Goal: Task Accomplishment & Management: Use online tool/utility

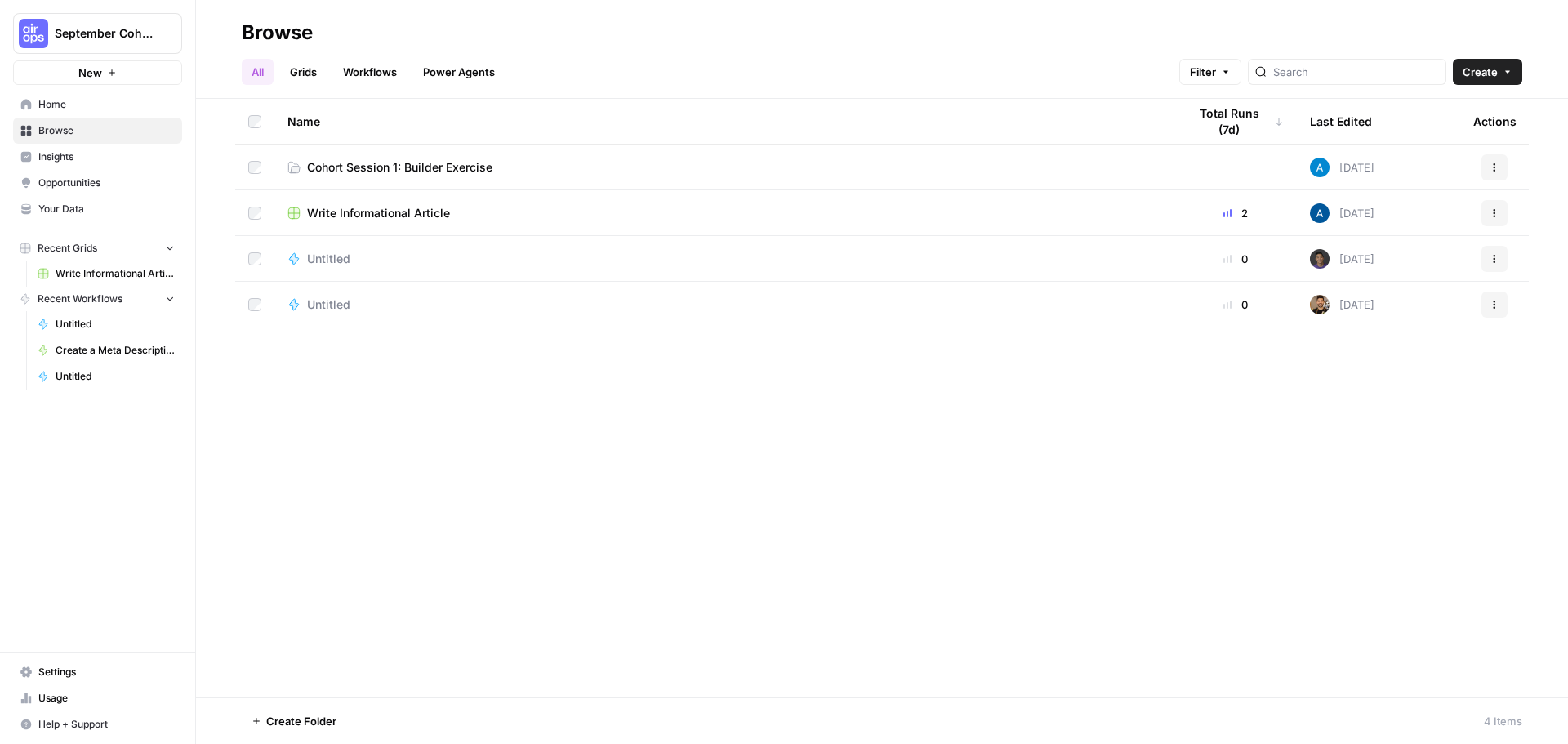
click at [527, 176] on td "Cohort Session 1: Builder Exercise" at bounding box center [724, 167] width 900 height 45
click at [439, 169] on span "Cohort Session 1: Builder Exercise" at bounding box center [400, 168] width 186 height 16
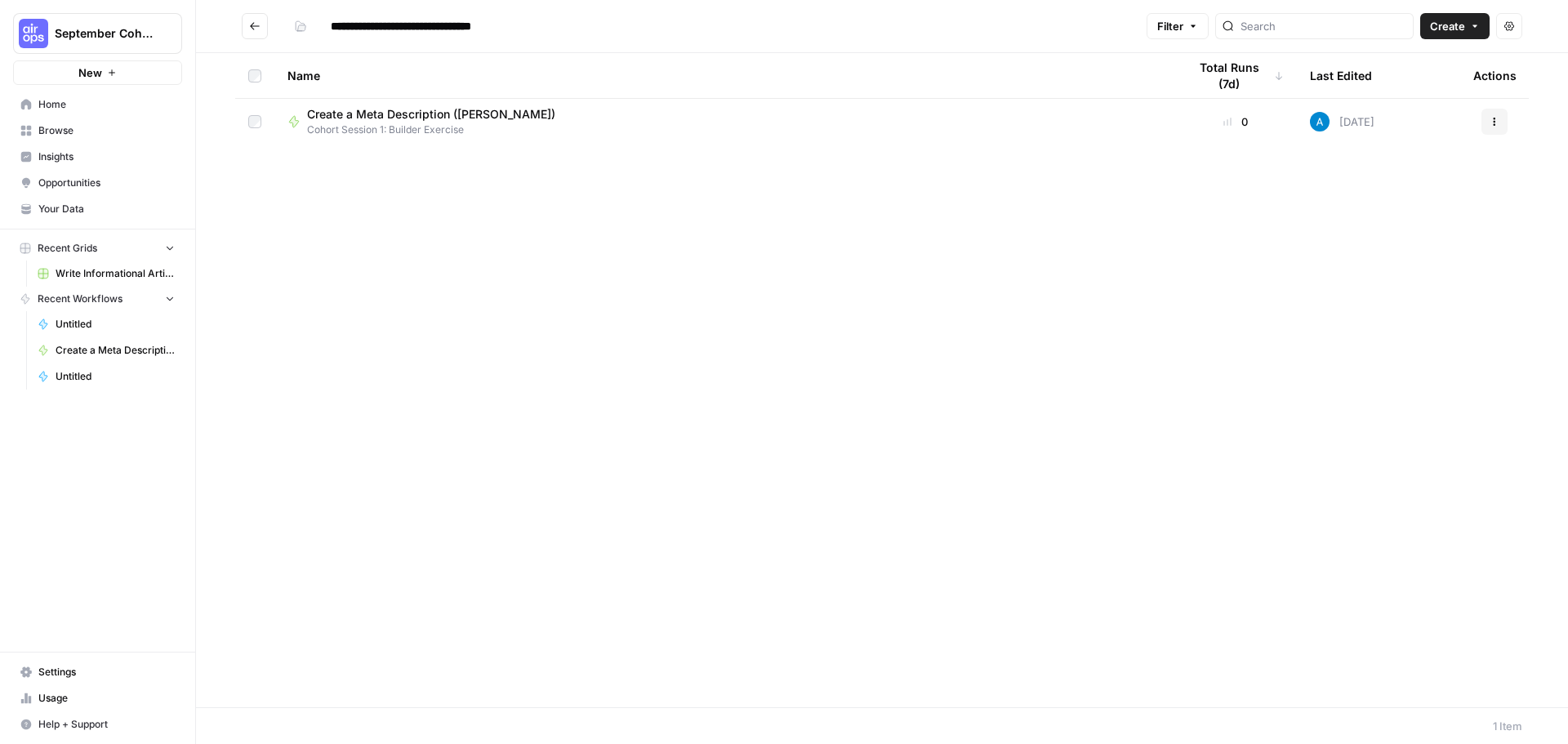
click at [1441, 25] on span "Create" at bounding box center [1447, 26] width 35 height 16
click at [1404, 84] on span "Workflow" at bounding box center [1423, 87] width 92 height 16
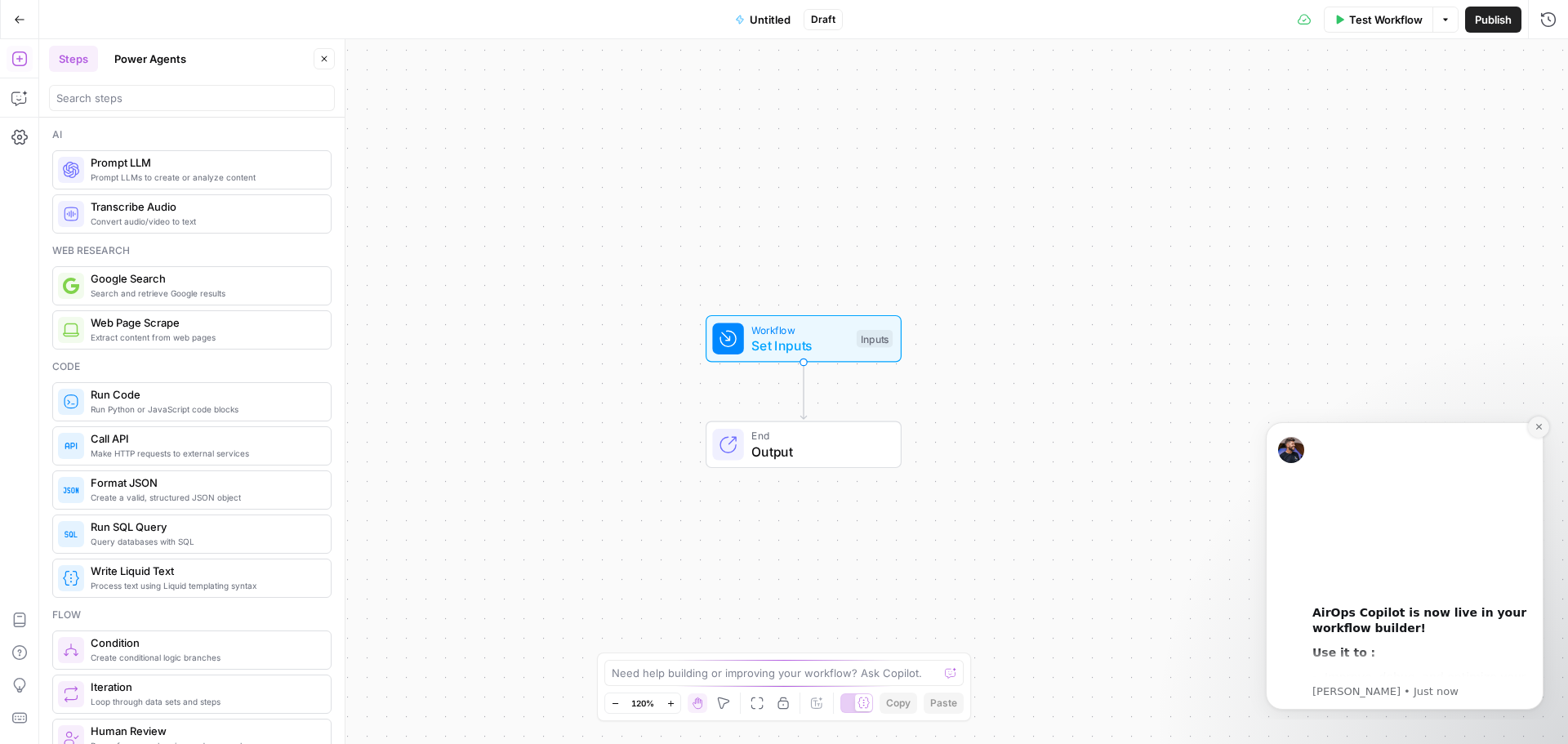
click at [1544, 431] on button "Dismiss notification" at bounding box center [1538, 427] width 21 height 21
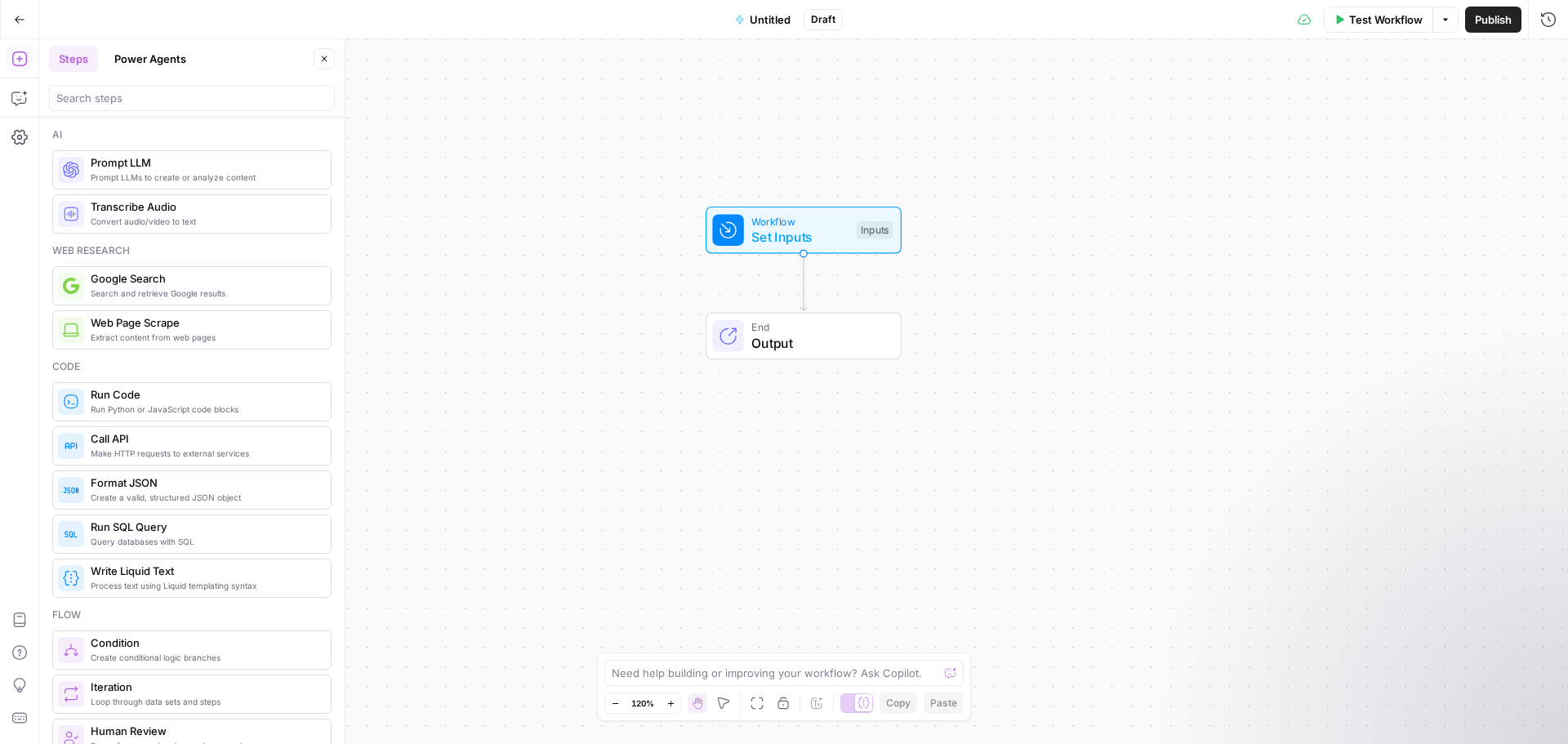
drag, startPoint x: 687, startPoint y: 570, endPoint x: 687, endPoint y: 462, distance: 108.0
click at [687, 462] on div "Workflow Set Inputs Inputs End Output" at bounding box center [803, 391] width 1529 height 705
click at [804, 272] on icon "Edge from start to end" at bounding box center [803, 282] width 6 height 57
click at [800, 288] on icon "Edge from start to end" at bounding box center [803, 282] width 6 height 57
click at [766, 27] on span "Untitled" at bounding box center [770, 19] width 41 height 16
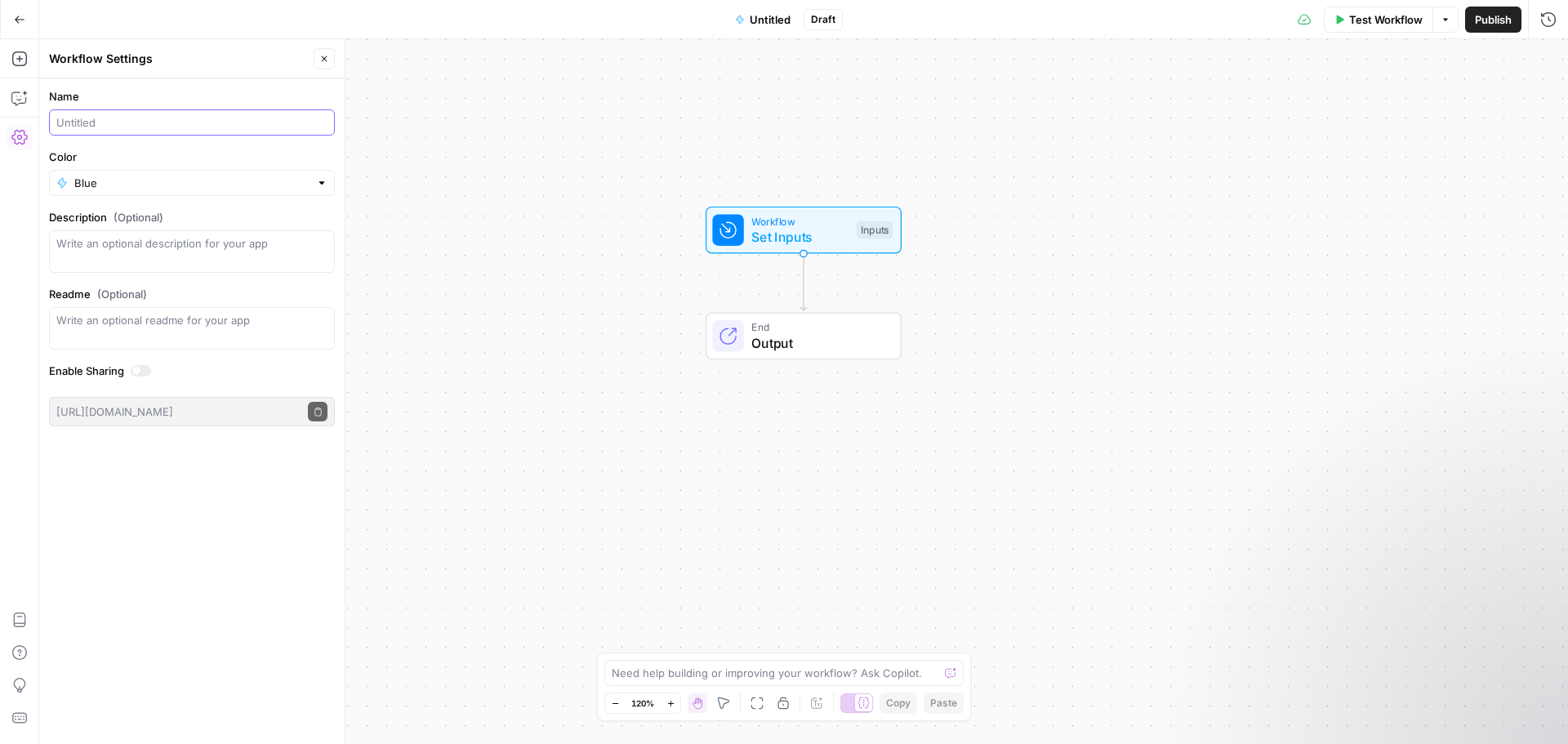
click at [107, 121] on input "Name" at bounding box center [192, 123] width 271 height 16
type input "Create a Meta Description ([PERSON_NAME])"
click at [237, 178] on input "Color" at bounding box center [193, 183] width 235 height 16
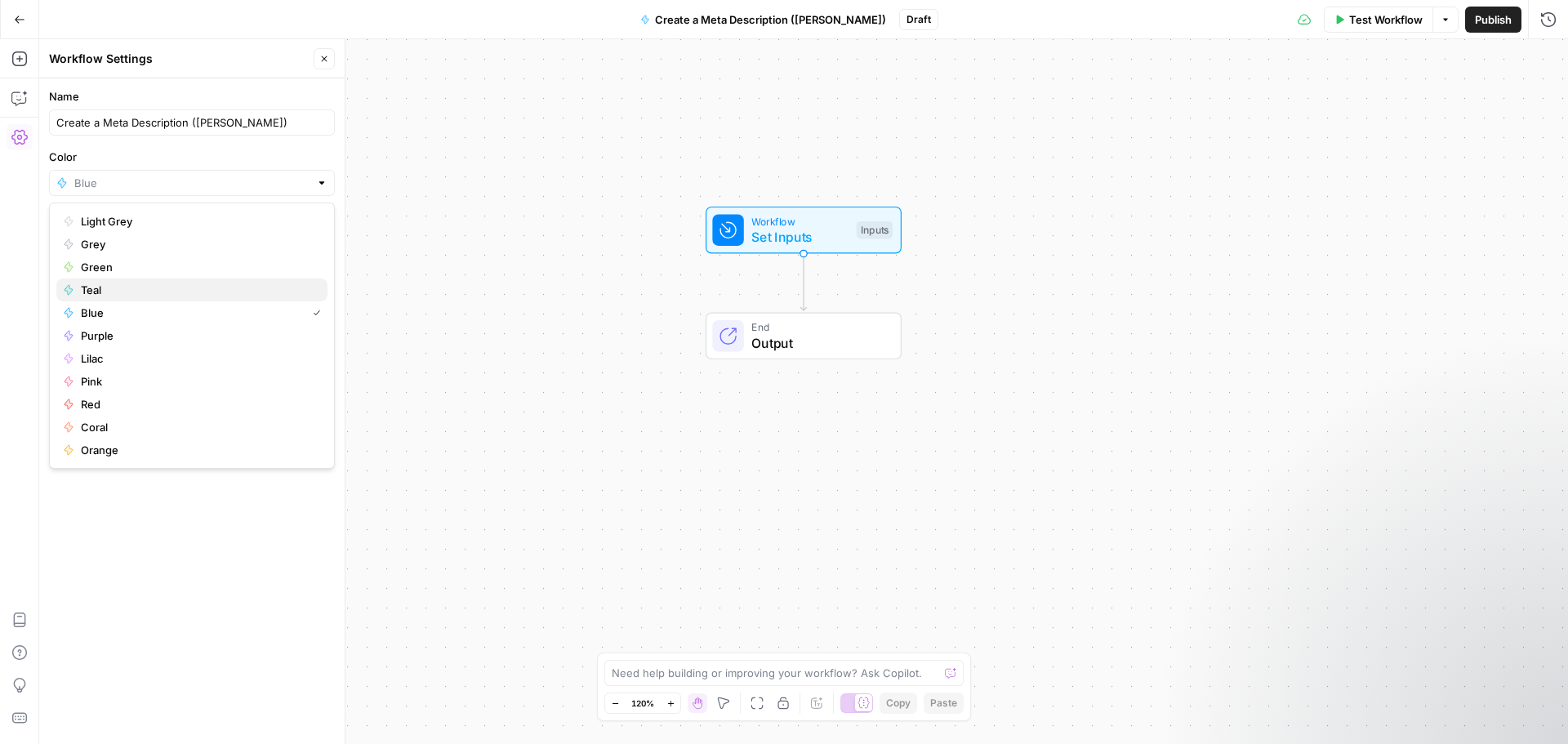
click at [199, 295] on span "Teal" at bounding box center [197, 289] width 233 height 16
type input "Teal"
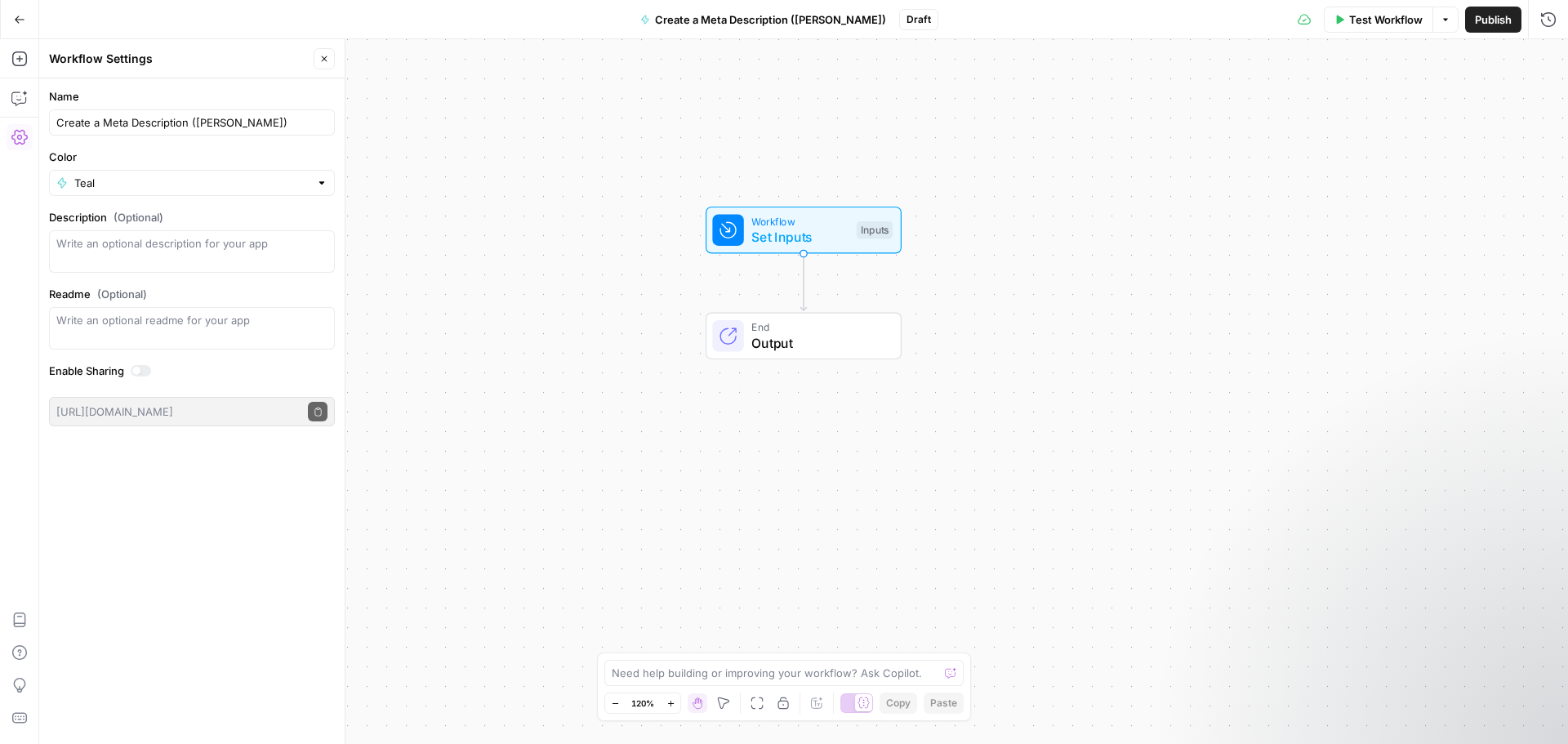
click at [189, 196] on form "Name Create a Meta Description ([PERSON_NAME]) Color Teal Description (Optional…" at bounding box center [192, 257] width 305 height 358
click at [333, 66] on button "Close" at bounding box center [323, 58] width 21 height 21
click at [809, 22] on span "Create a Meta Description ([PERSON_NAME])" at bounding box center [771, 19] width 231 height 16
click at [20, 57] on icon "button" at bounding box center [18, 59] width 15 height 15
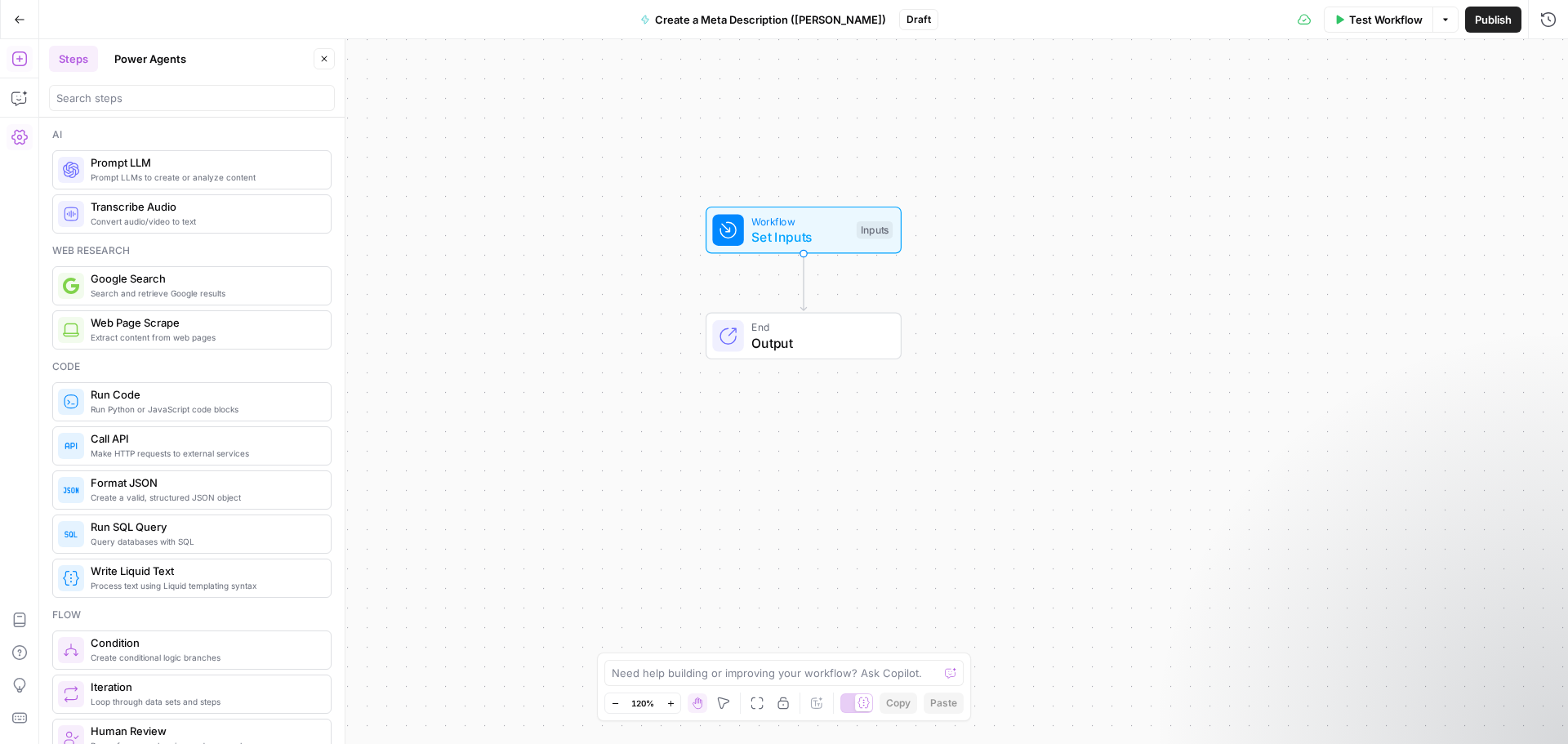
click at [20, 133] on icon "button" at bounding box center [19, 137] width 16 height 16
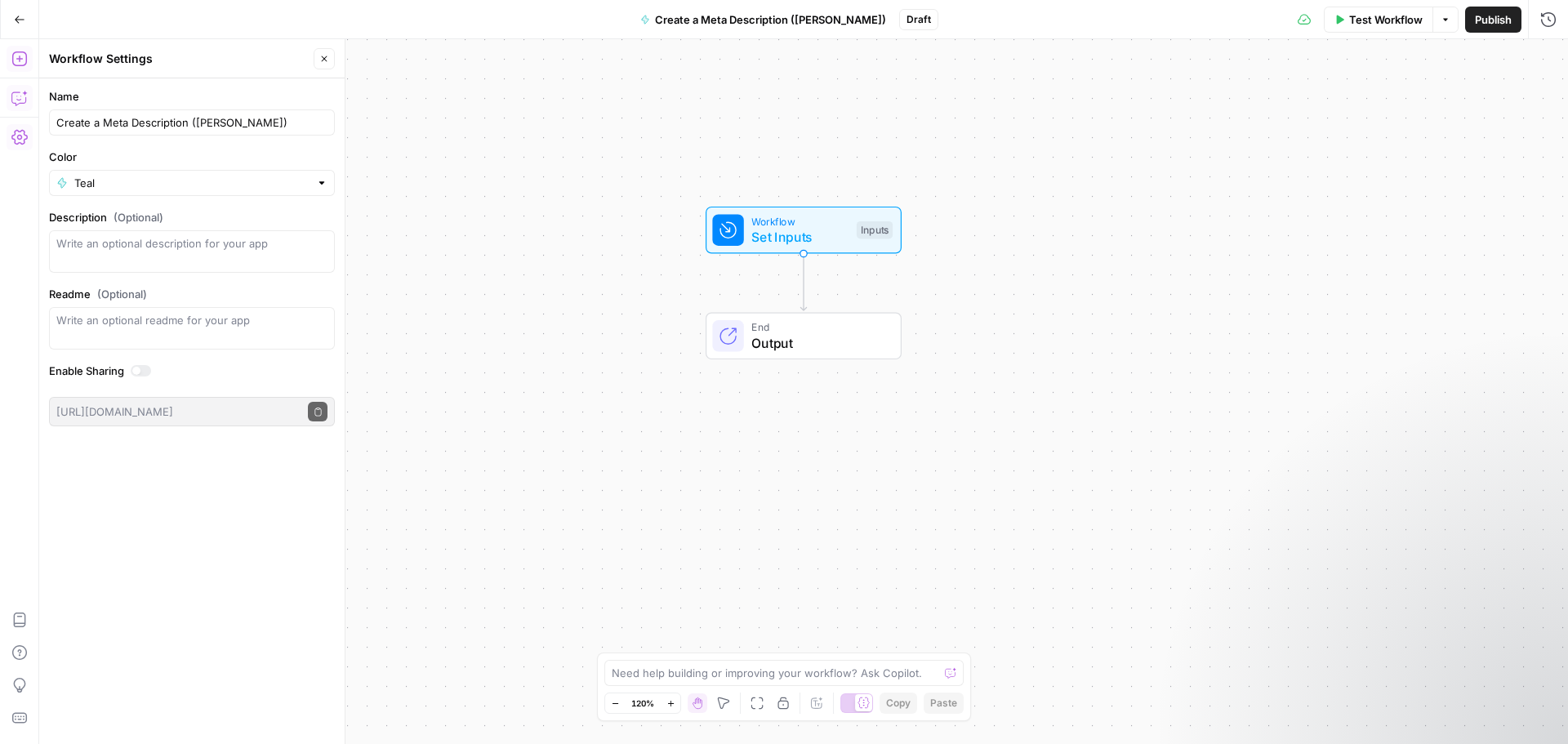
click at [12, 98] on icon "button" at bounding box center [18, 99] width 14 height 13
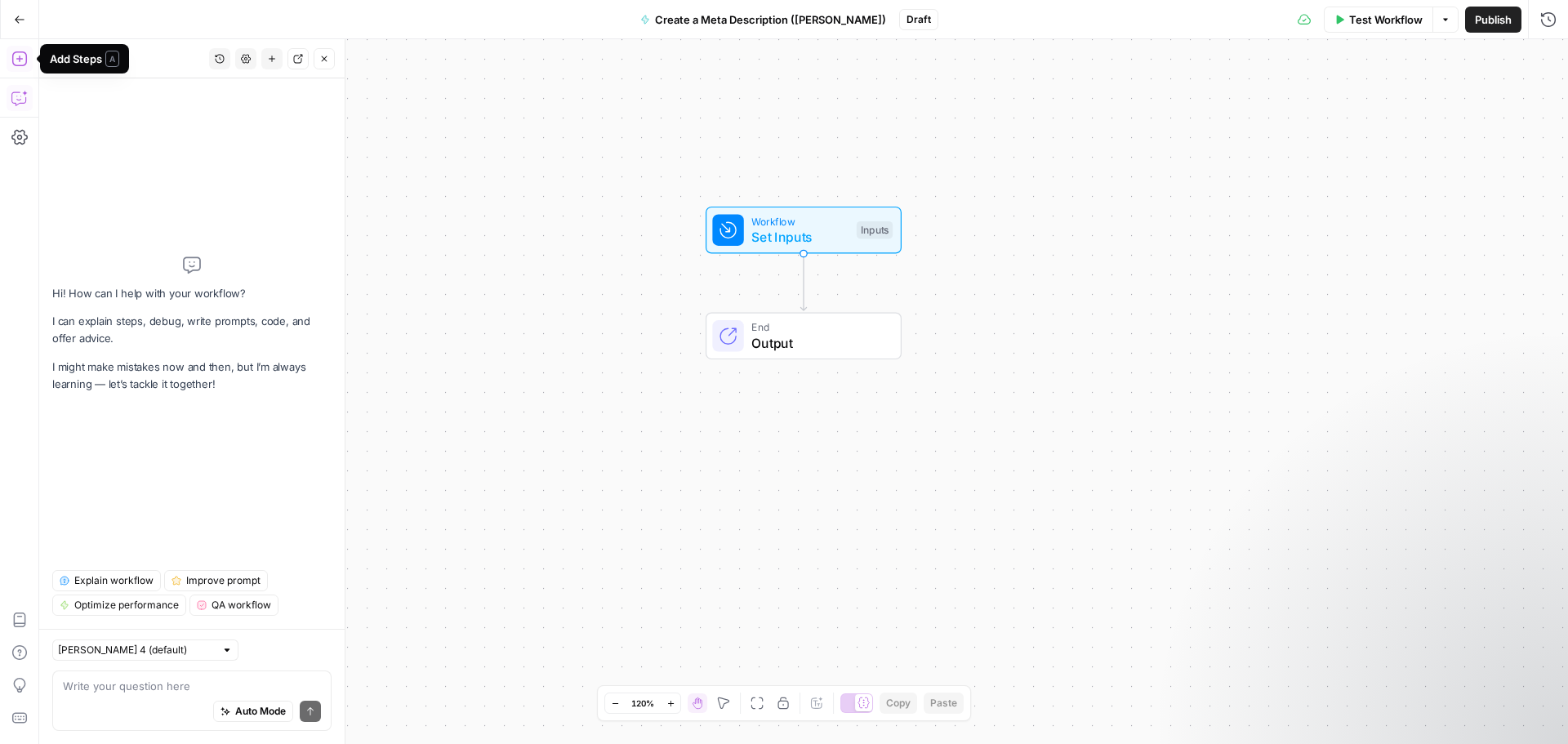
click at [22, 56] on icon "button" at bounding box center [19, 59] width 16 height 16
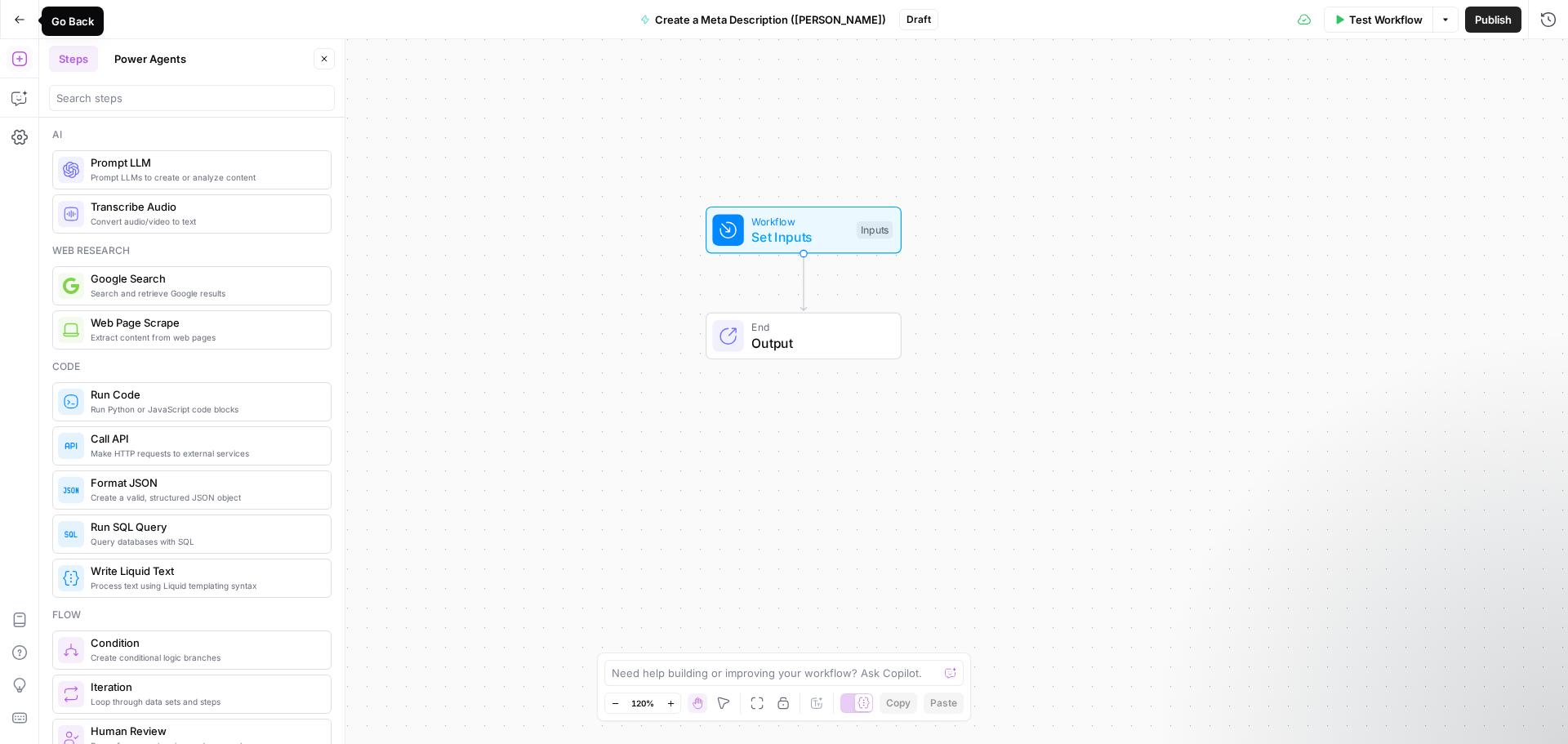
click at [16, 20] on icon "button" at bounding box center [20, 19] width 10 height 7
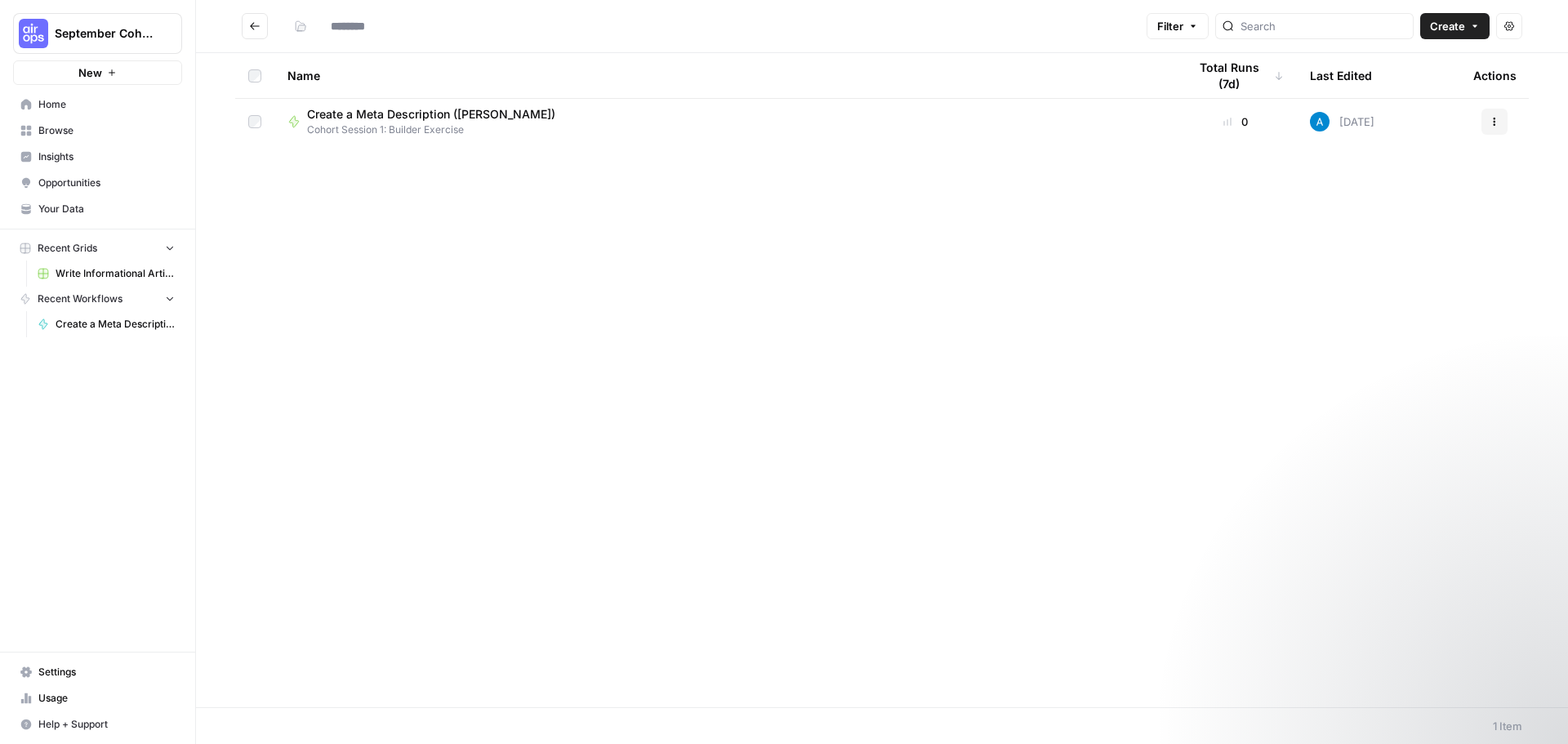
type input "**********"
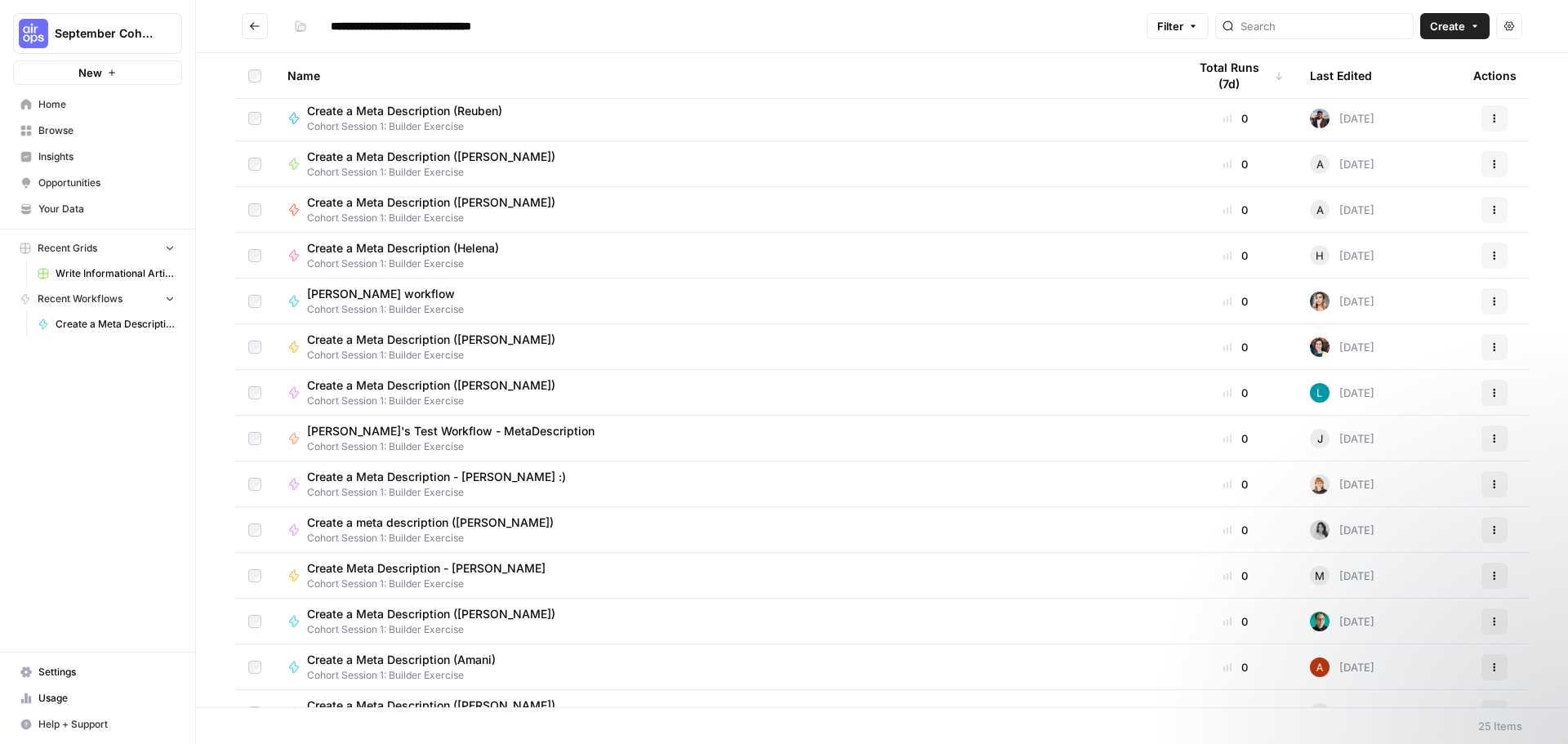
scroll to position [272, 0]
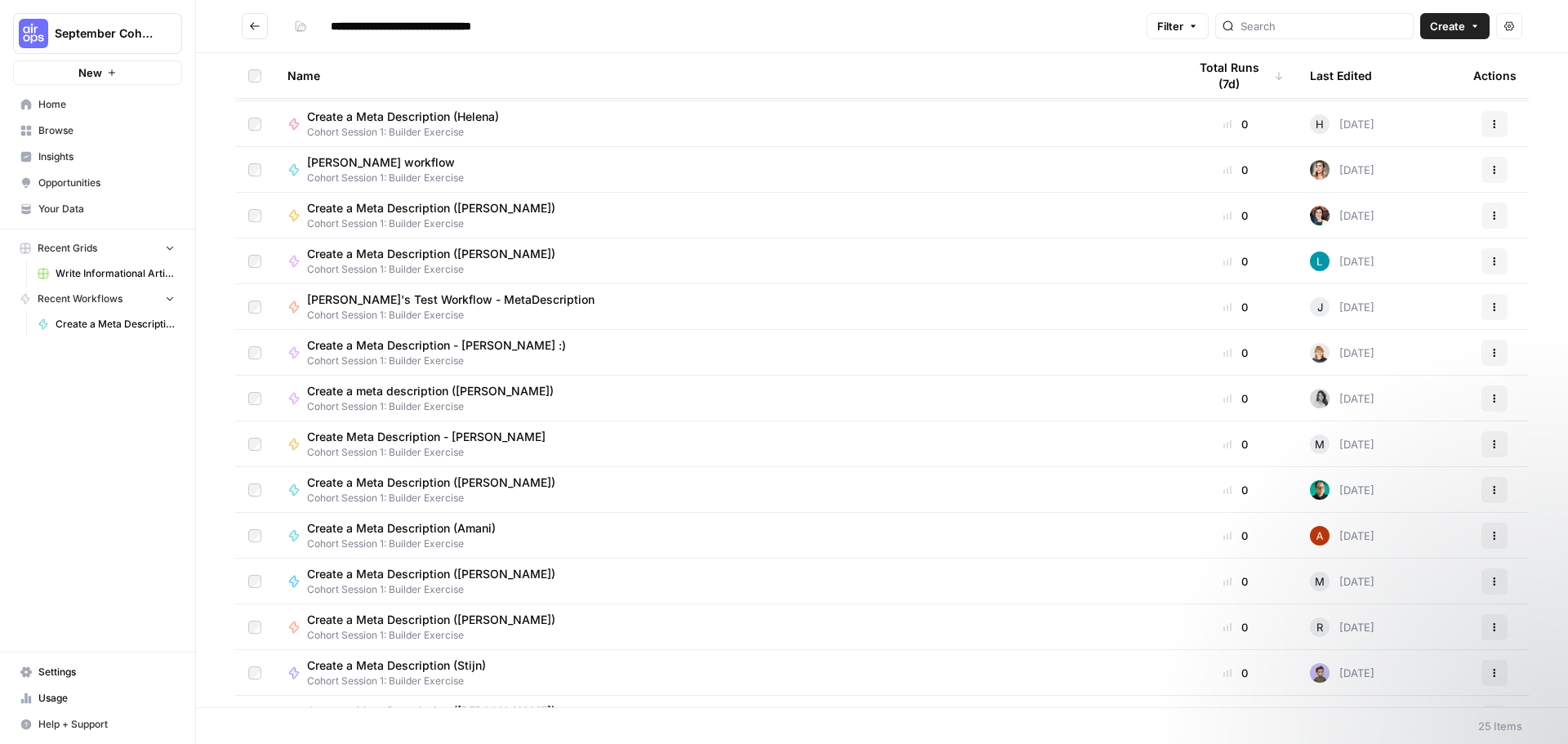
click at [542, 488] on div "Create a Meta Description ([PERSON_NAME]) Cohort Session 1: Builder Exercise" at bounding box center [724, 490] width 874 height 31
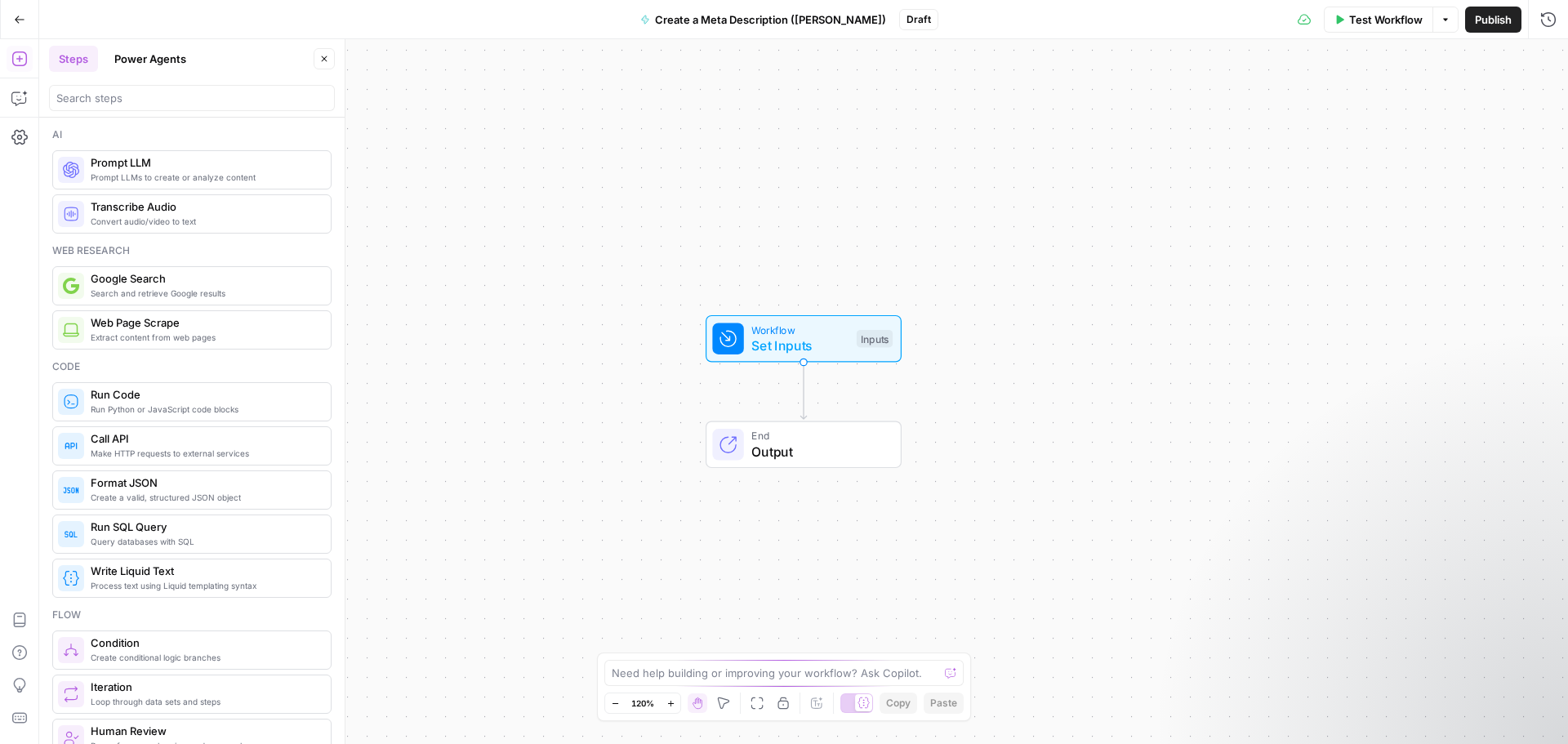
click at [318, 55] on button "Close" at bounding box center [323, 58] width 21 height 21
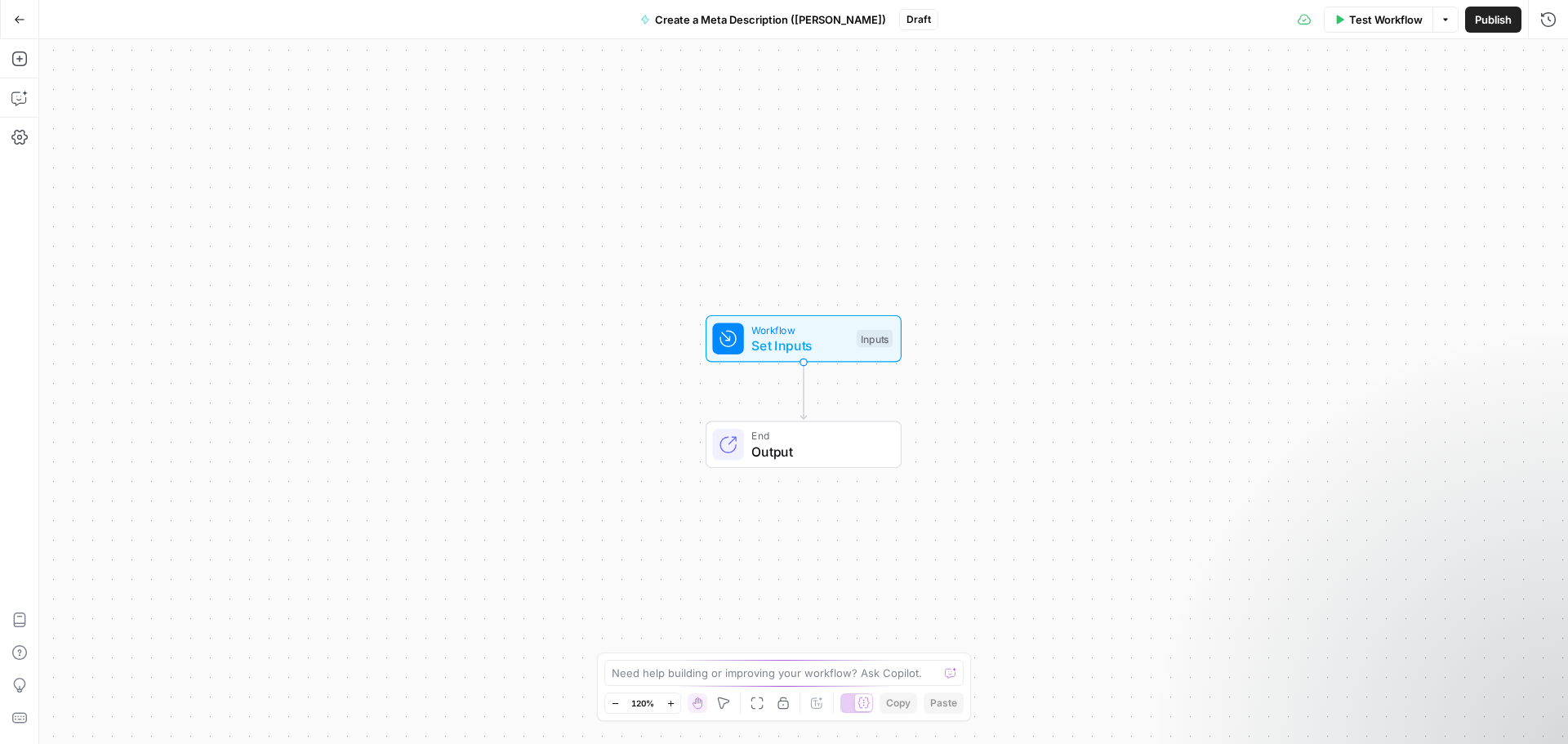
click at [778, 25] on span "Create a Meta Description ([PERSON_NAME])" at bounding box center [771, 19] width 231 height 16
click at [868, 339] on div "Inputs" at bounding box center [875, 339] width 36 height 18
drag, startPoint x: 1248, startPoint y: 276, endPoint x: 967, endPoint y: 301, distance: 282.1
click at [1251, 111] on span "Add Field" at bounding box center [1243, 111] width 47 height 16
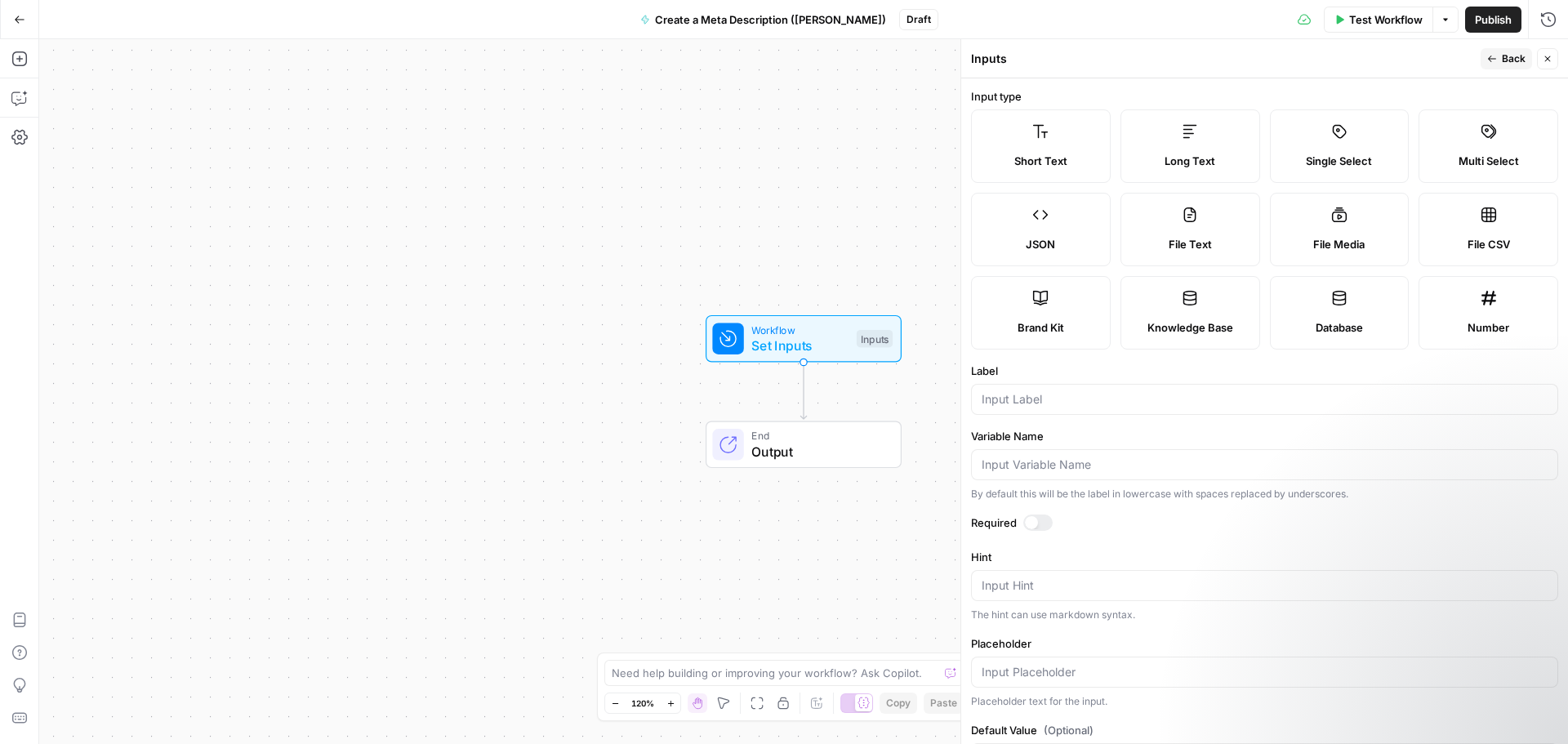
click at [1030, 135] on label "Short Text" at bounding box center [1041, 147] width 140 height 74
click at [1028, 394] on input "Label" at bounding box center [1264, 399] width 566 height 16
click at [1016, 402] on input "Label" at bounding box center [1264, 399] width 566 height 16
type input "Blog URL"
click at [1497, 61] on icon "button" at bounding box center [1492, 59] width 10 height 10
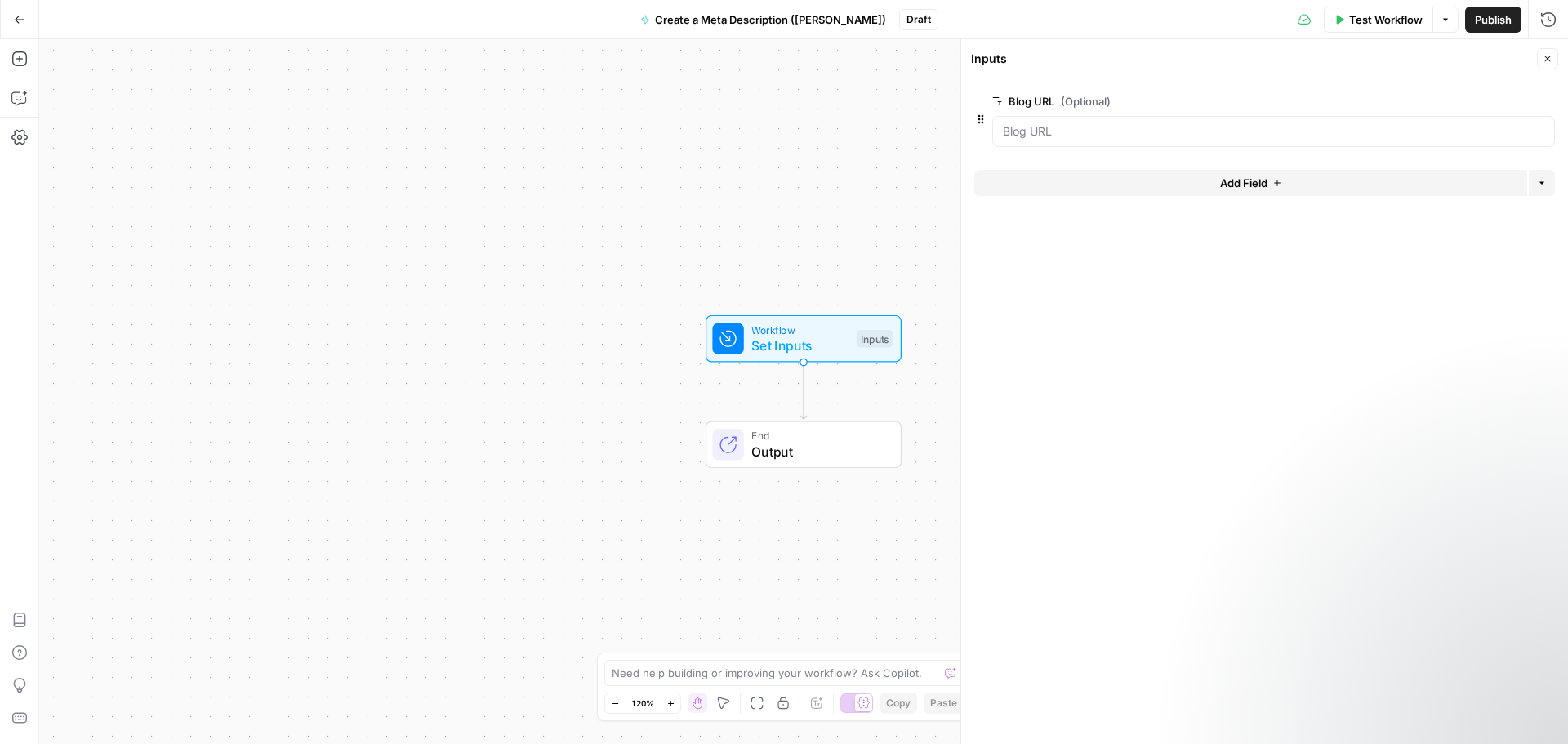
click at [1481, 102] on span "edit field" at bounding box center [1494, 101] width 36 height 13
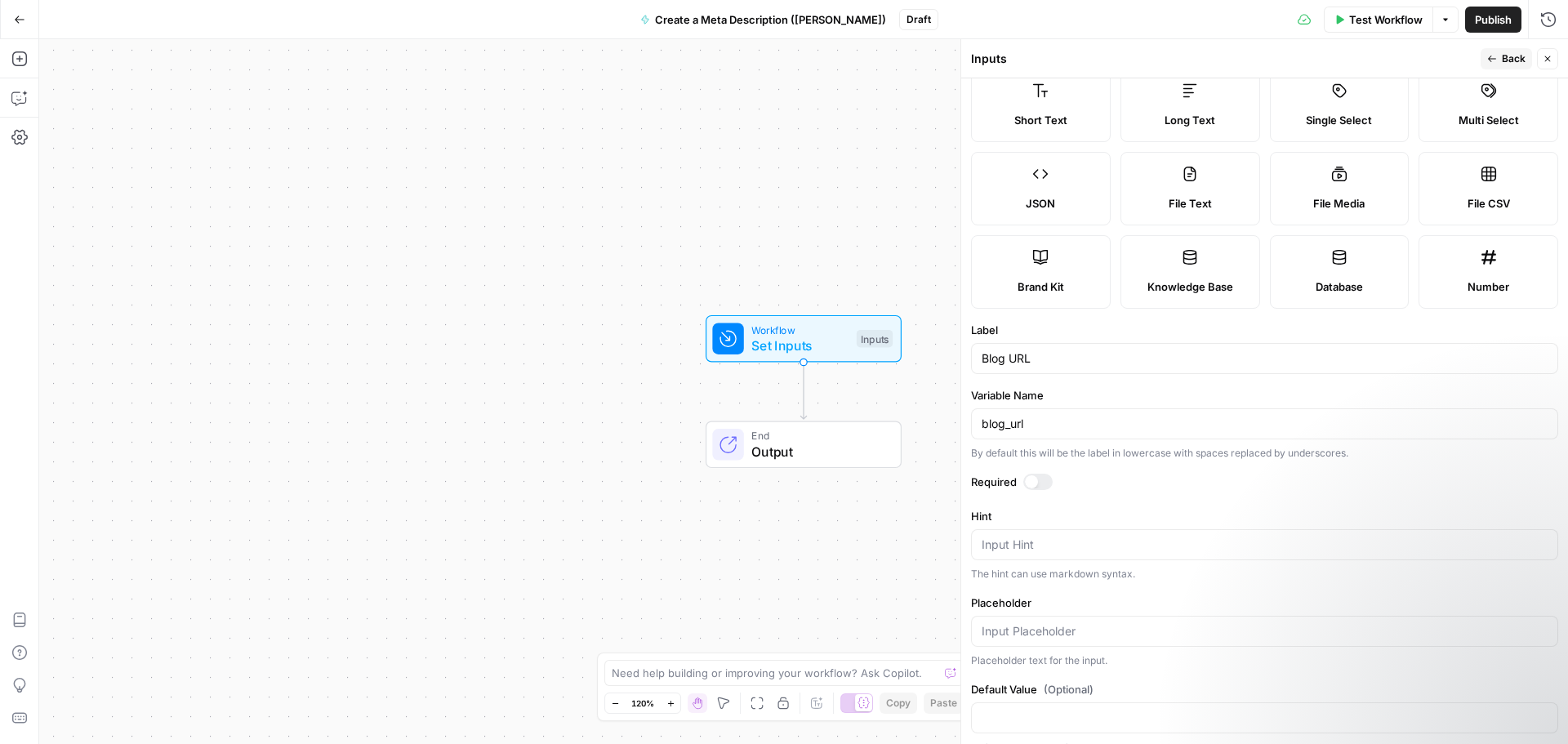
scroll to position [63, 0]
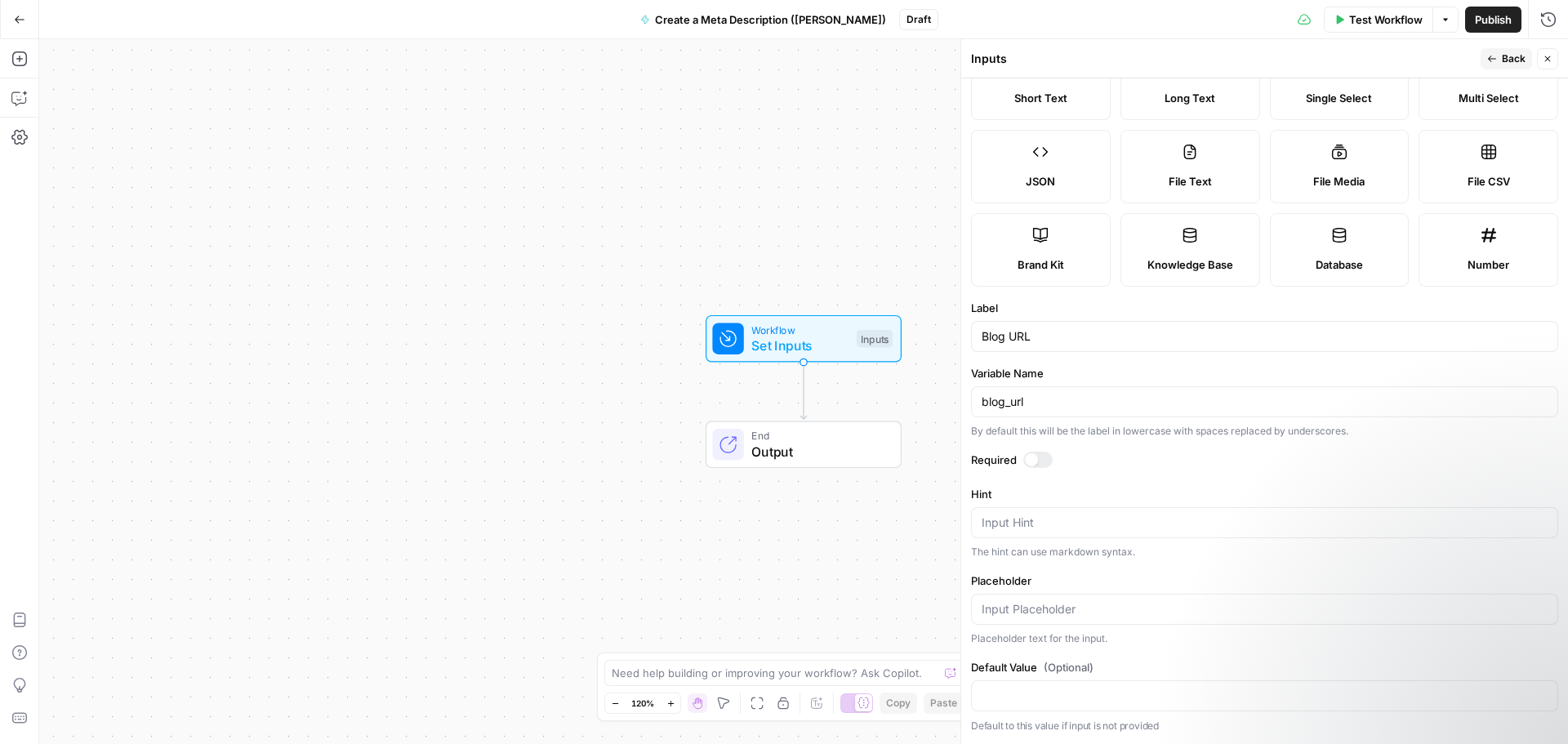
click at [1496, 55] on icon "button" at bounding box center [1492, 59] width 10 height 10
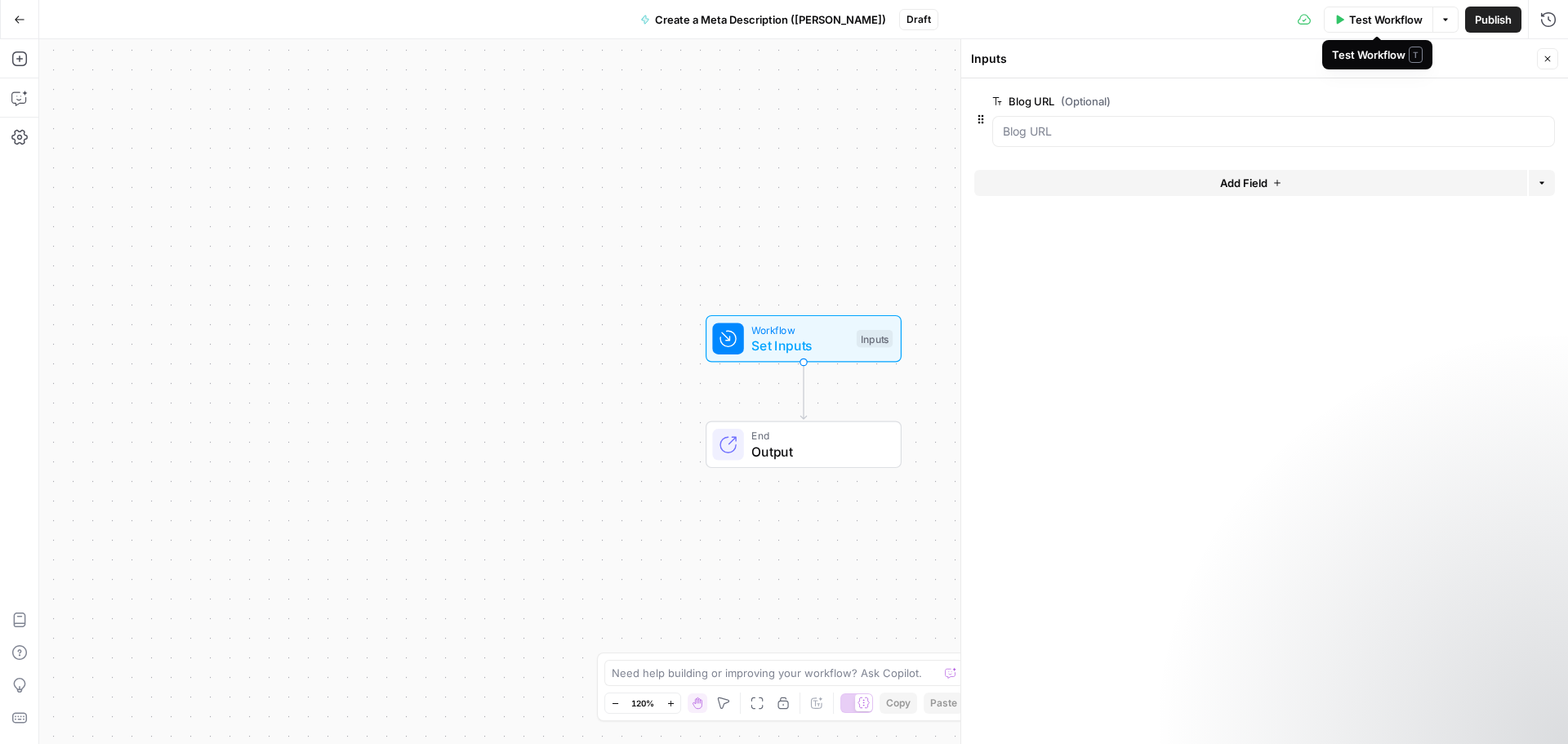
click at [1388, 20] on span "Test Workflow" at bounding box center [1386, 19] width 74 height 16
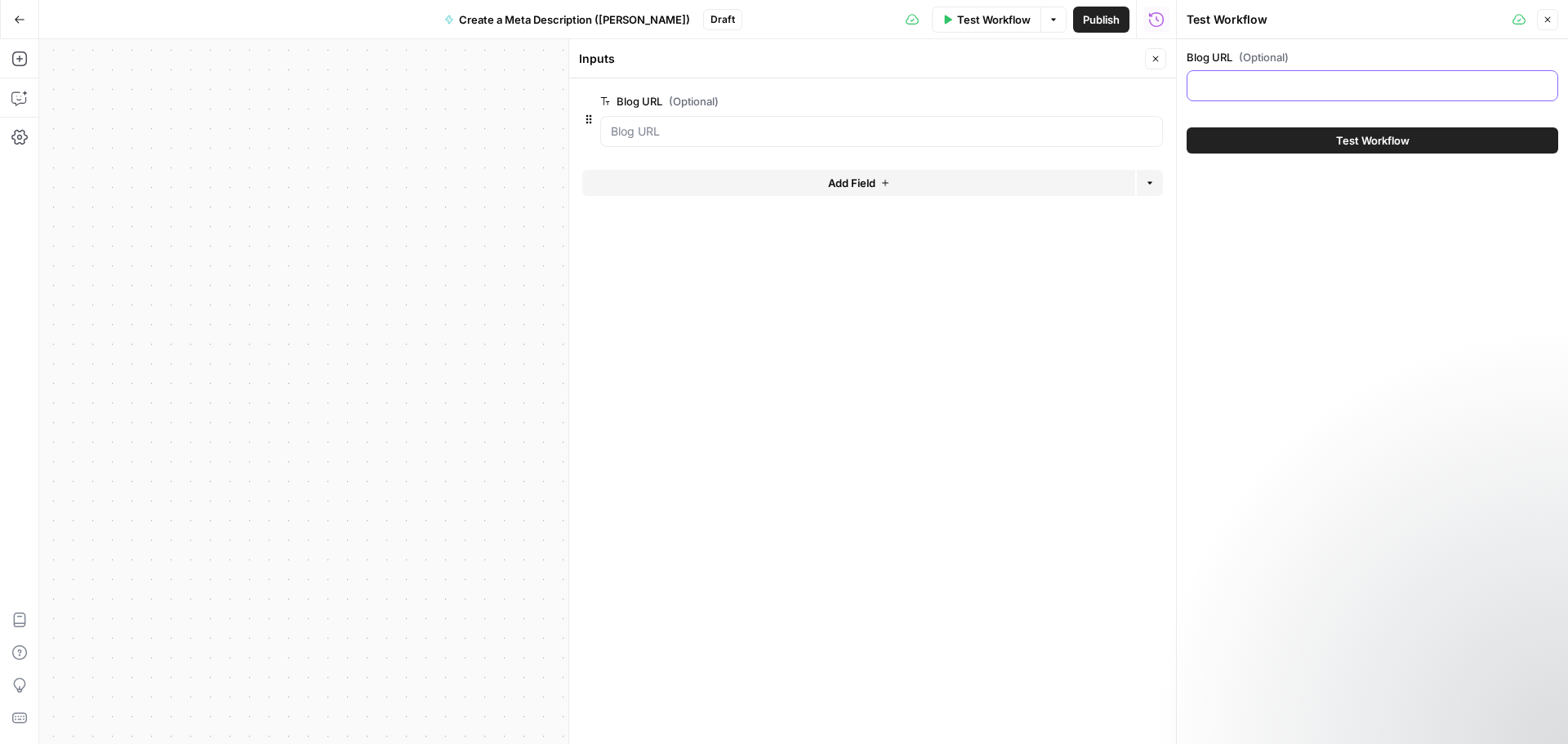
click at [1221, 90] on input "Blog URL (Optional)" at bounding box center [1372, 86] width 350 height 16
paste input "[URL][DOMAIN_NAME]"
type input "[URL][DOMAIN_NAME]"
click at [1544, 20] on icon "button" at bounding box center [1548, 20] width 10 height 10
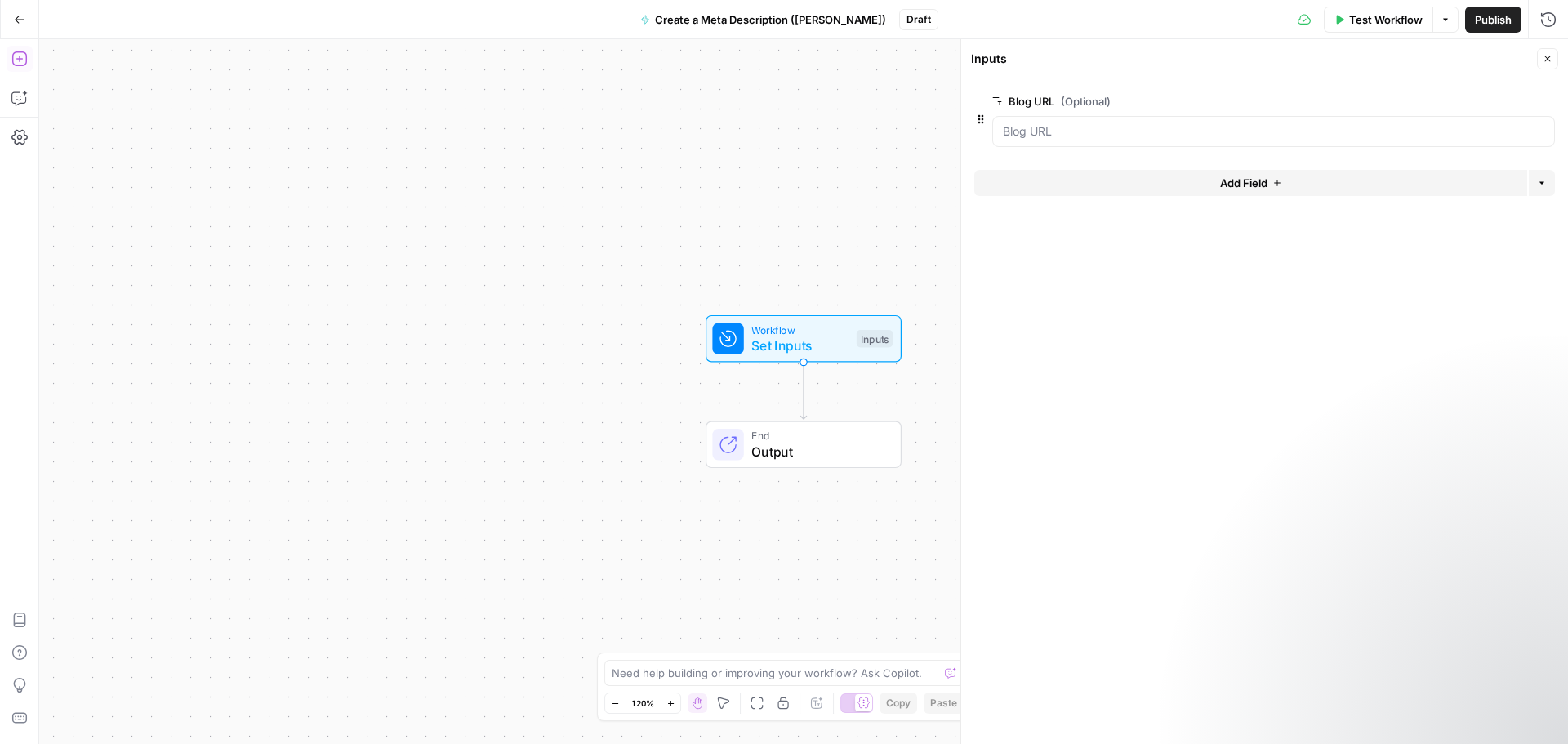
click at [22, 59] on icon "button" at bounding box center [18, 59] width 15 height 15
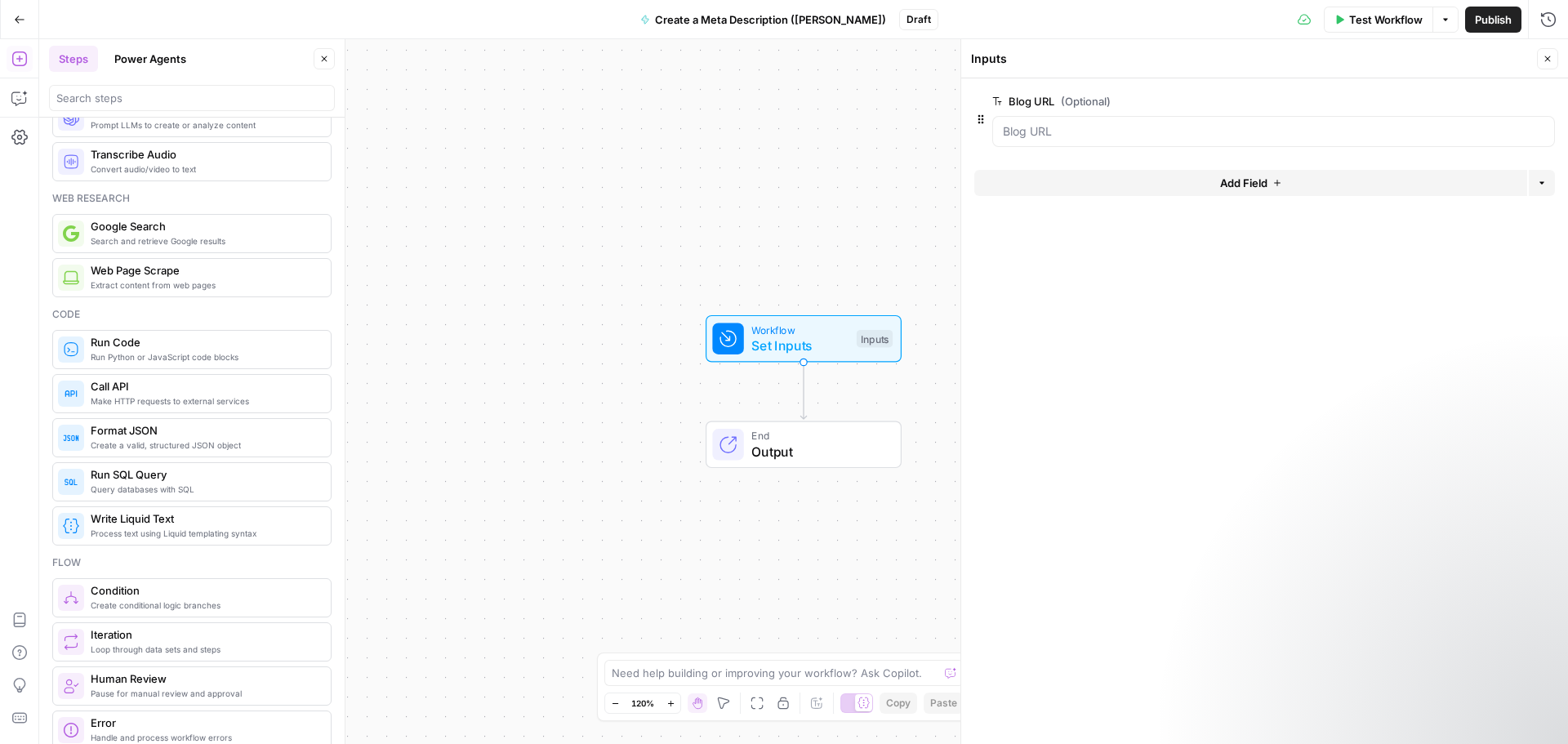
scroll to position [23, 0]
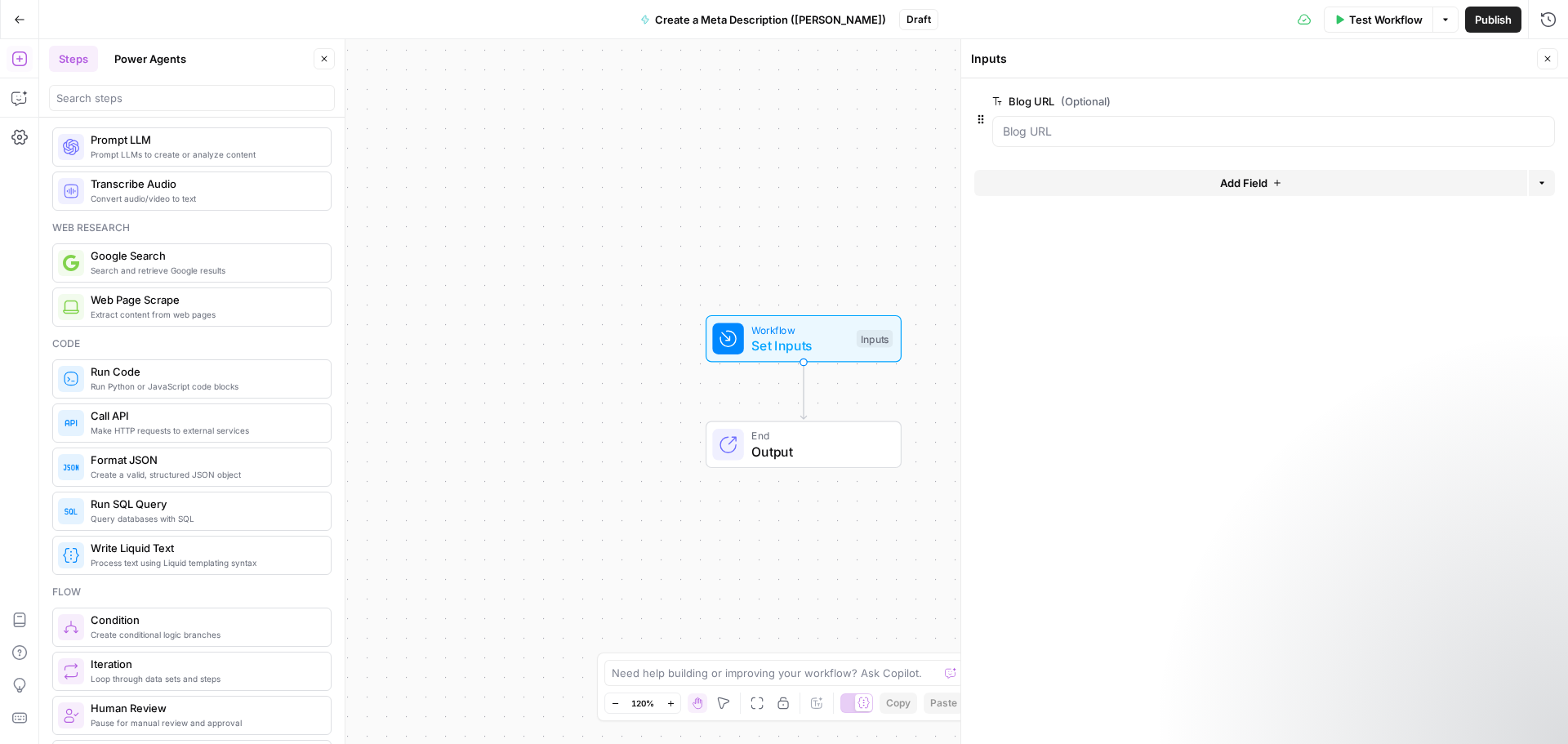
click at [1546, 61] on icon "button" at bounding box center [1548, 59] width 6 height 6
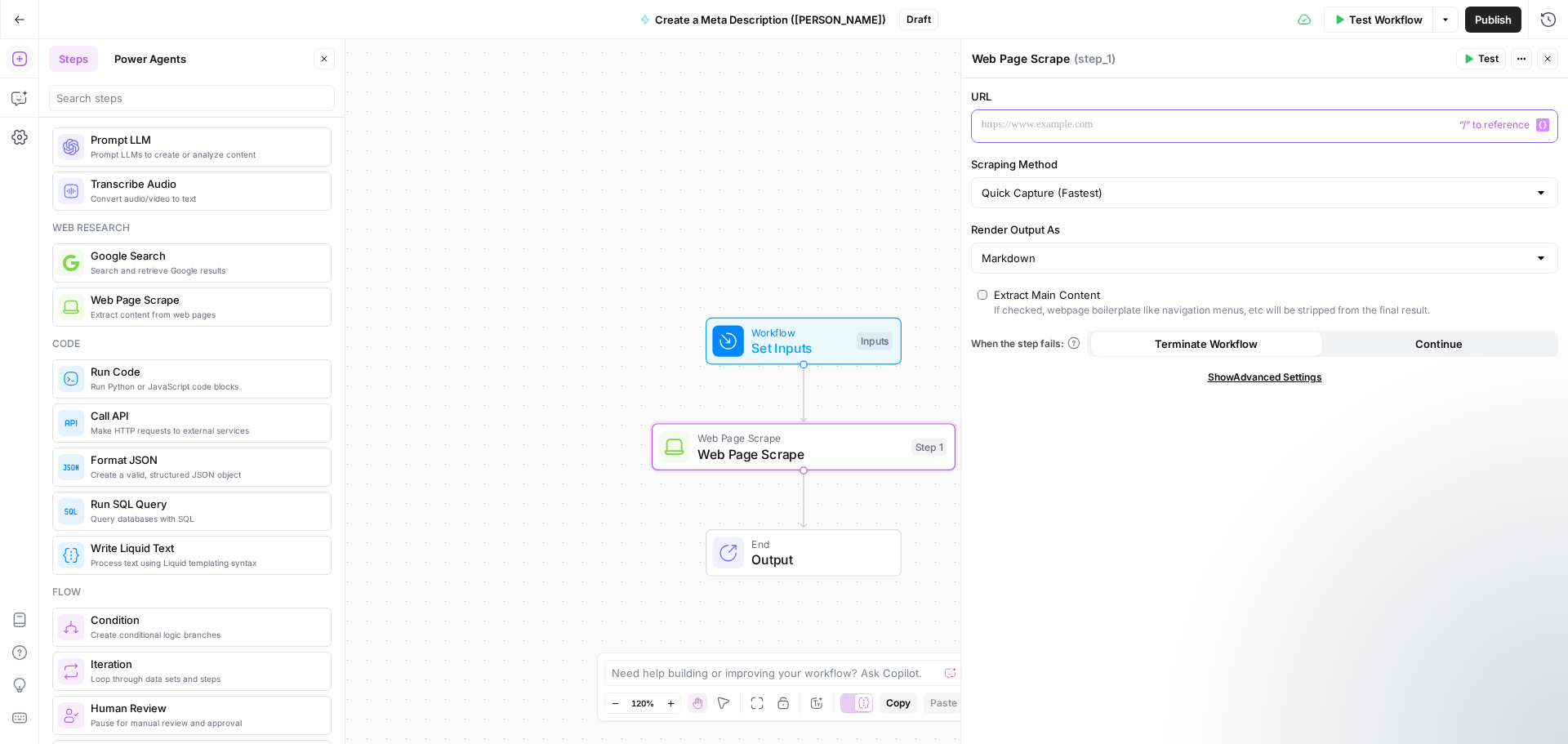
click at [1361, 126] on p at bounding box center [1251, 125] width 540 height 16
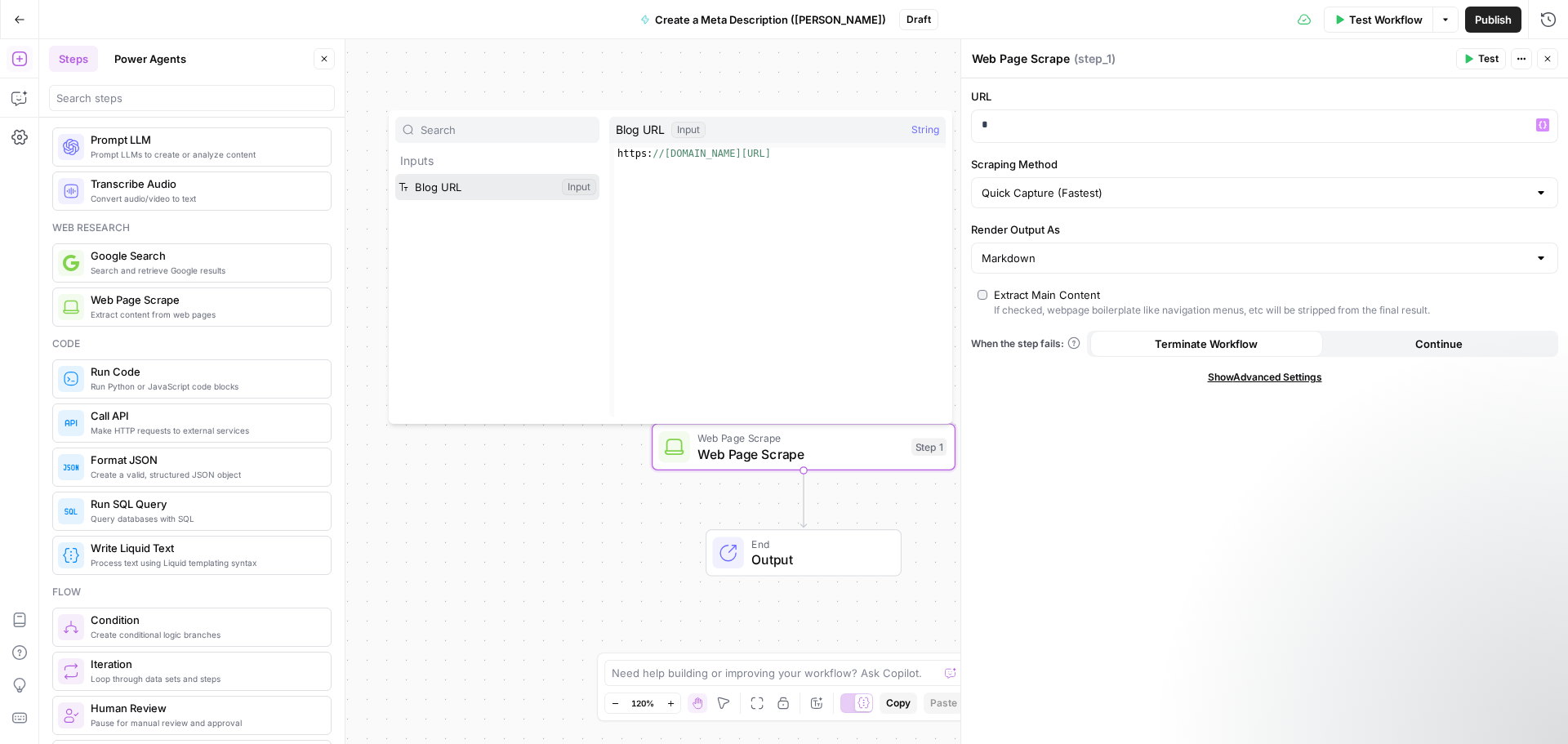
click at [467, 185] on button "Select variable Blog URL" at bounding box center [497, 186] width 204 height 26
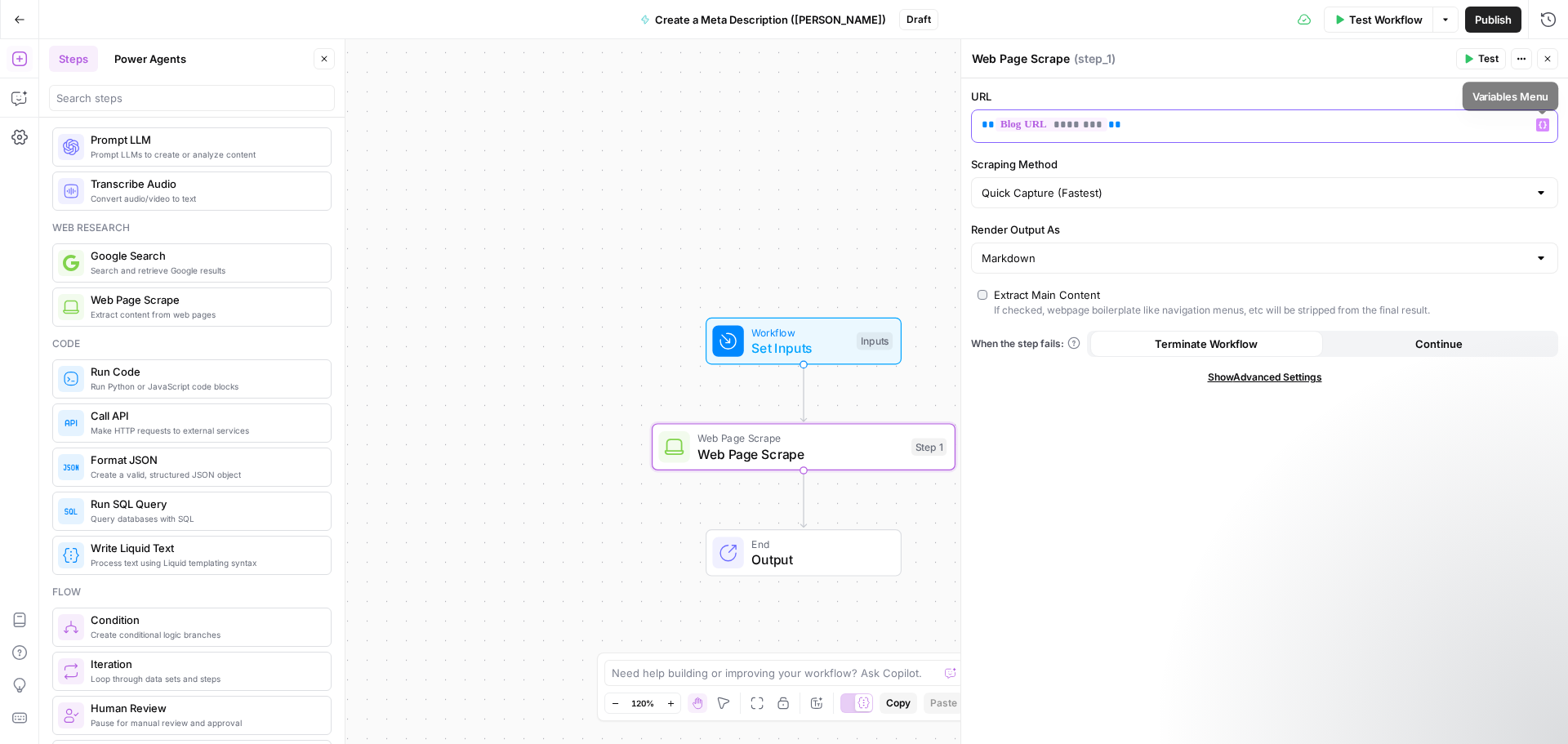
click at [1540, 125] on icon "button" at bounding box center [1543, 125] width 8 height 7
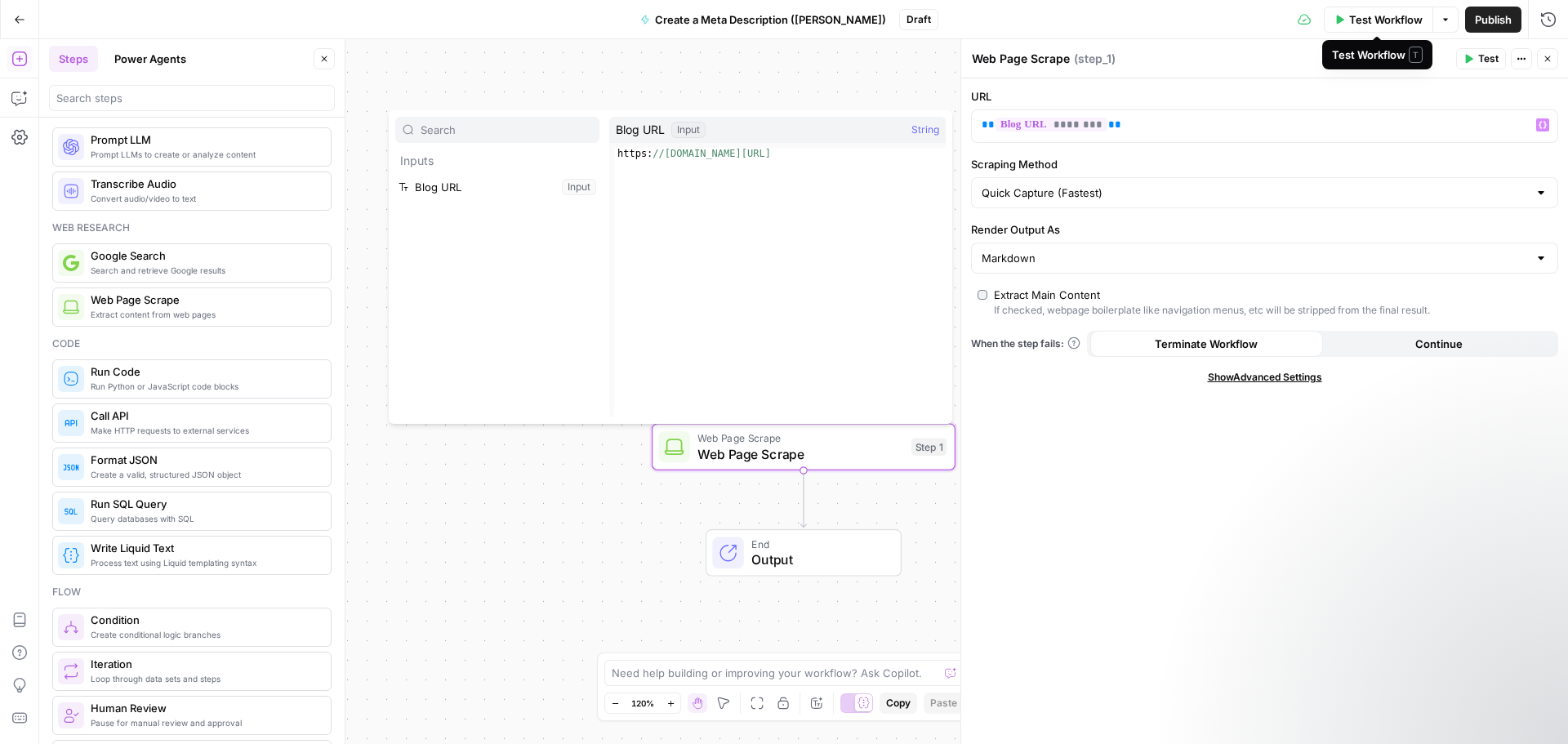
click at [1372, 27] on span "Test Workflow" at bounding box center [1386, 19] width 74 height 16
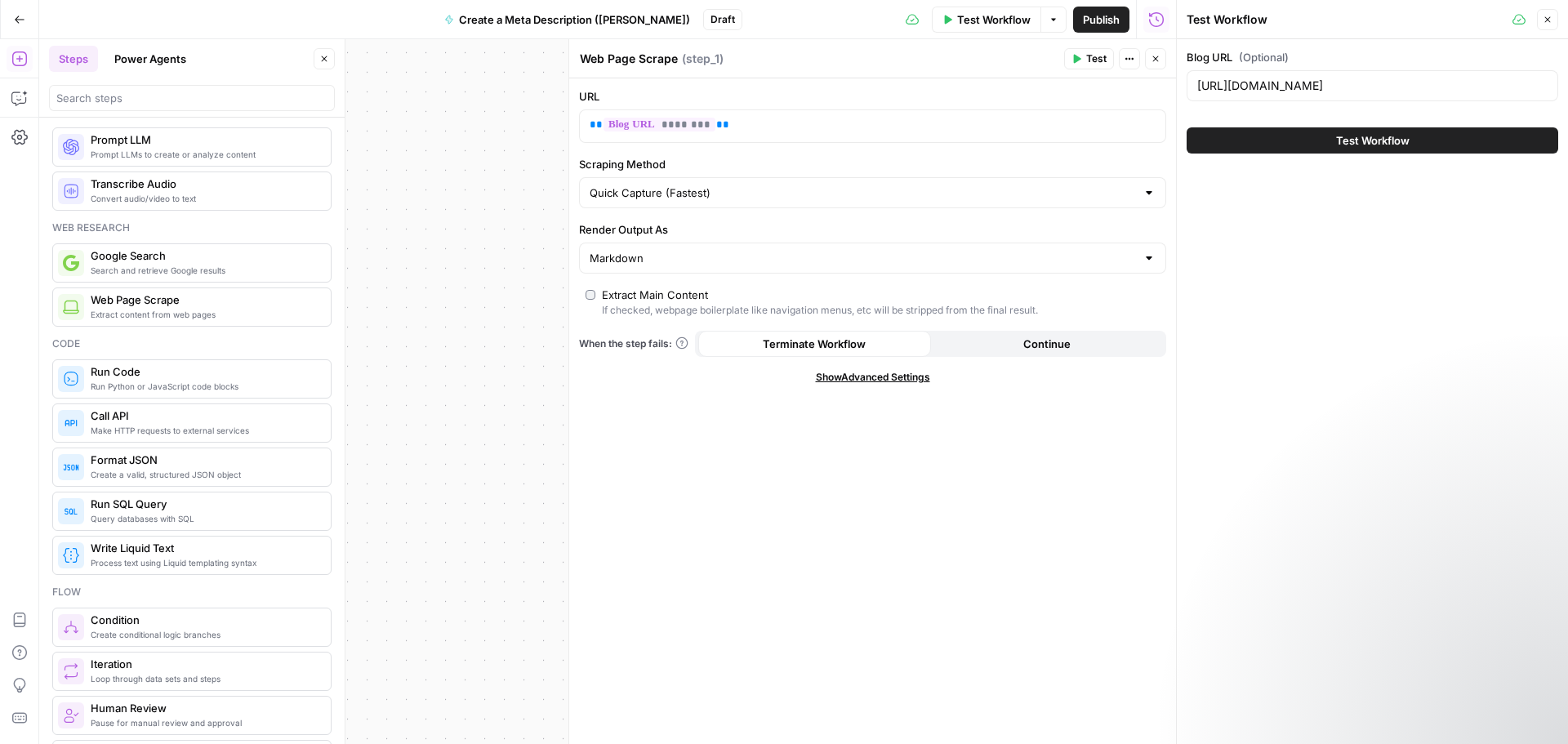
click at [1548, 19] on icon "button" at bounding box center [1548, 20] width 6 height 6
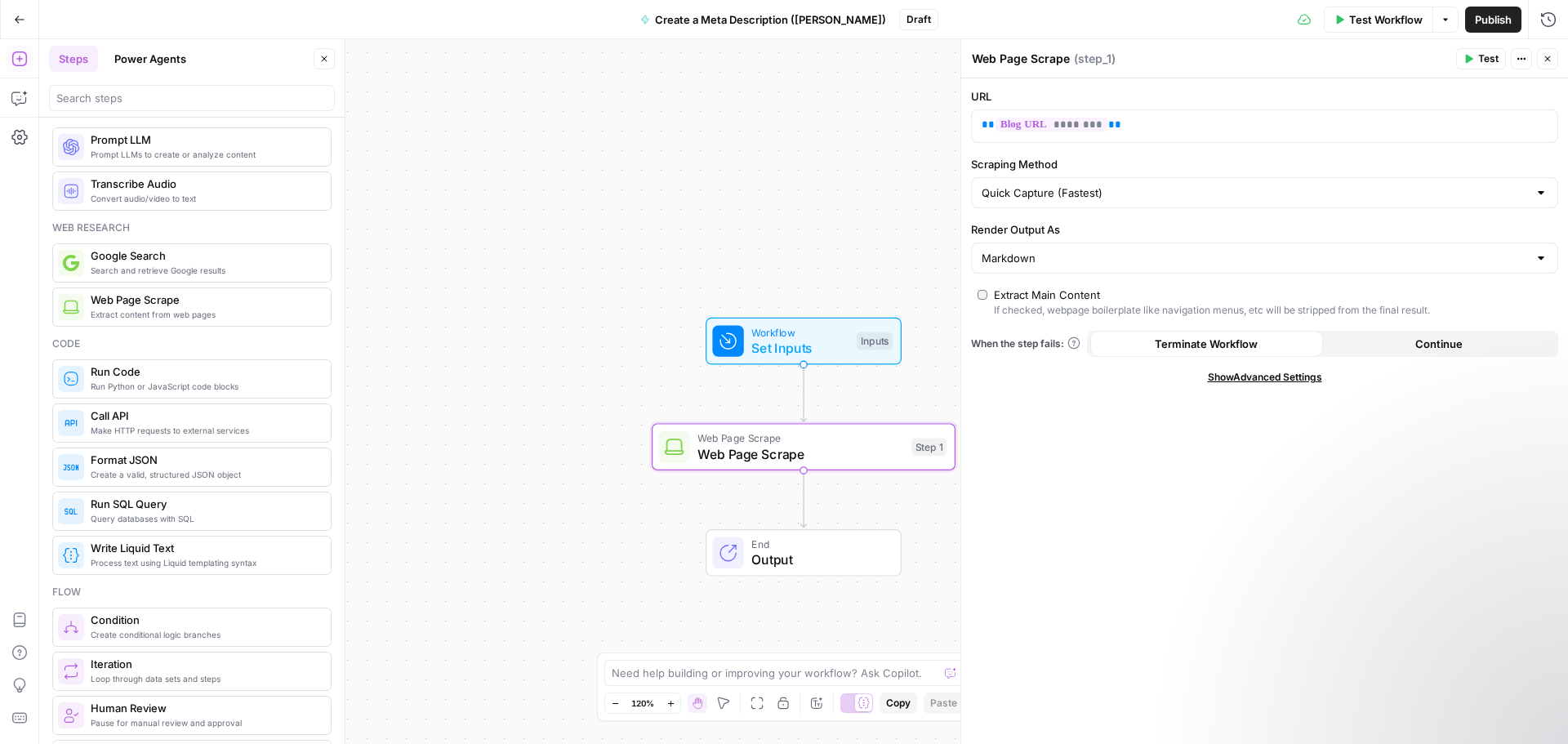
click at [1482, 56] on span "Test" at bounding box center [1488, 59] width 20 height 15
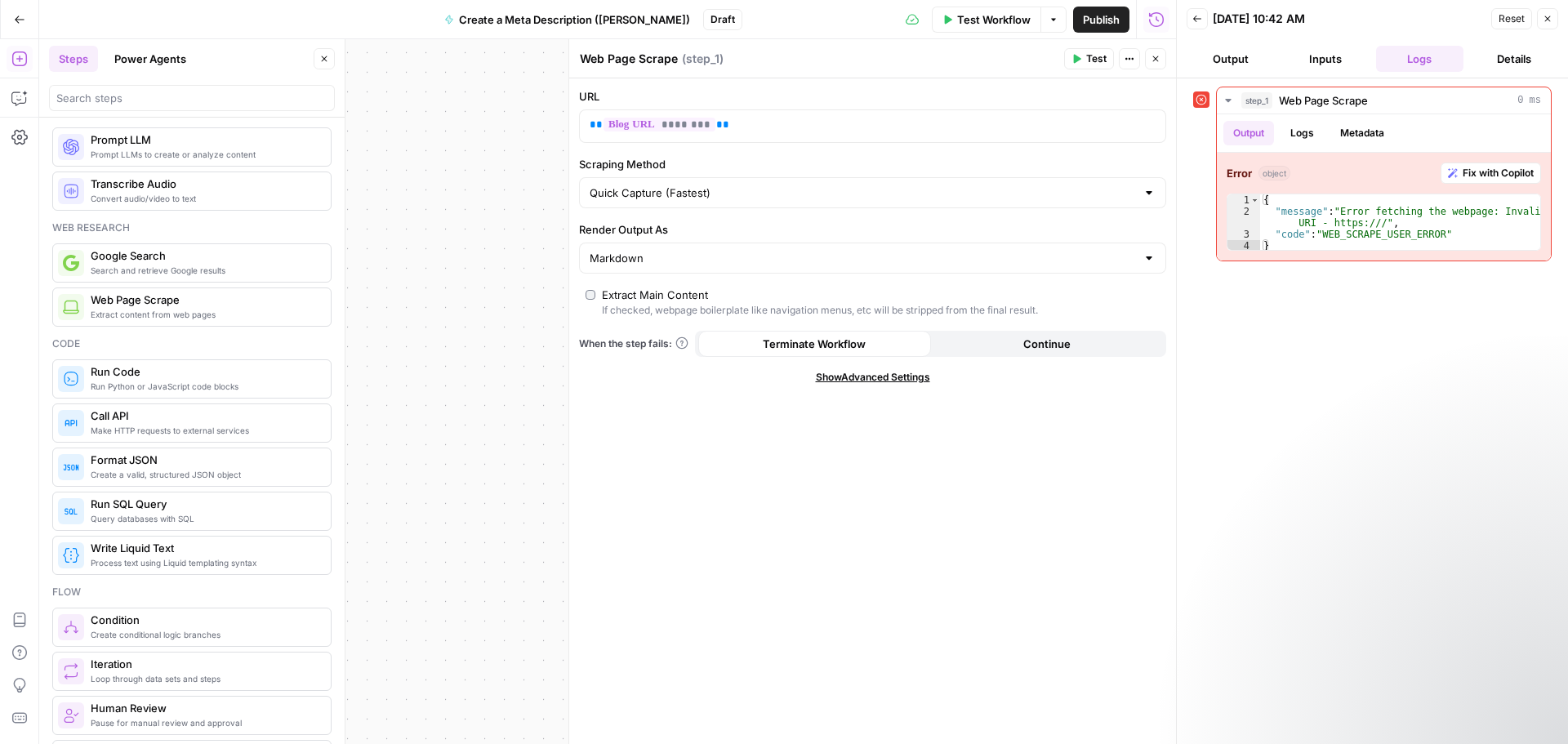
click at [1327, 61] on button "Inputs" at bounding box center [1326, 59] width 88 height 26
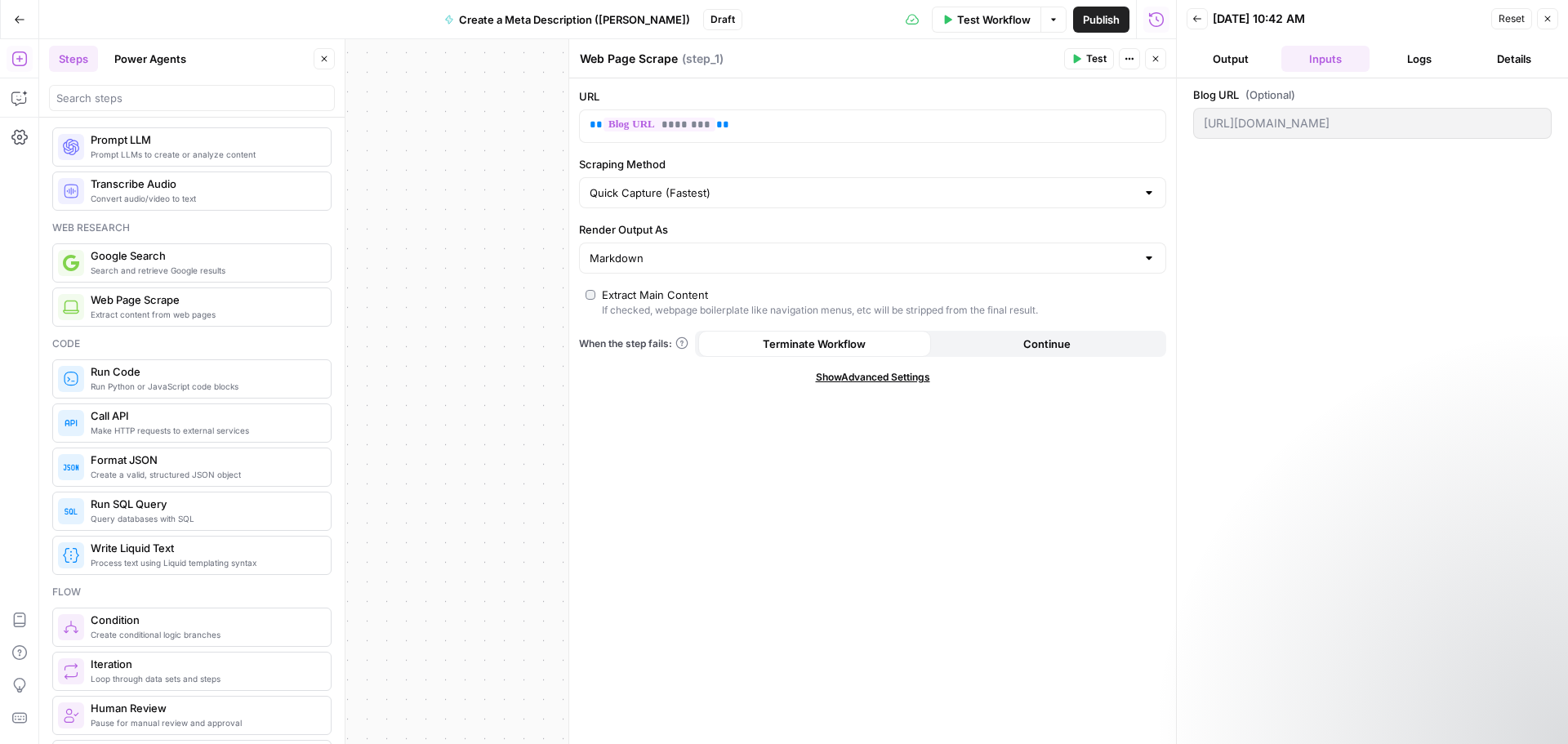
click at [1541, 21] on button "Close" at bounding box center [1547, 18] width 21 height 21
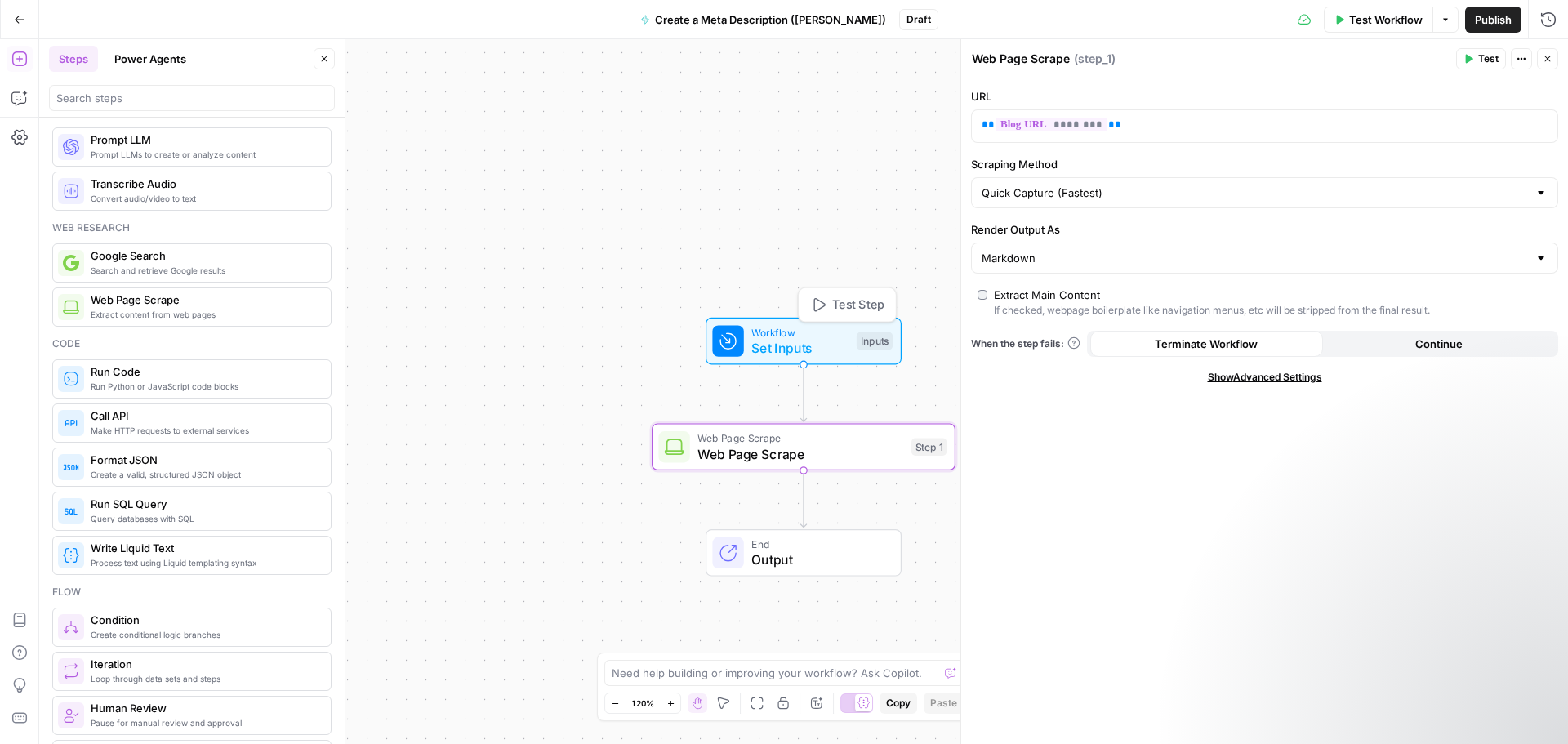
click at [777, 353] on span "Set Inputs" at bounding box center [799, 348] width 97 height 20
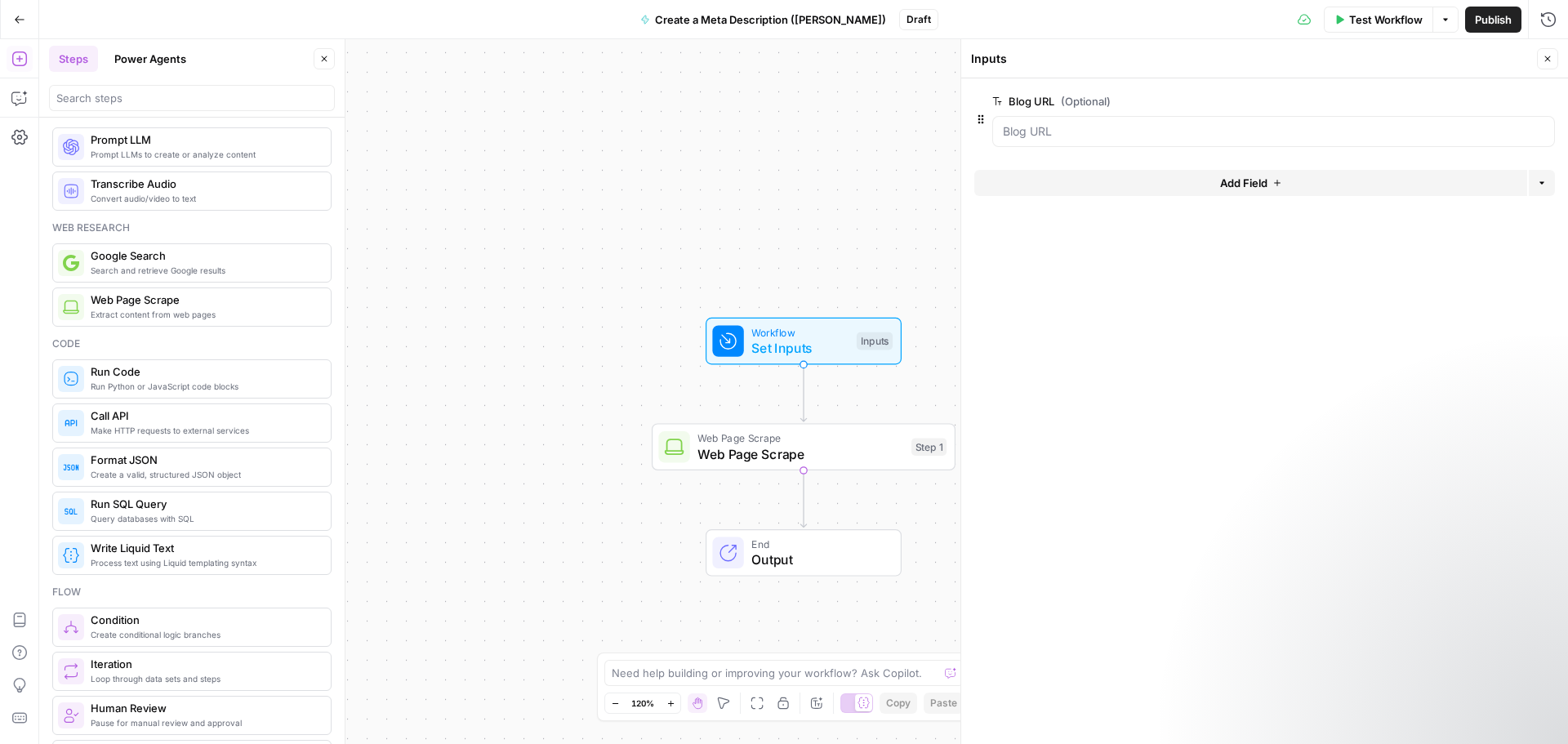
click at [1494, 100] on span "edit field" at bounding box center [1494, 101] width 36 height 13
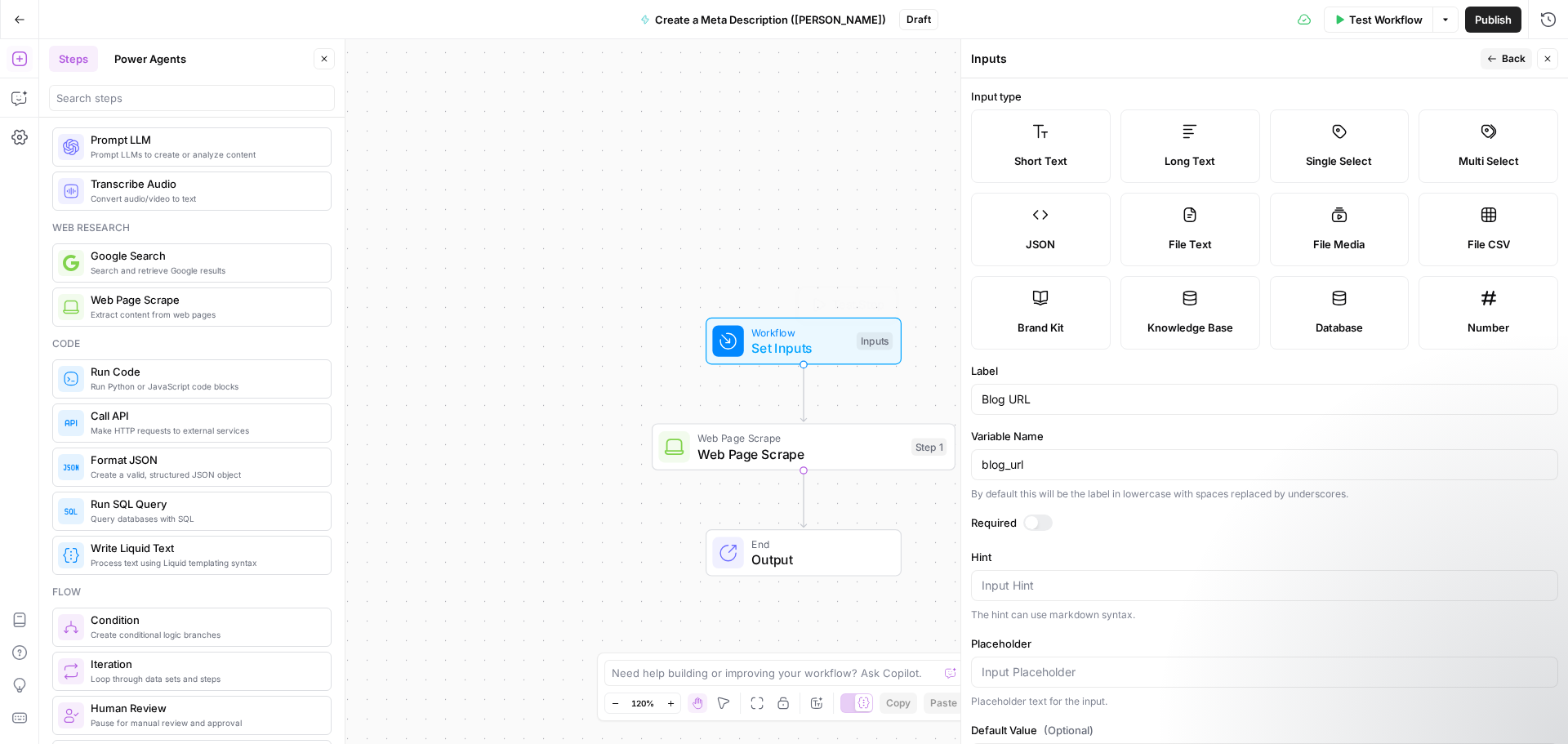
click at [753, 345] on span "Set Inputs" at bounding box center [799, 348] width 97 height 20
click at [324, 60] on icon "button" at bounding box center [324, 59] width 10 height 10
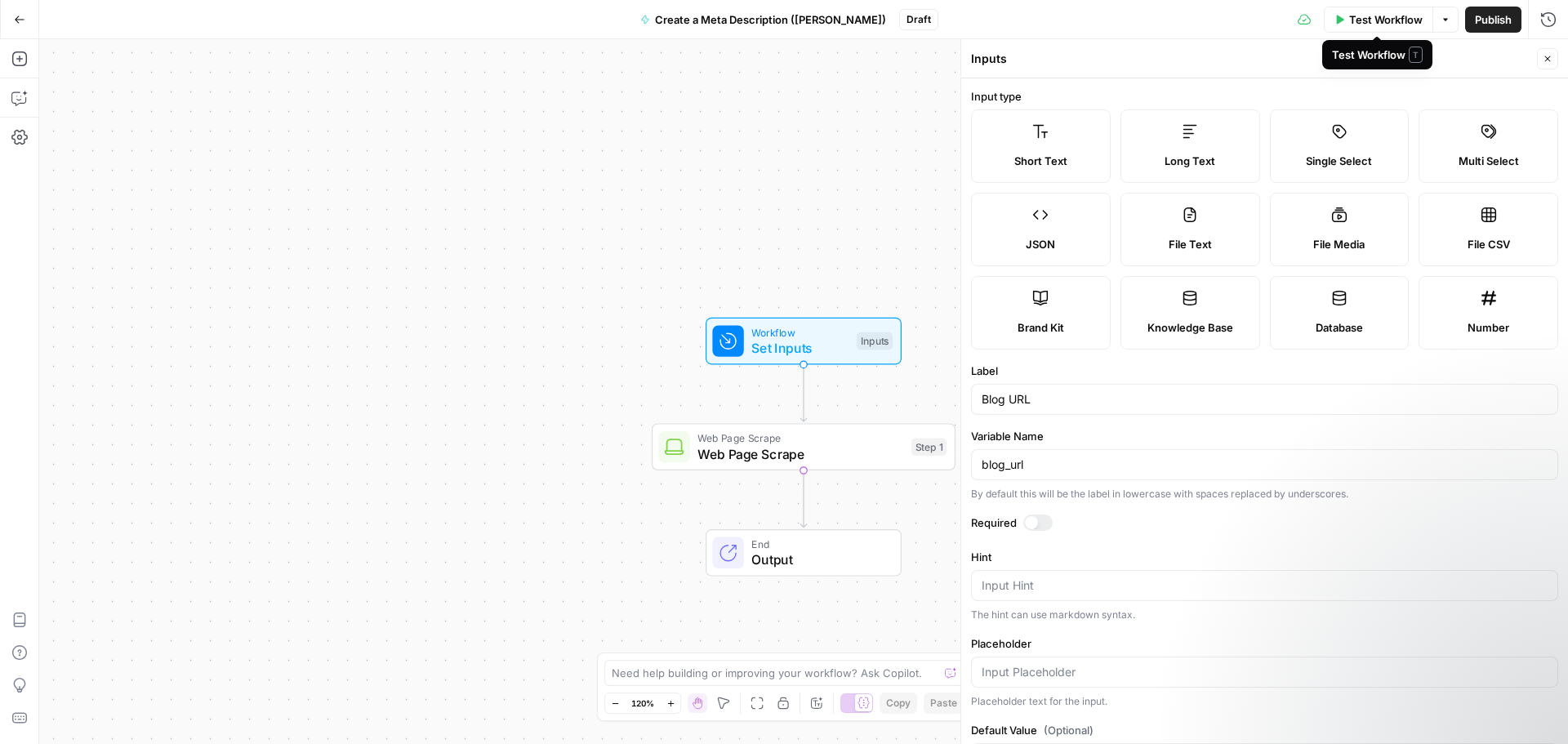
click at [1356, 20] on span "Test Workflow" at bounding box center [1386, 19] width 74 height 16
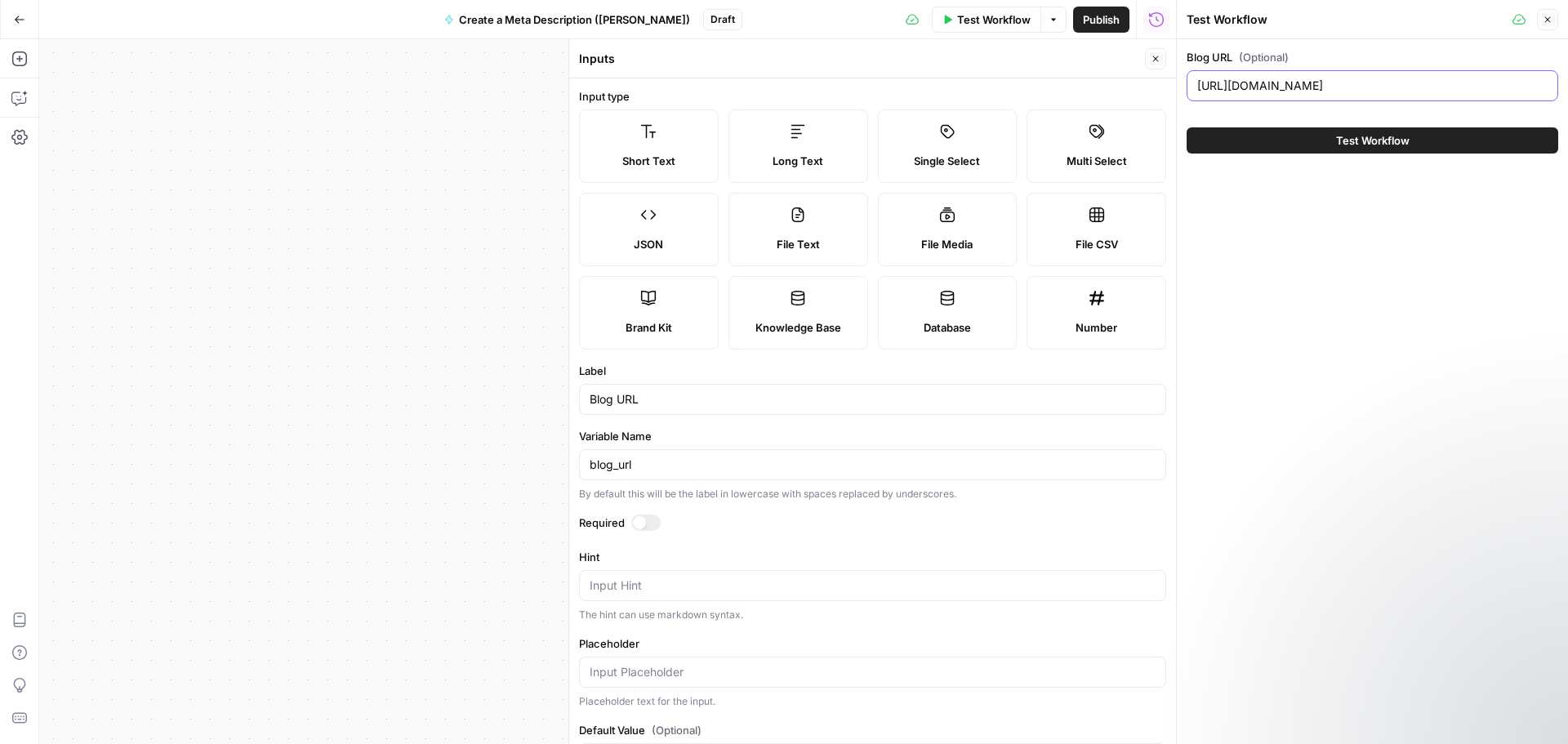
click at [1350, 80] on input "[URL][DOMAIN_NAME]" at bounding box center [1372, 86] width 350 height 16
paste input "[DOMAIN_NAME][URL]"
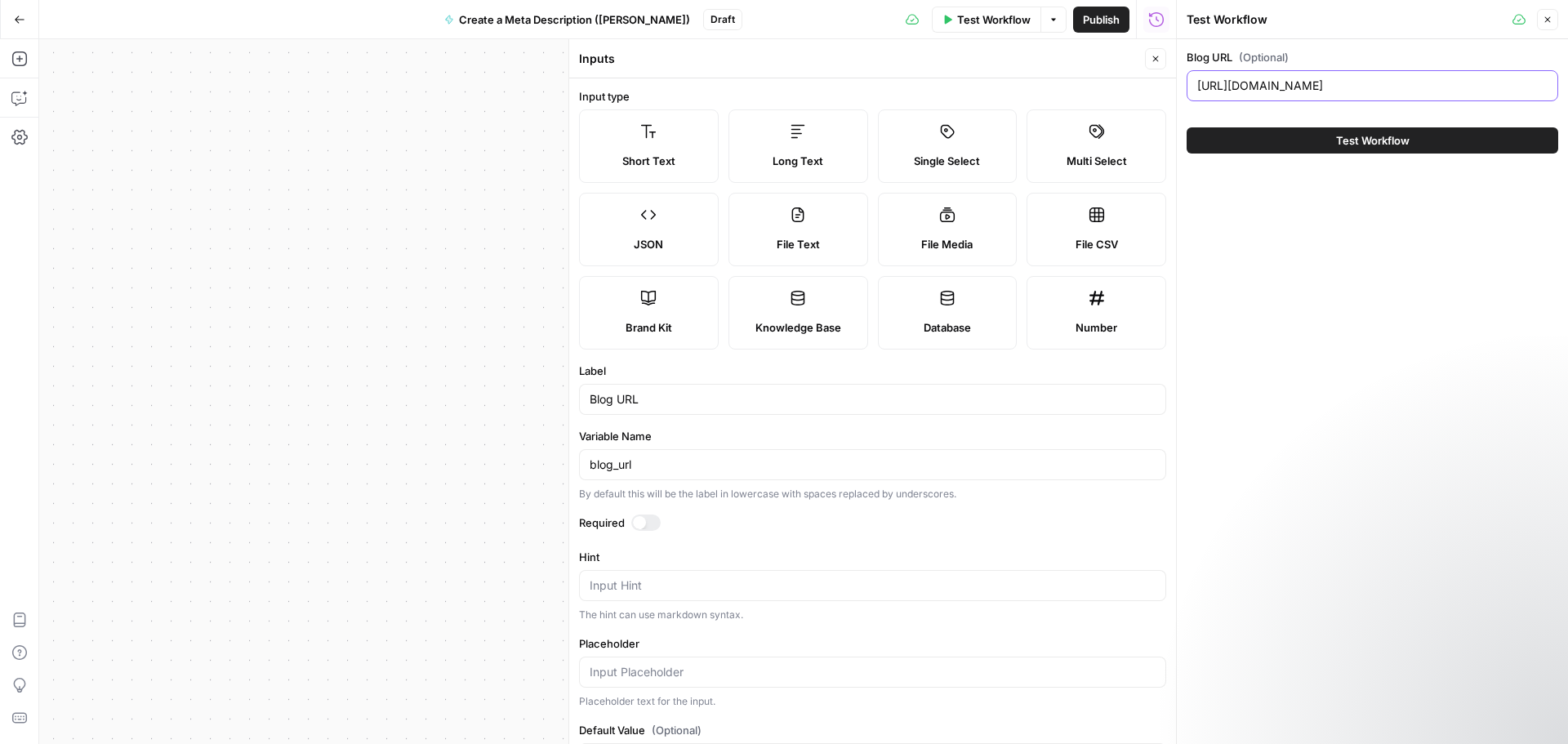
type input "[URL][DOMAIN_NAME]"
click at [1546, 25] on button "Close" at bounding box center [1547, 19] width 21 height 21
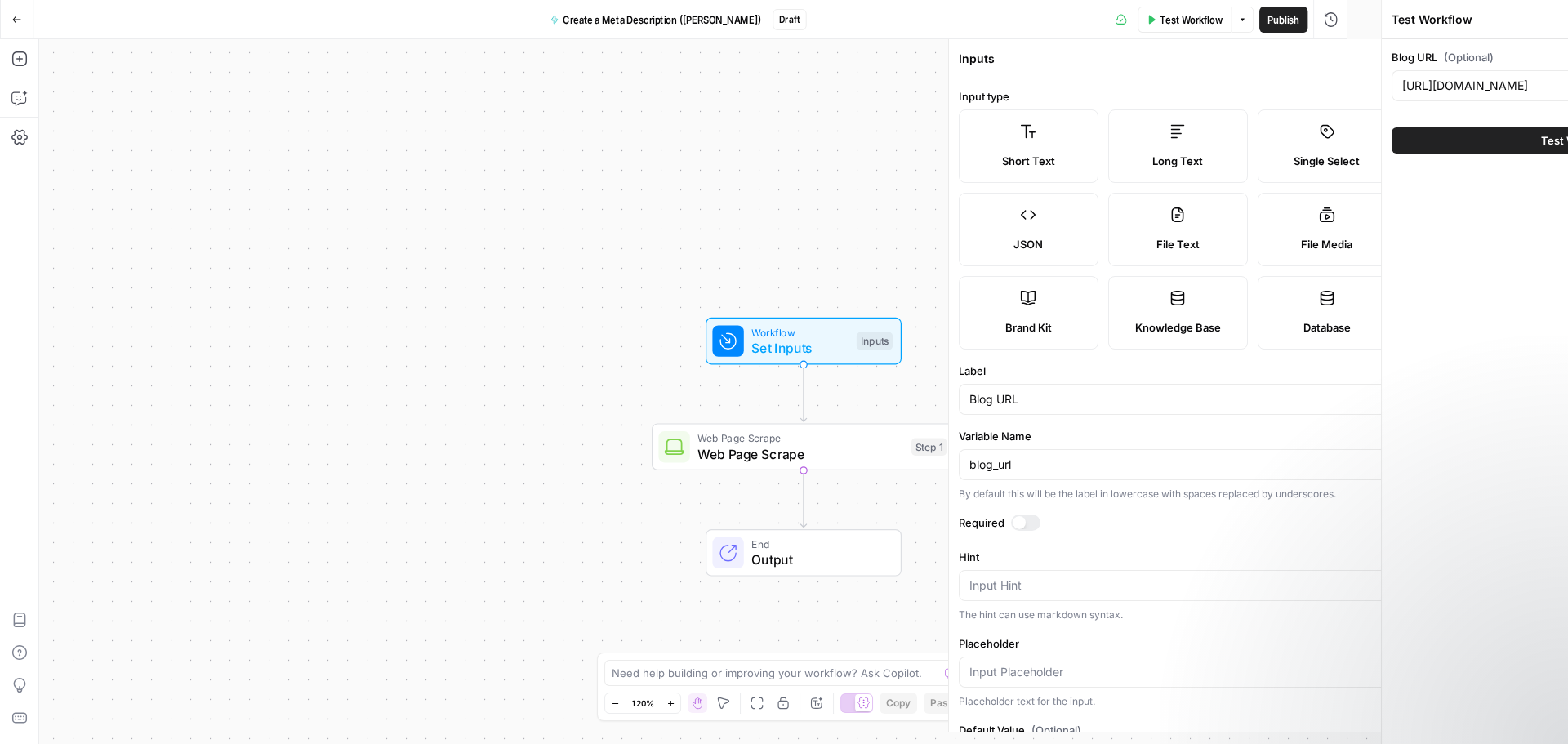
scroll to position [0, 0]
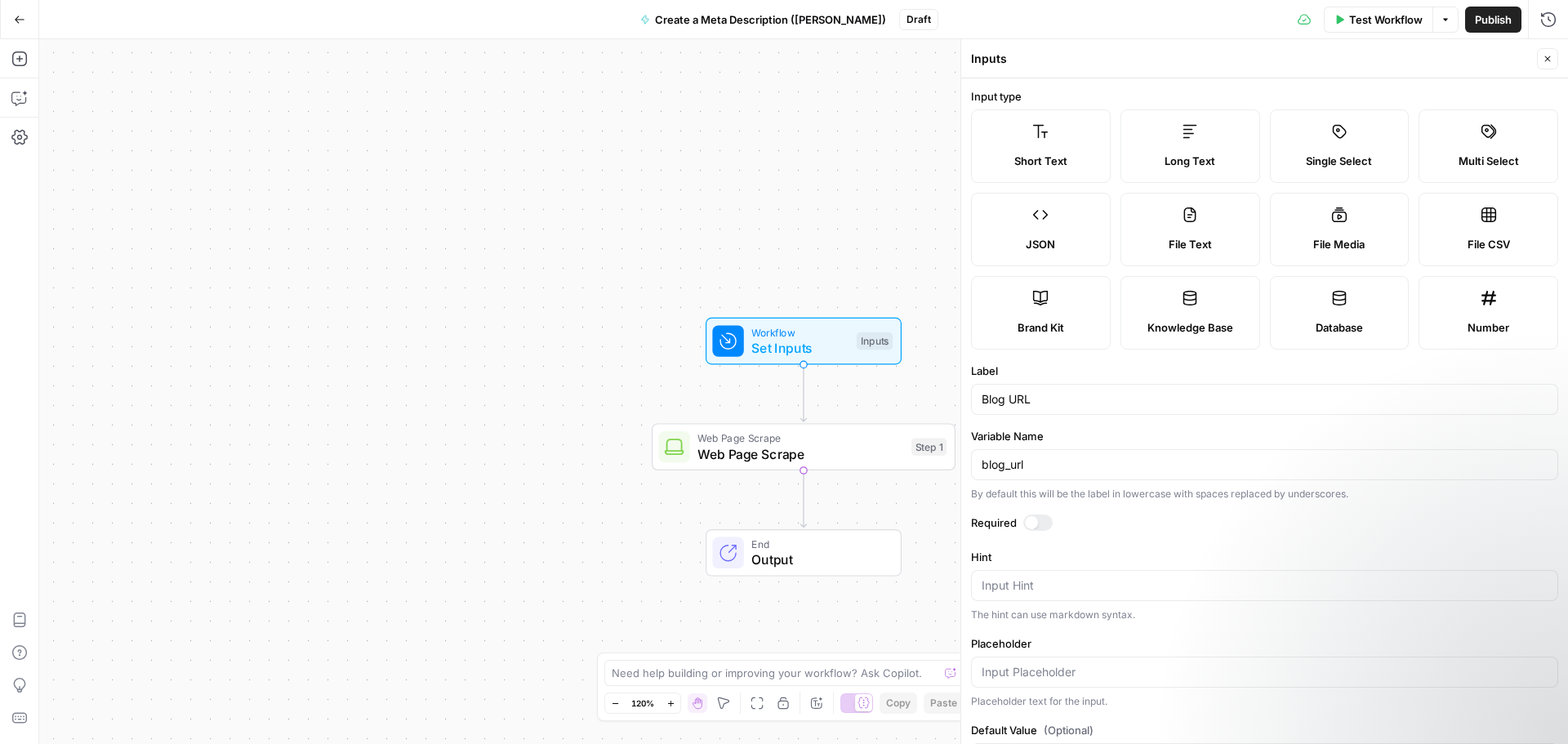
click at [825, 455] on span "Web Page Scrape" at bounding box center [800, 454] width 205 height 20
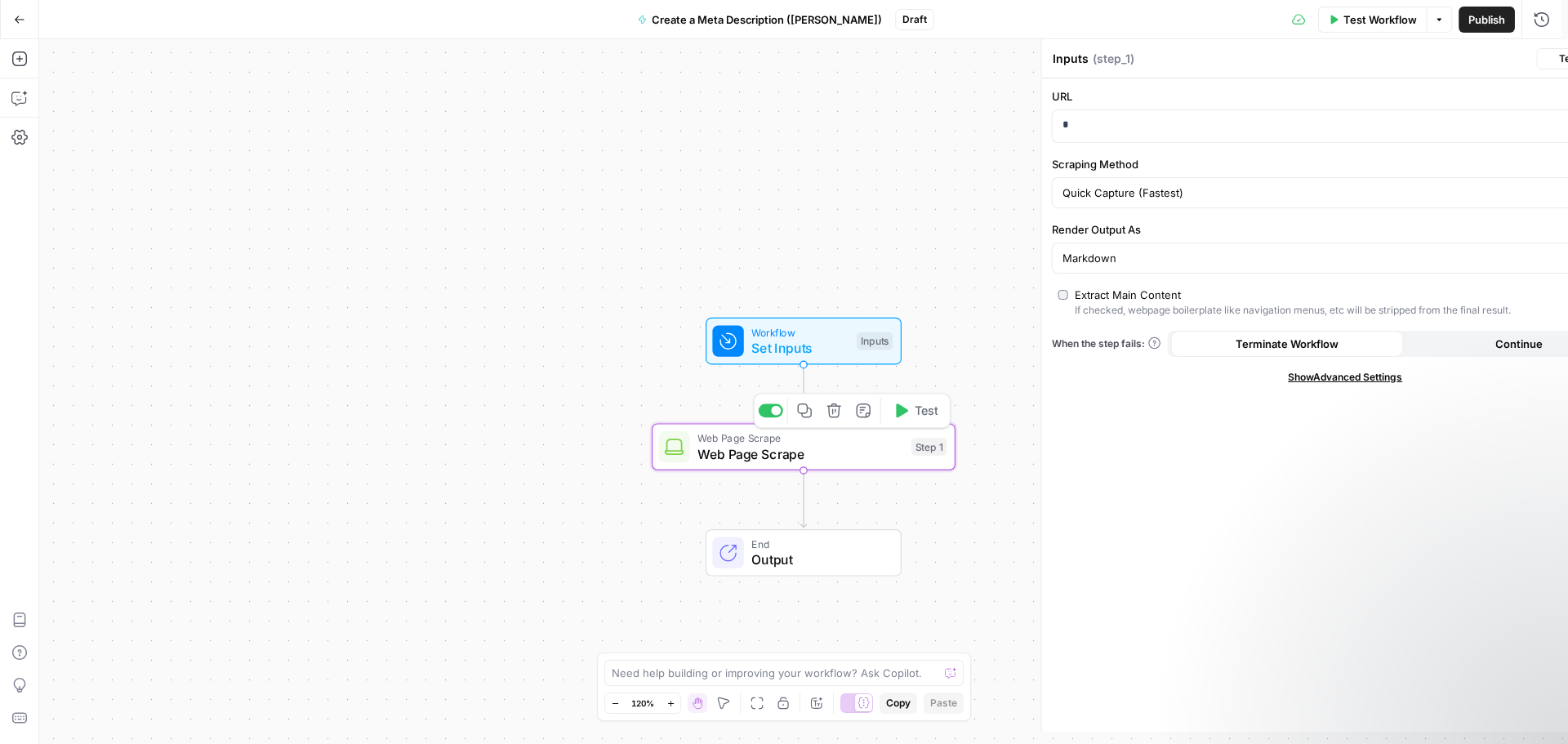
type textarea "Web Page Scrape"
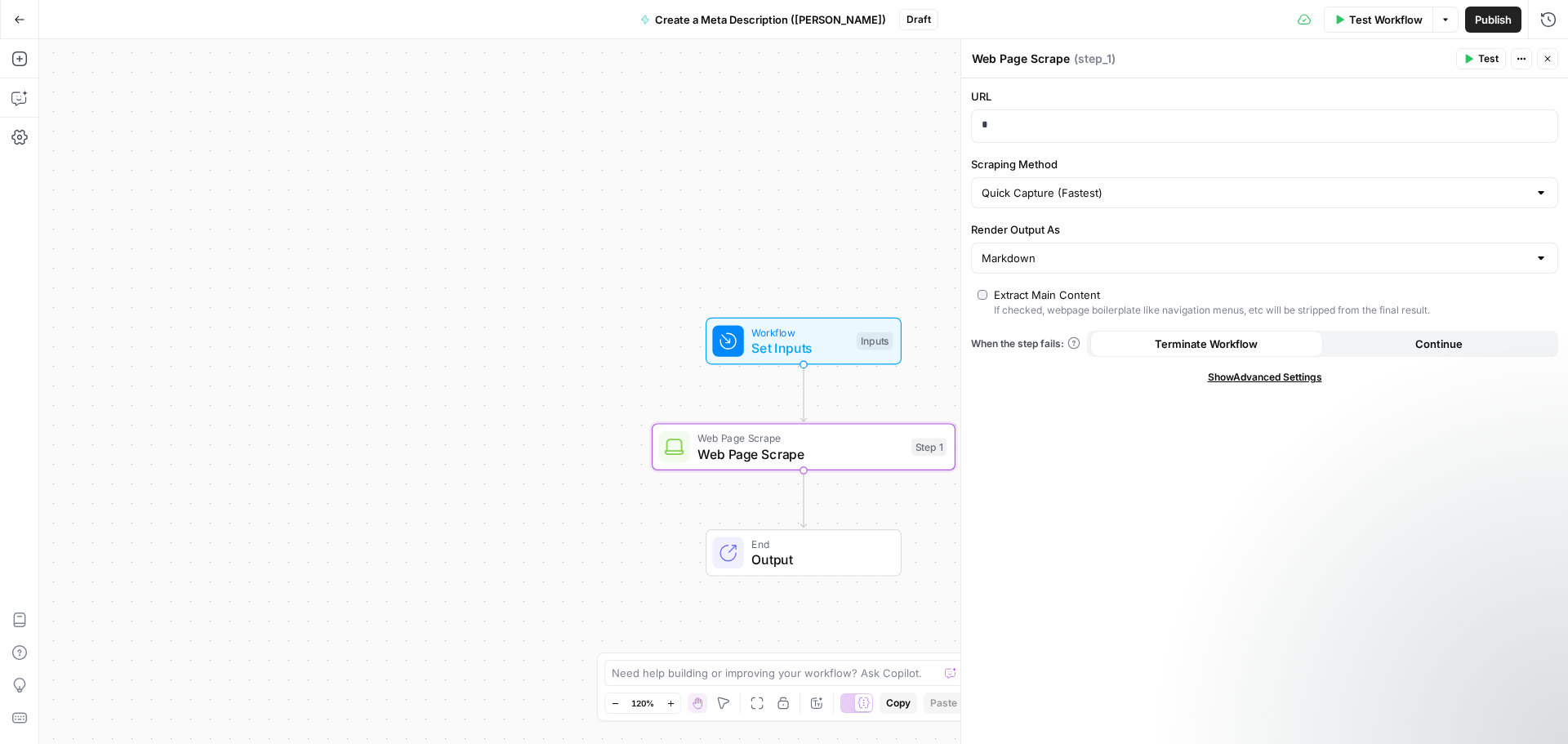
click at [1469, 61] on icon "button" at bounding box center [1469, 59] width 7 height 9
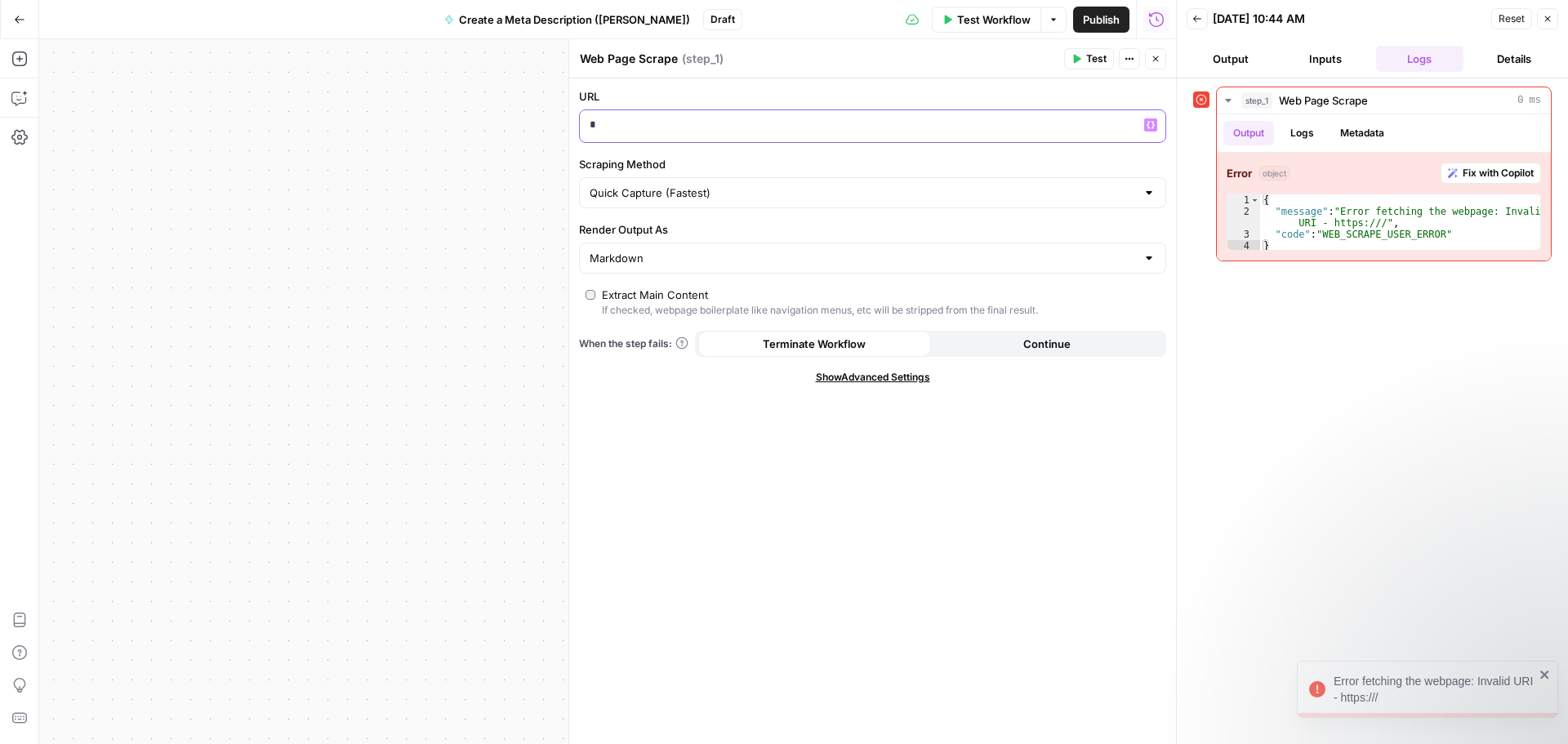
click at [909, 125] on p "*" at bounding box center [859, 125] width 540 height 16
click at [1148, 127] on icon "button" at bounding box center [1151, 125] width 8 height 7
click at [122, 196] on button "Select variable Blog URL" at bounding box center [115, 186] width 204 height 26
click at [1550, 16] on icon "button" at bounding box center [1548, 19] width 6 height 6
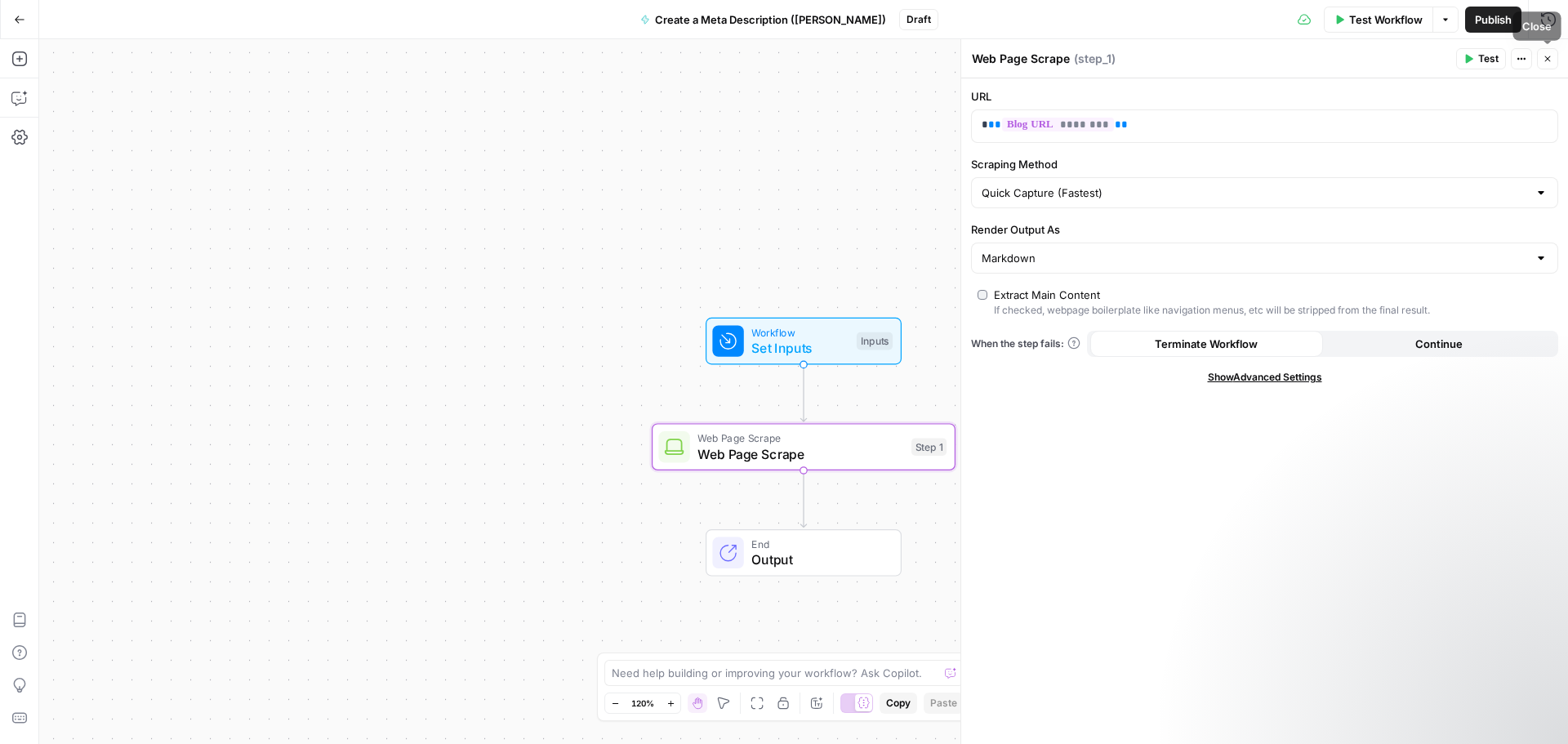
click at [1548, 56] on icon "button" at bounding box center [1548, 59] width 10 height 10
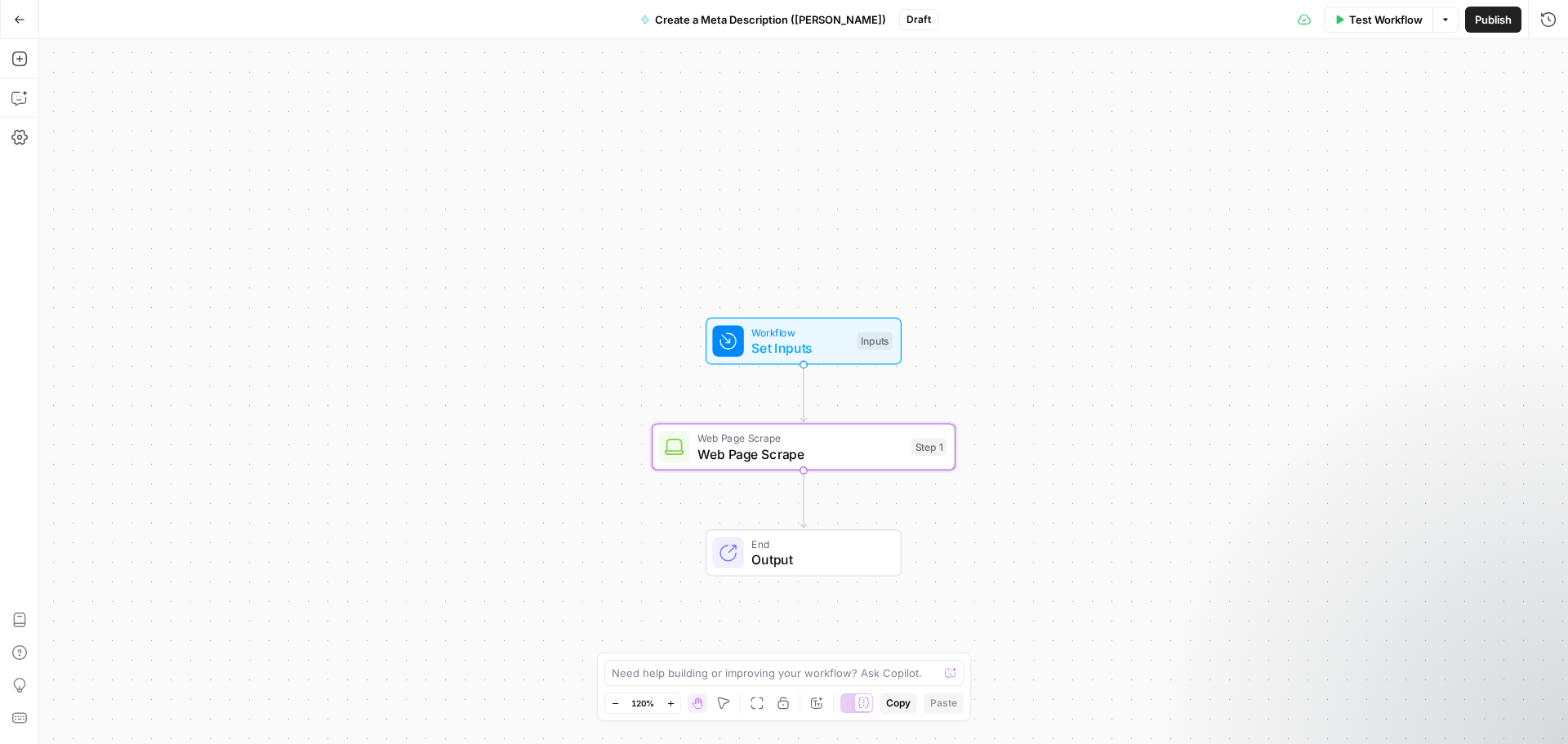
click at [843, 444] on span "Web Page Scrape" at bounding box center [800, 454] width 205 height 20
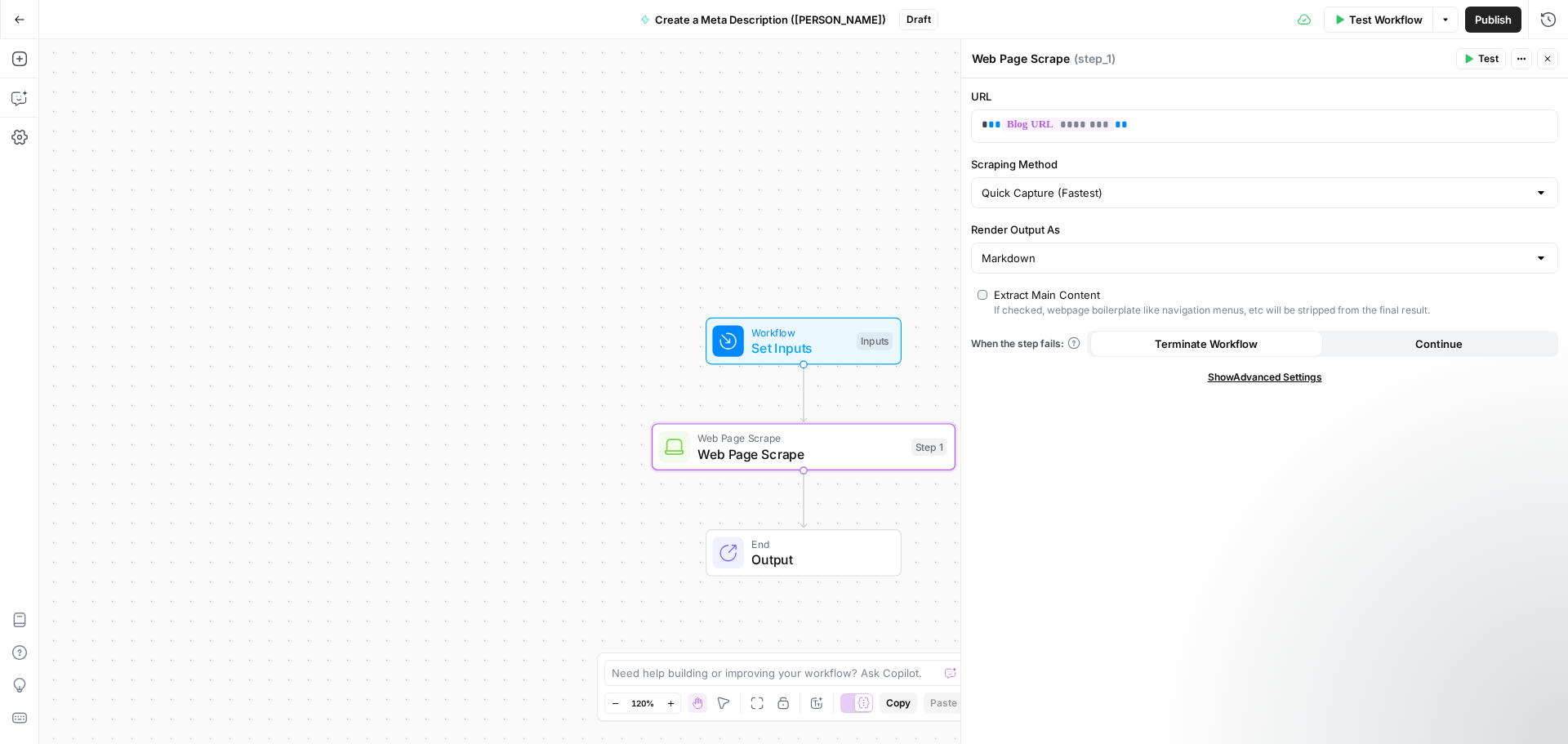
click at [1480, 60] on span "Test" at bounding box center [1488, 59] width 20 height 15
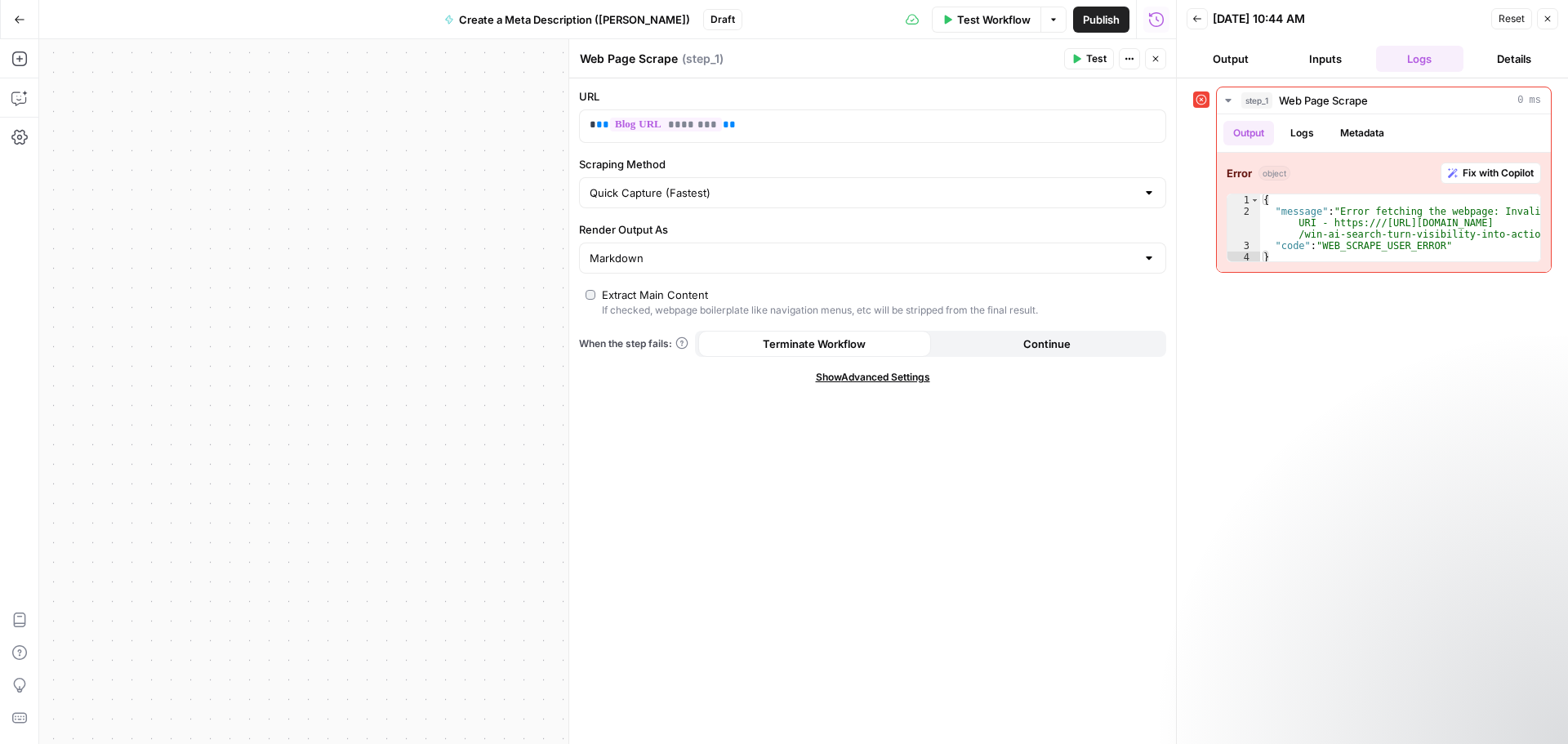
click at [1540, 20] on button "Close" at bounding box center [1547, 18] width 21 height 21
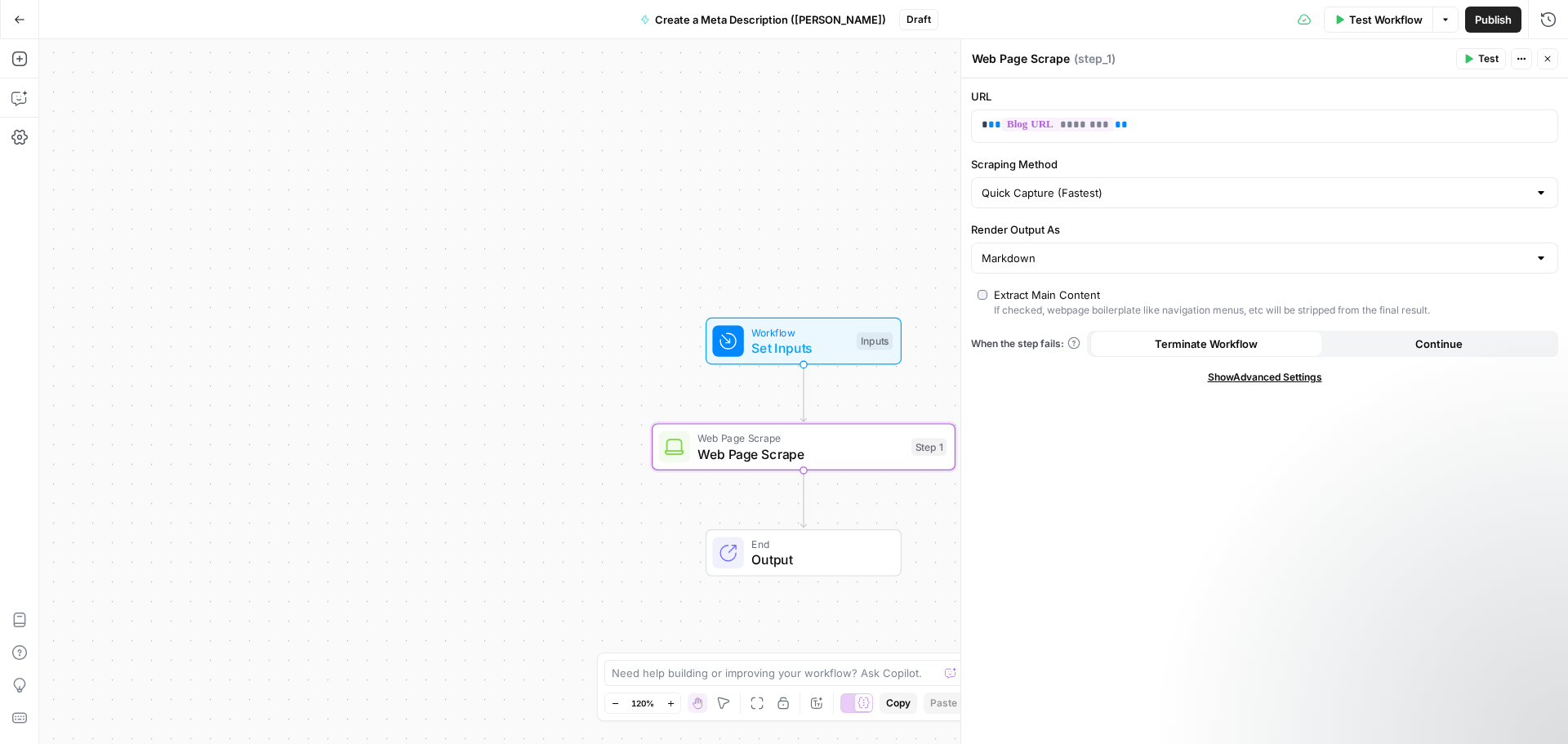
click at [806, 318] on div "Test Step" at bounding box center [847, 304] width 99 height 35
click at [795, 345] on span "Set Inputs" at bounding box center [799, 348] width 97 height 20
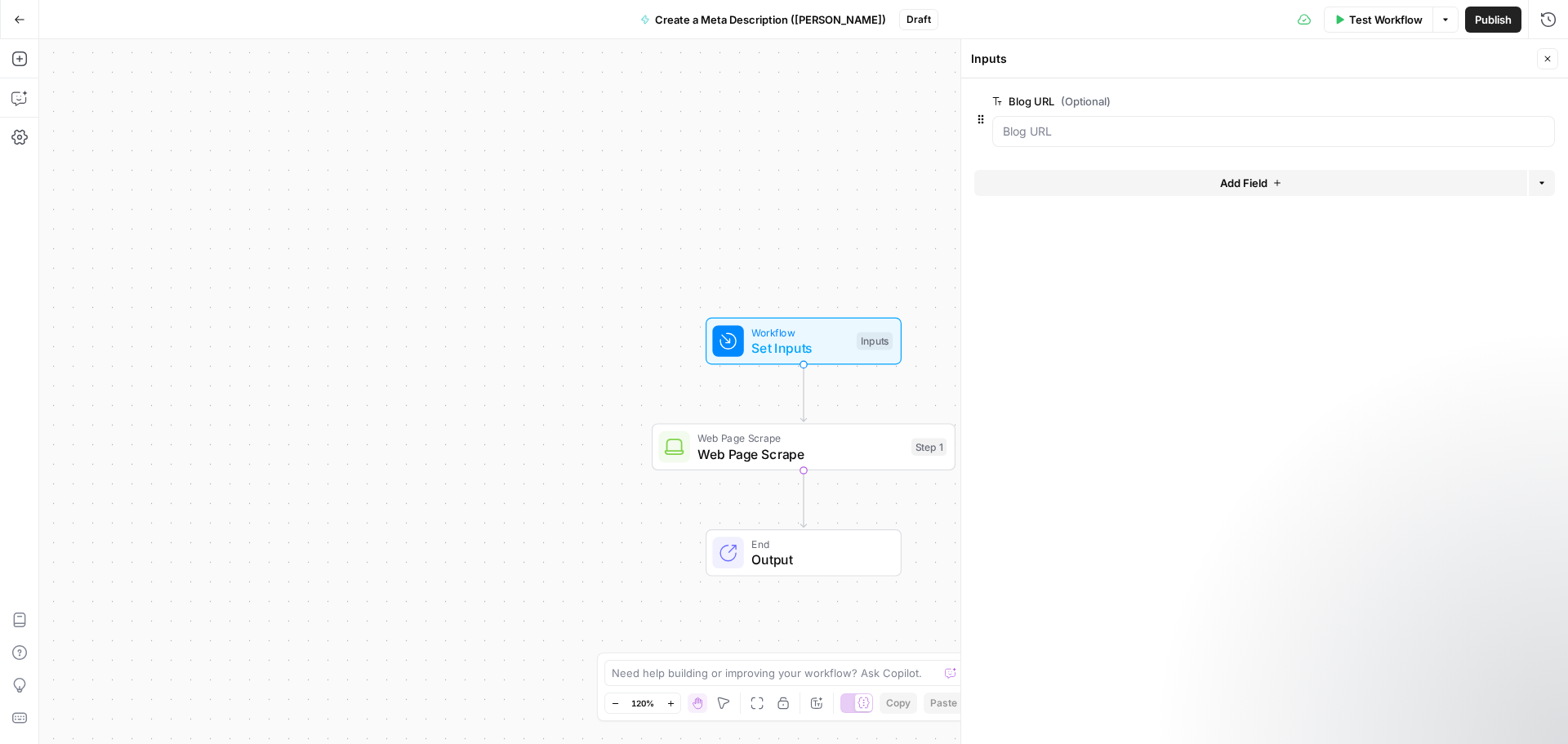
click at [1124, 97] on label "Blog URL (Optional)" at bounding box center [1228, 101] width 471 height 16
click at [1124, 124] on URL "Blog URL (Optional)" at bounding box center [1273, 132] width 542 height 16
click at [1486, 100] on span "edit field" at bounding box center [1494, 101] width 36 height 13
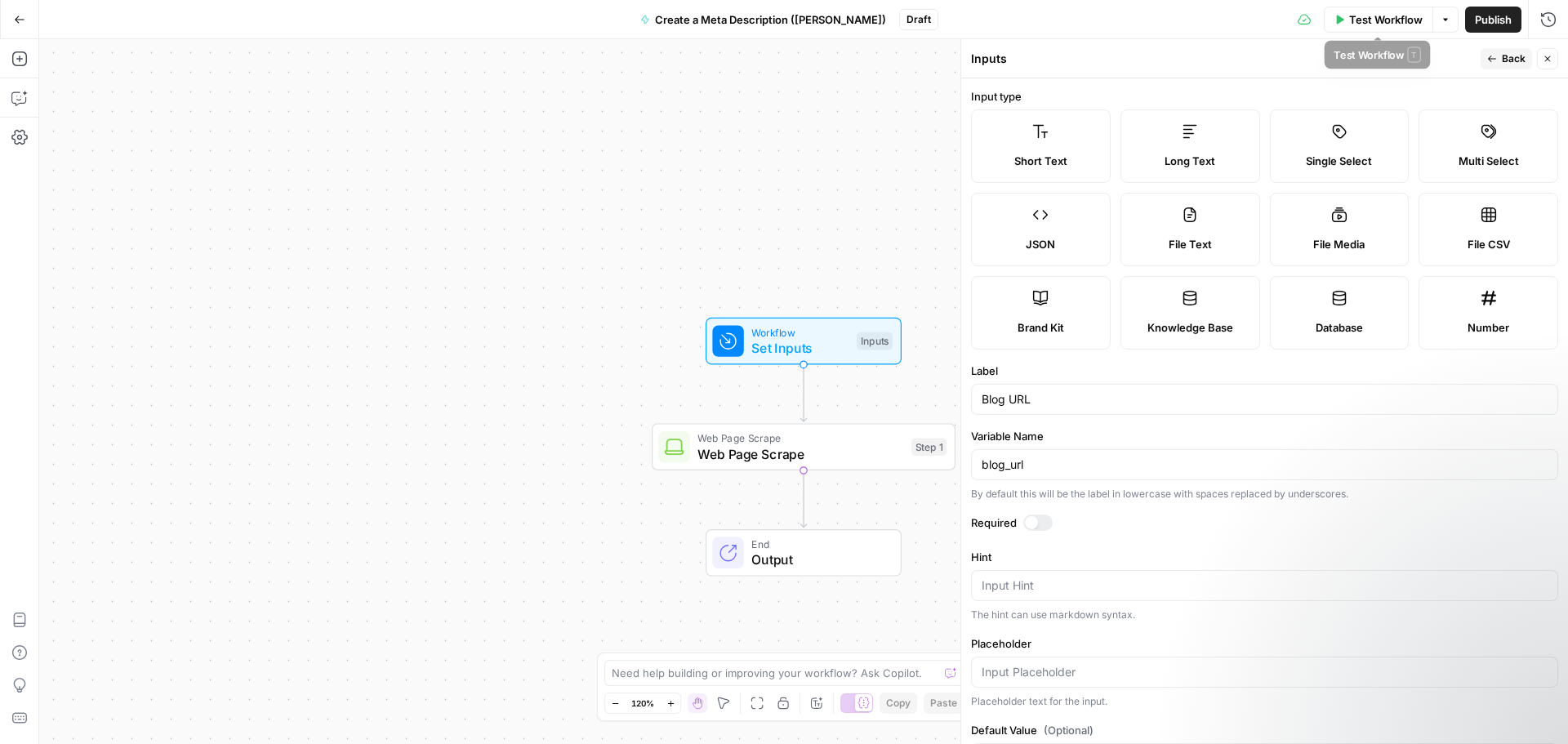
click at [1372, 20] on span "Test Workflow" at bounding box center [1386, 19] width 74 height 16
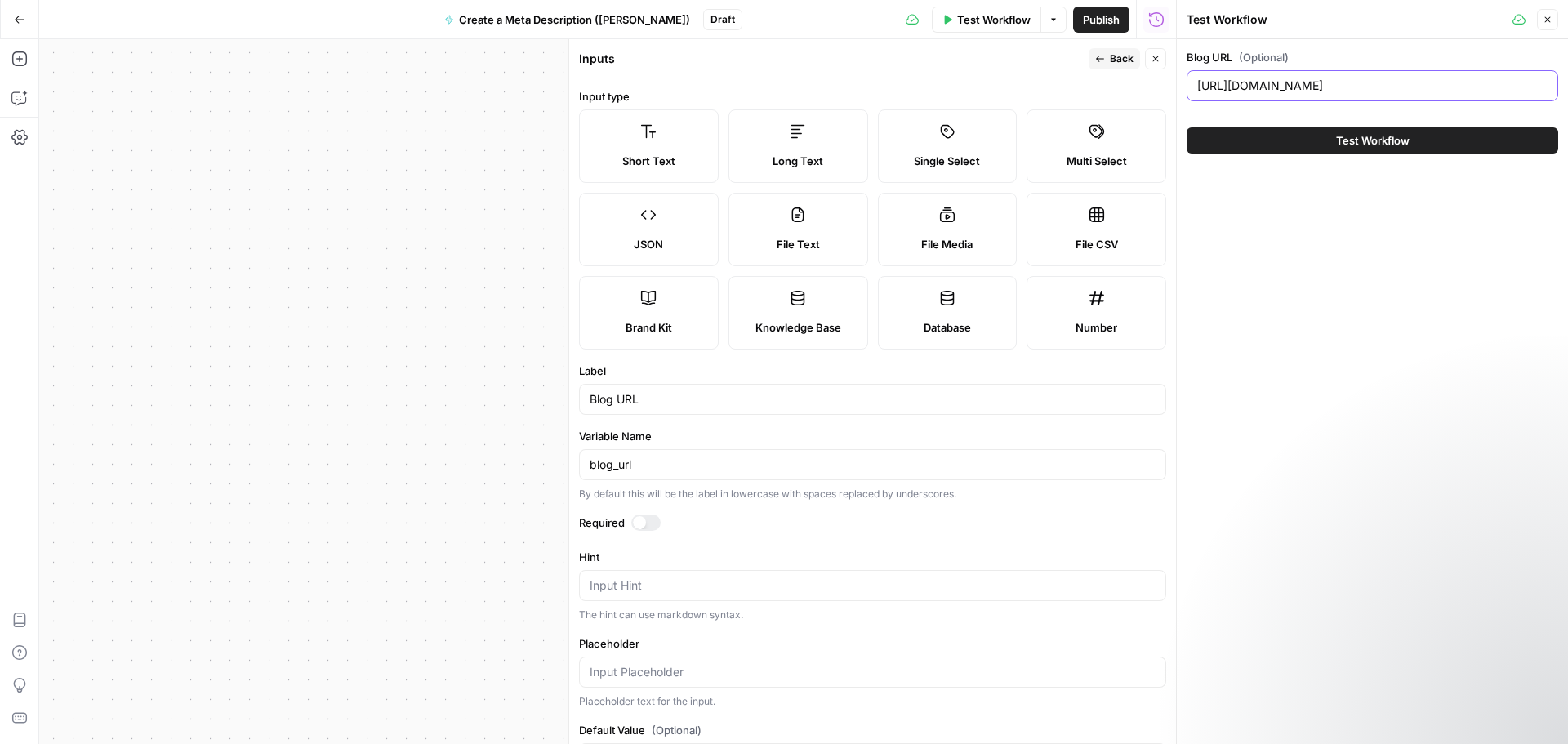
click at [1287, 87] on input "[URL][DOMAIN_NAME]" at bounding box center [1372, 86] width 350 height 16
click at [1544, 29] on button "Close" at bounding box center [1547, 19] width 21 height 21
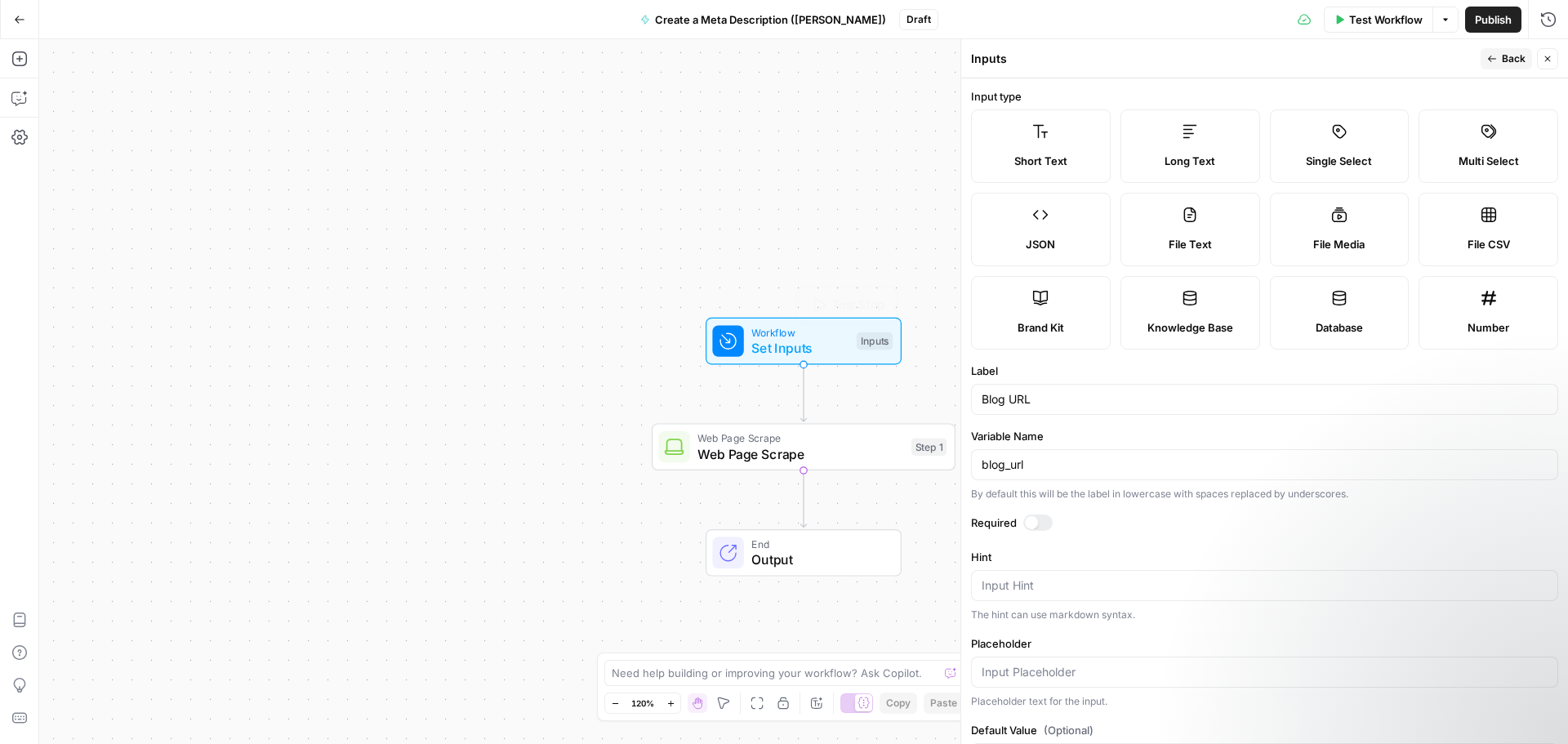
click at [809, 444] on span "Web Page Scrape" at bounding box center [800, 454] width 205 height 20
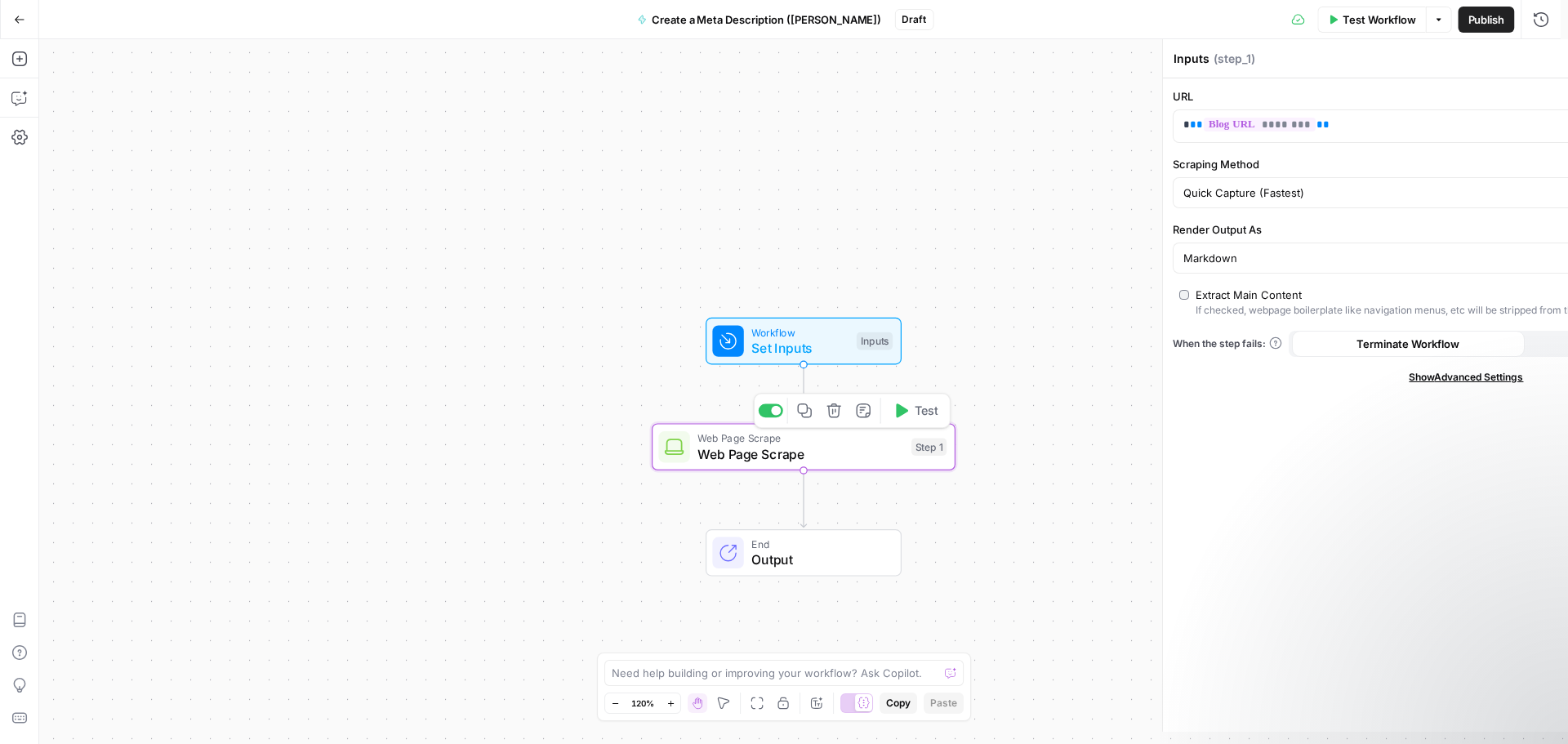
type textarea "Web Page Scrape"
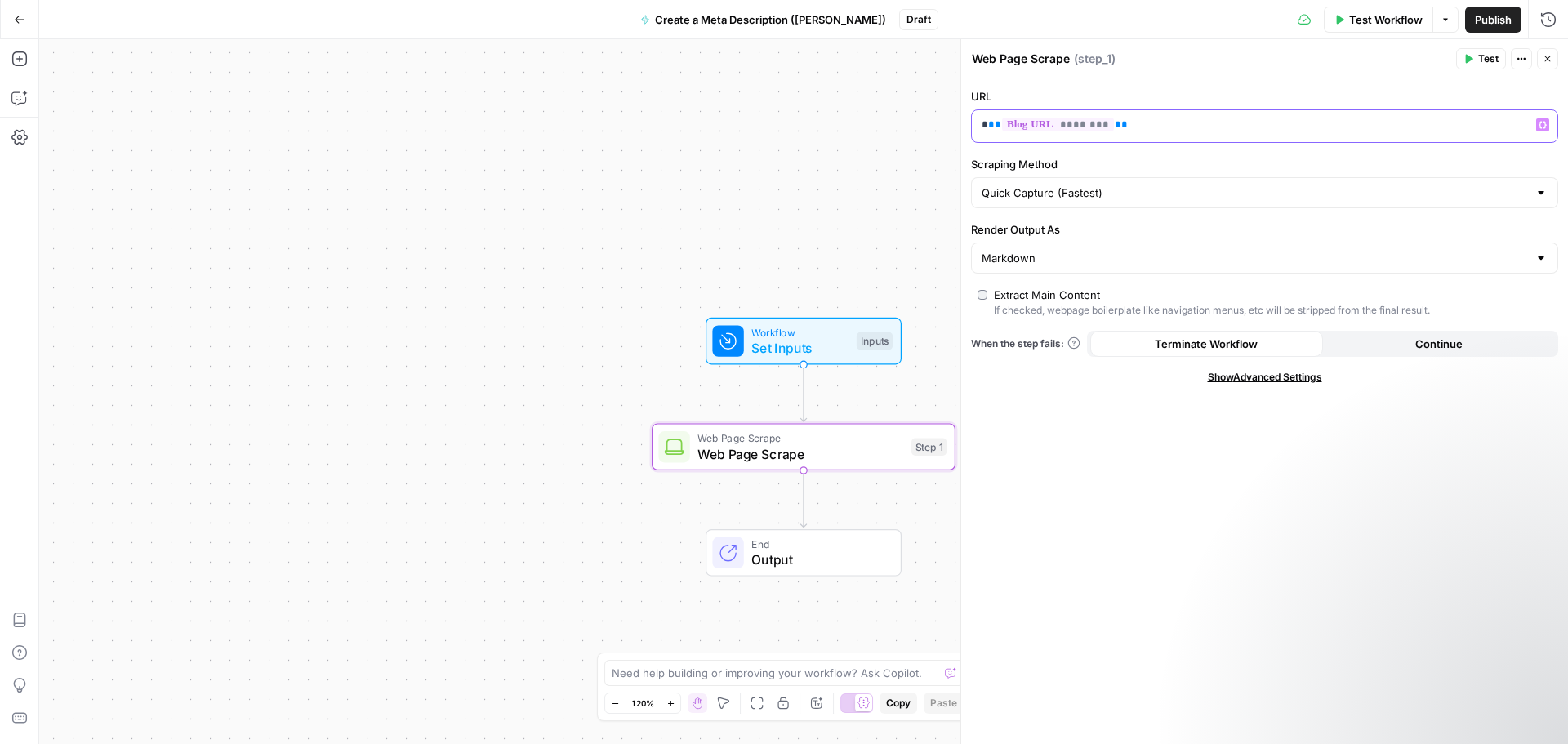
click at [984, 128] on p "* ** ******** **" at bounding box center [1251, 125] width 540 height 16
click at [1544, 52] on button "Close" at bounding box center [1547, 58] width 21 height 21
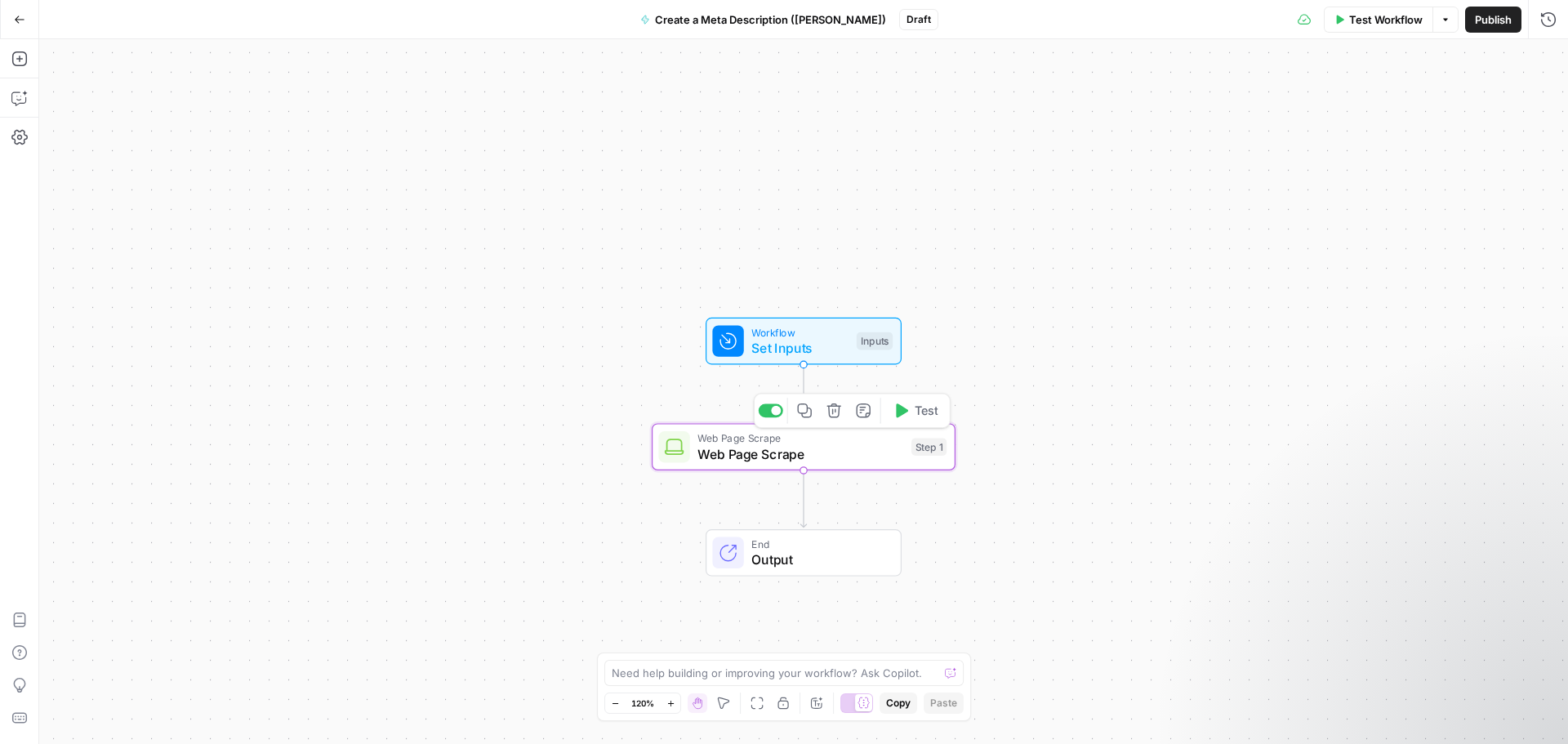
click at [853, 449] on span "Web Page Scrape" at bounding box center [800, 454] width 205 height 20
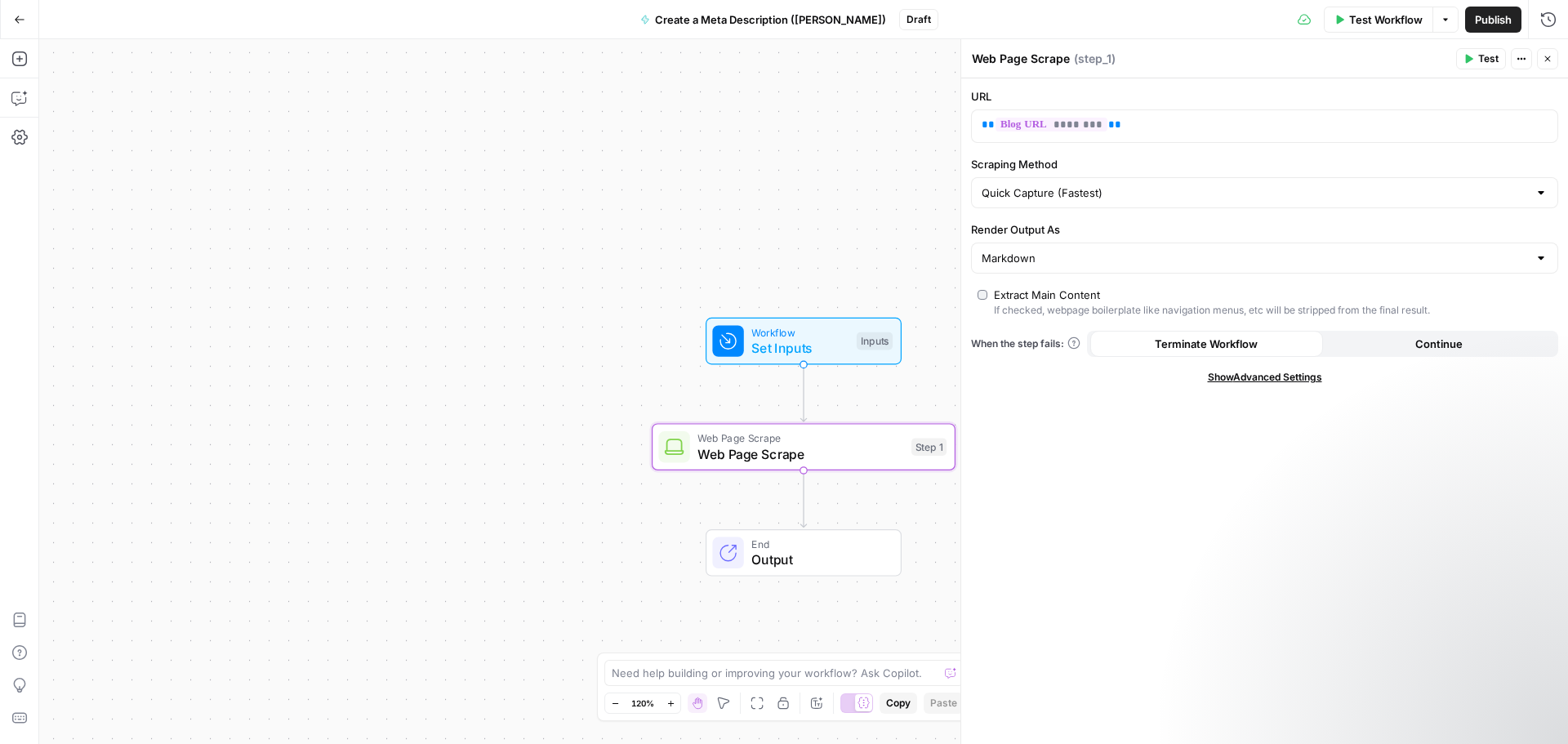
click at [1467, 56] on icon "button" at bounding box center [1469, 59] width 7 height 9
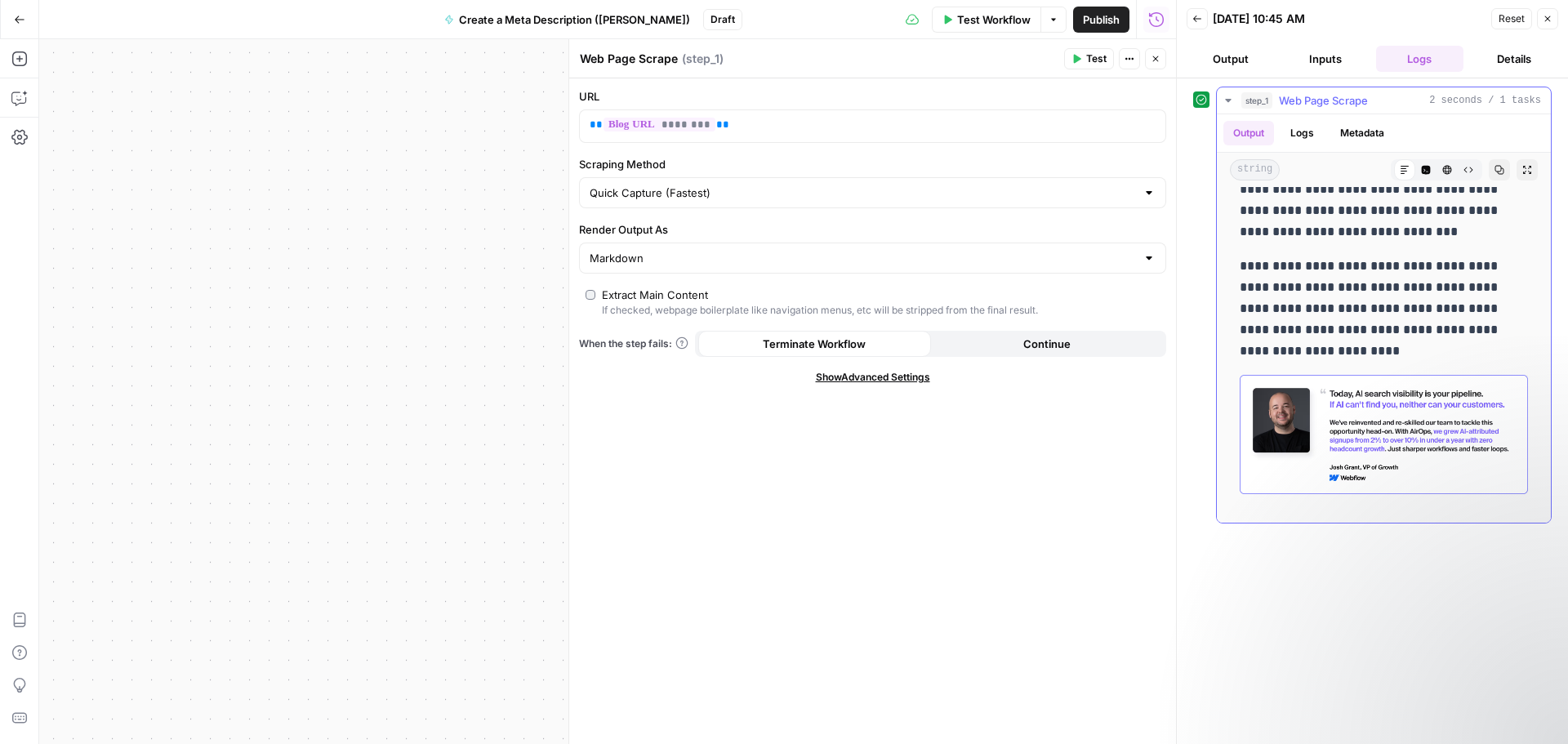
scroll to position [1449, 0]
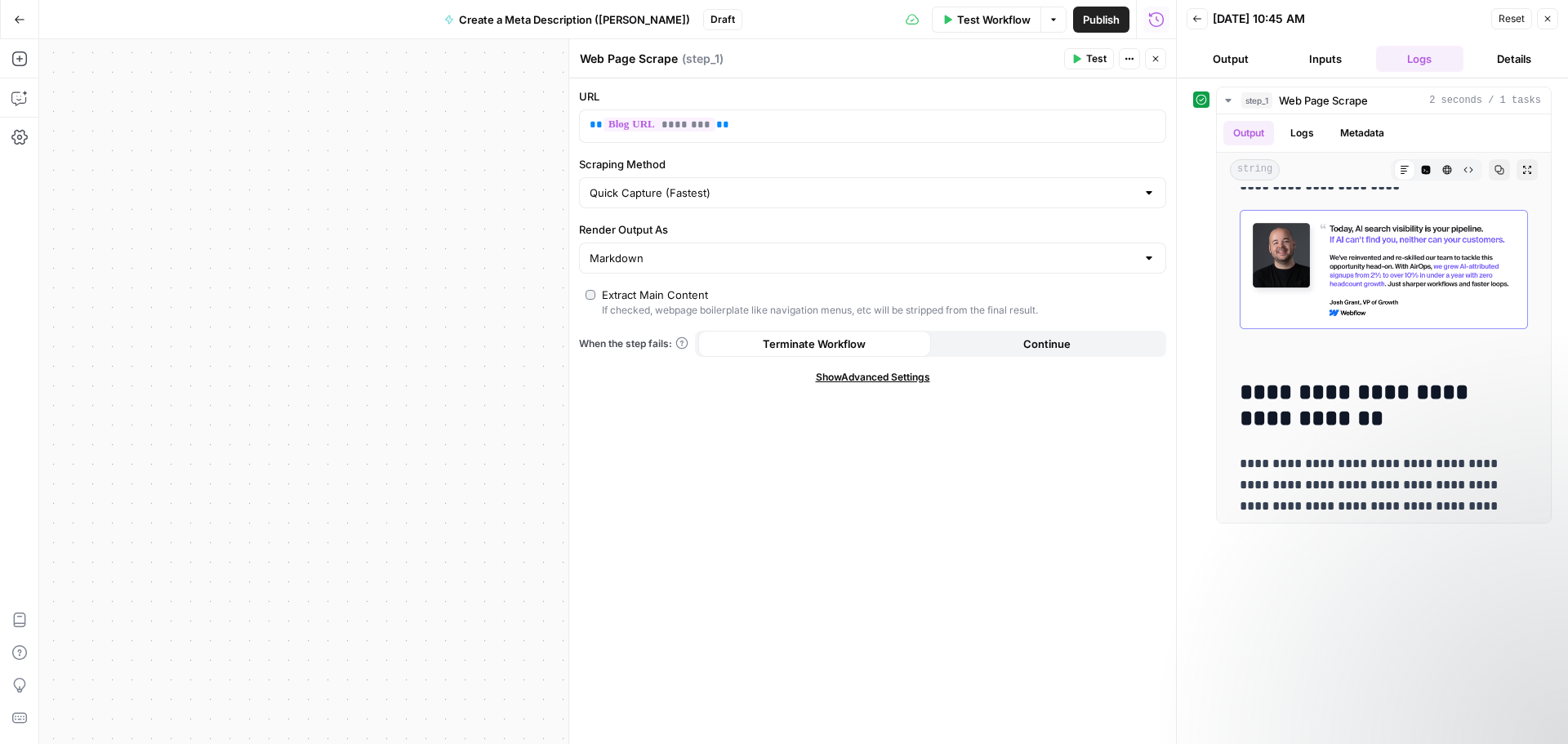
drag, startPoint x: 1541, startPoint y: 14, endPoint x: 863, endPoint y: 57, distance: 679.4
click at [1541, 14] on button "Close" at bounding box center [1547, 18] width 21 height 21
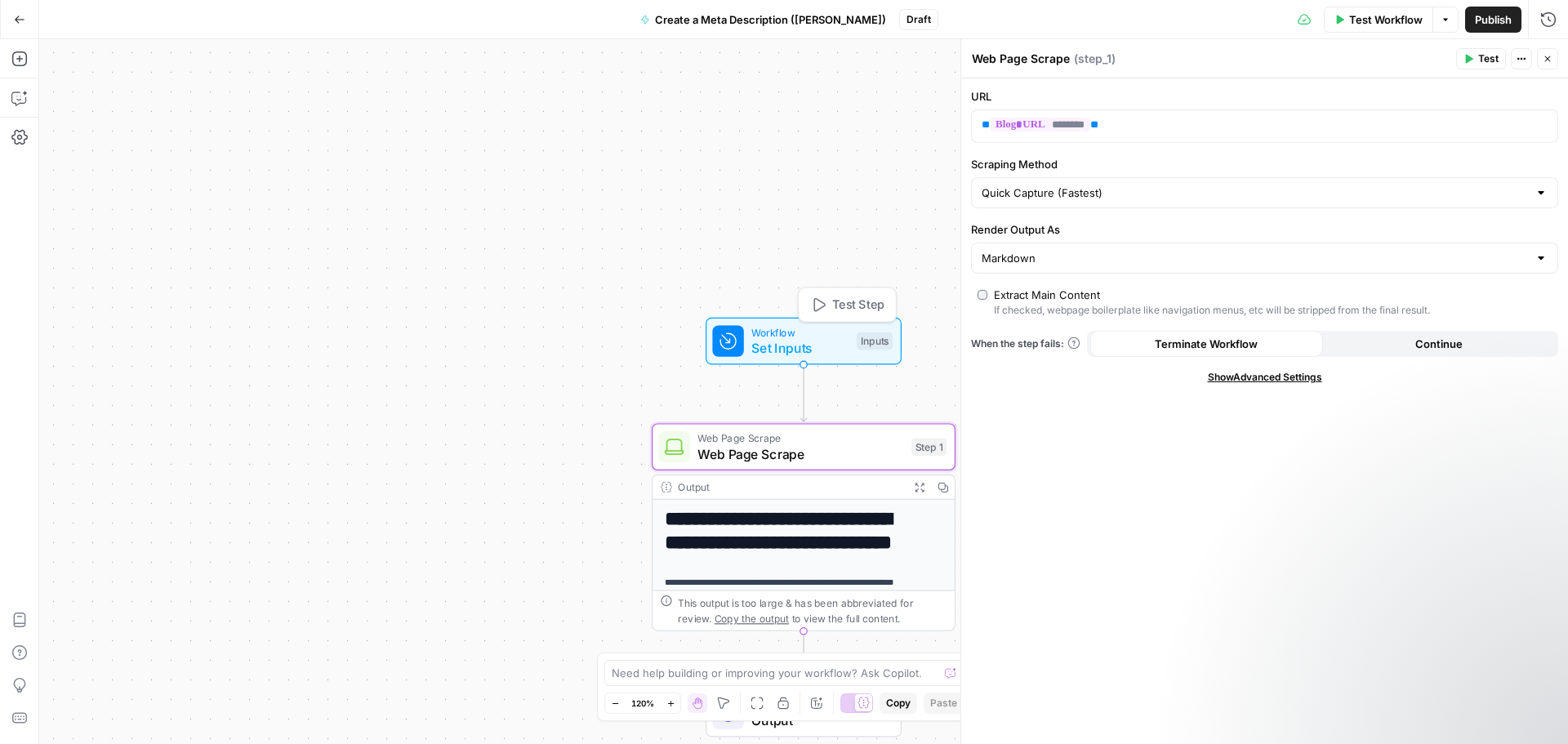
click at [773, 332] on span "Workflow" at bounding box center [799, 332] width 97 height 16
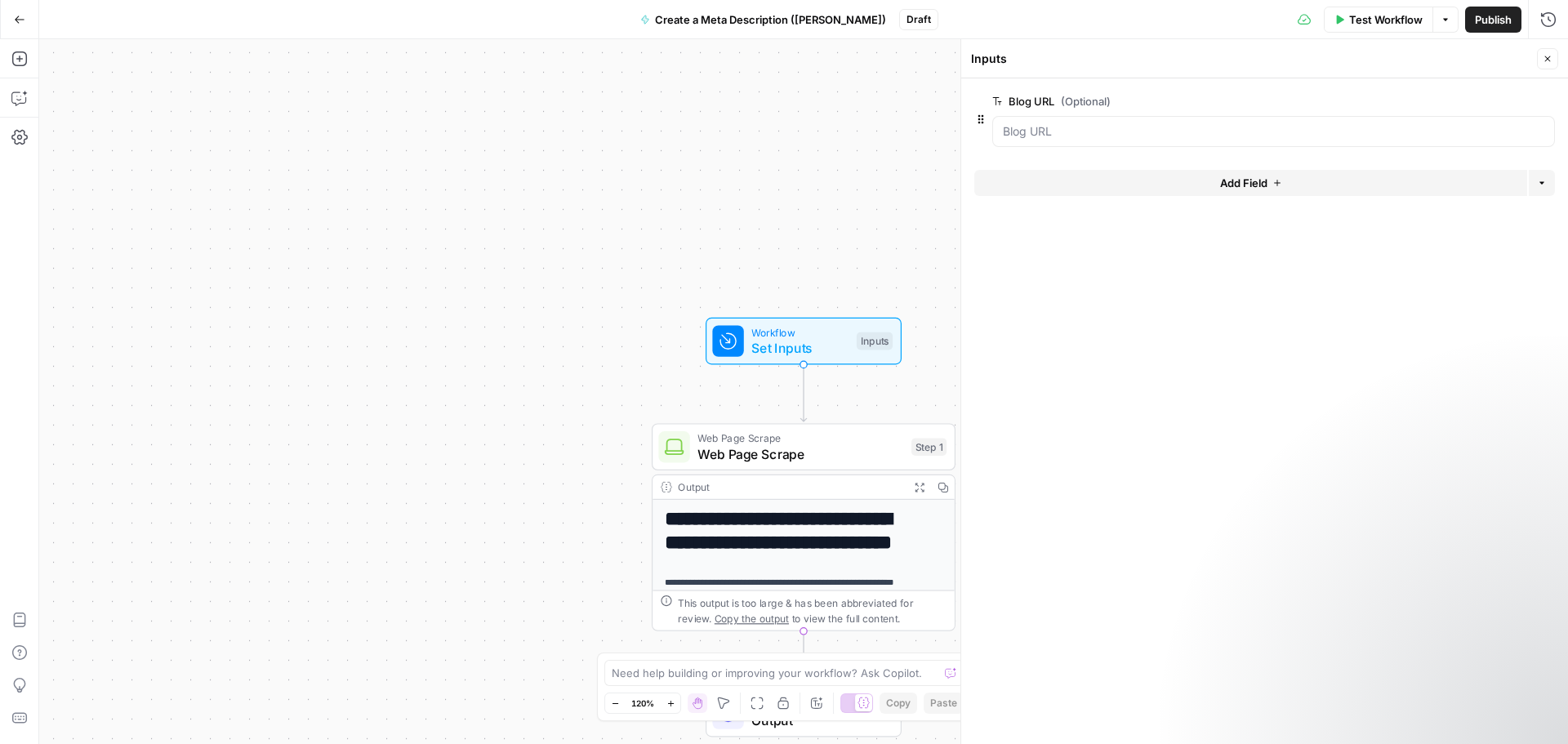
click at [1354, 25] on span "Test Workflow" at bounding box center [1386, 19] width 74 height 16
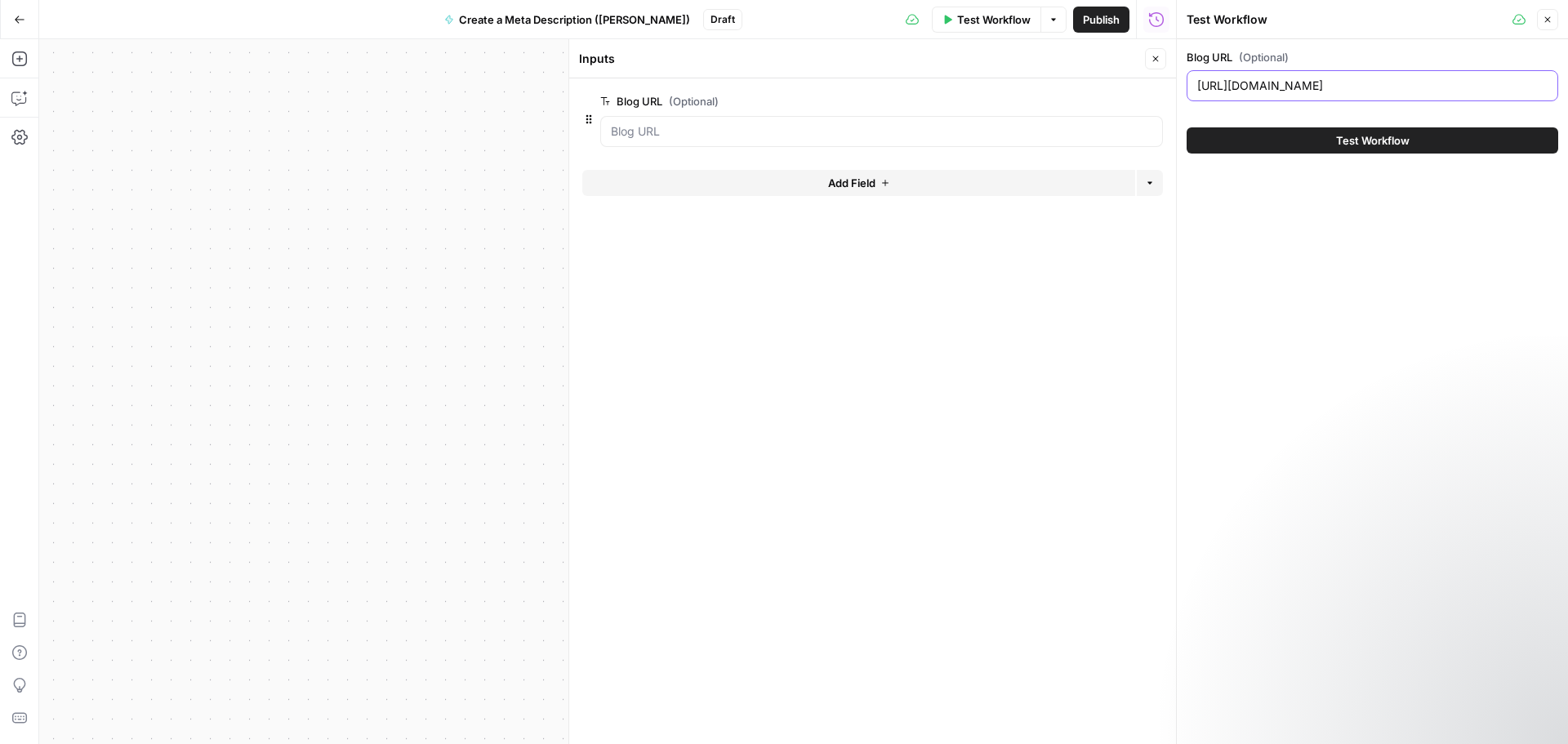
click at [1253, 90] on input "[URL][DOMAIN_NAME]" at bounding box center [1372, 86] width 350 height 16
paste input "[DOMAIN_NAME][URL]"
type input "[URL][DOMAIN_NAME]"
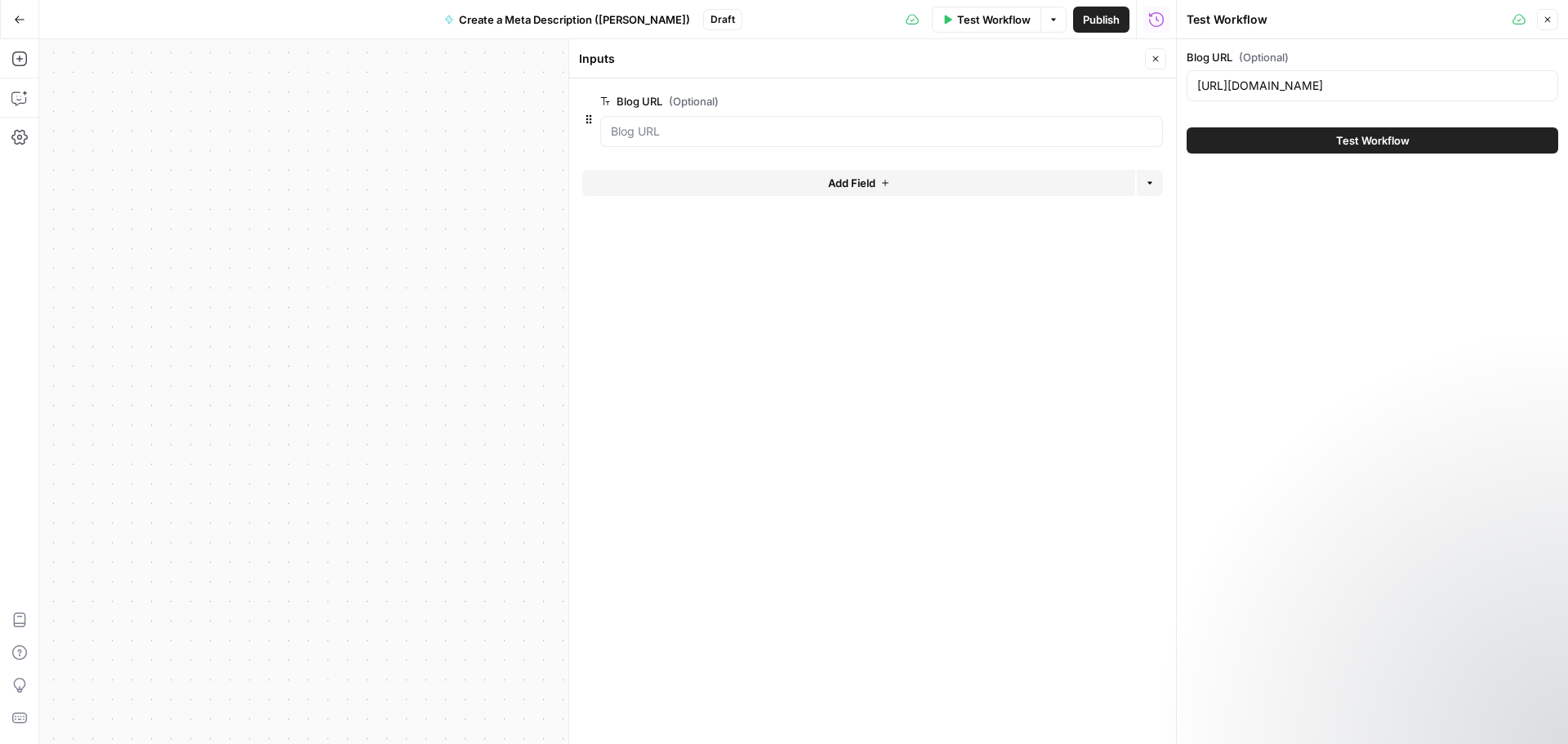
click at [1552, 20] on span "Close" at bounding box center [1552, 20] width 1 height 1
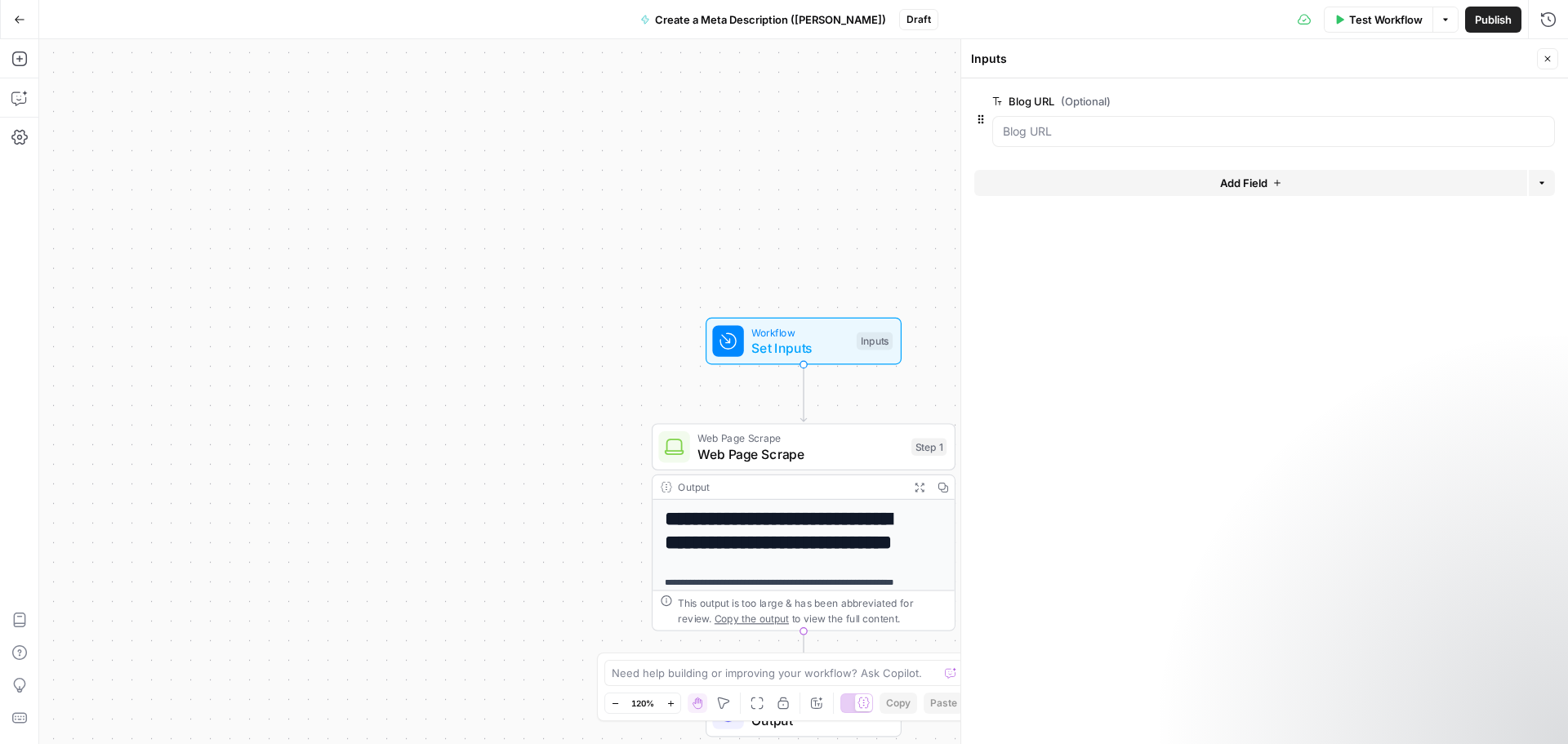
click at [1554, 54] on button "Close" at bounding box center [1547, 58] width 21 height 21
click at [808, 456] on span "Web Page Scrape" at bounding box center [800, 454] width 205 height 20
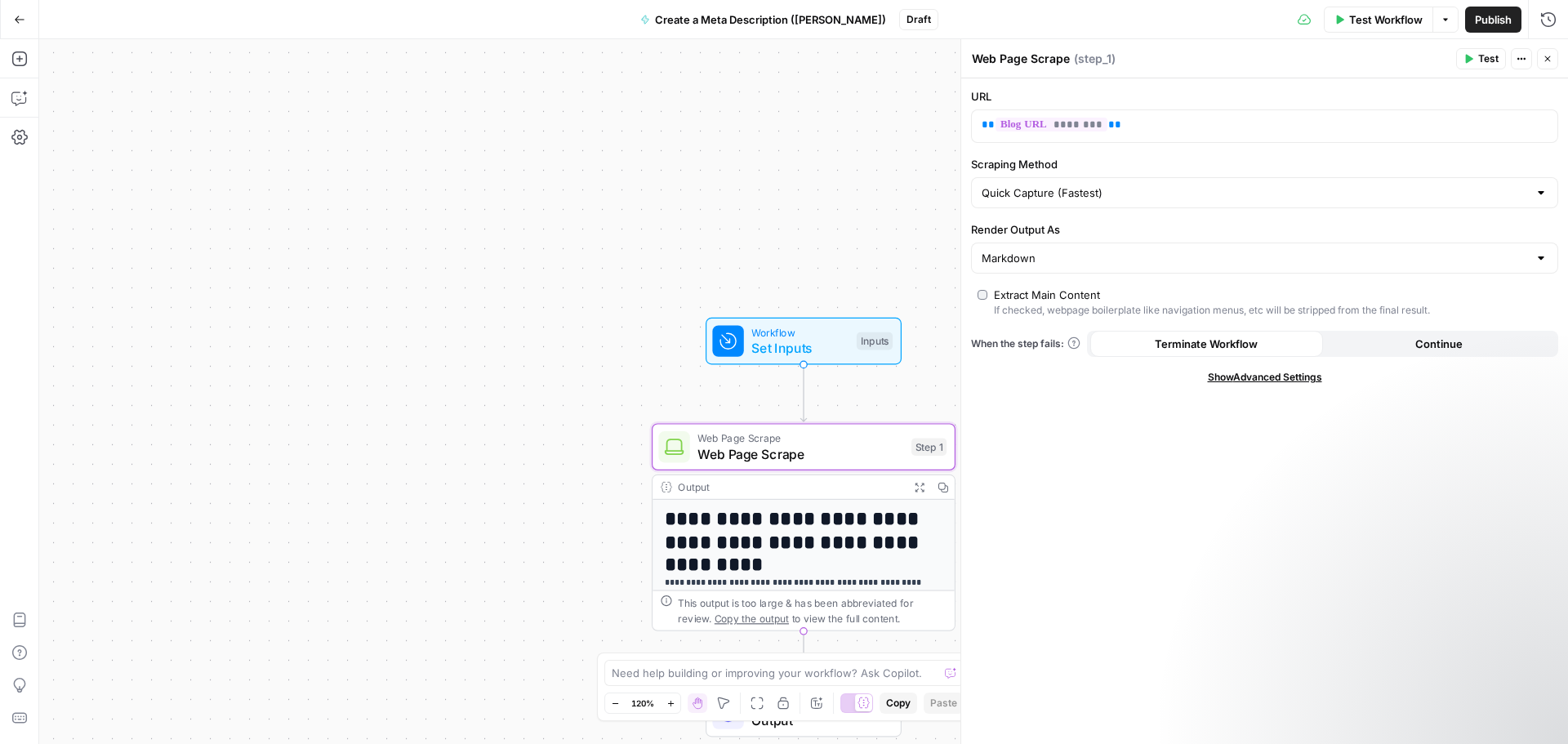
click at [1463, 54] on icon "button" at bounding box center [1468, 59] width 10 height 10
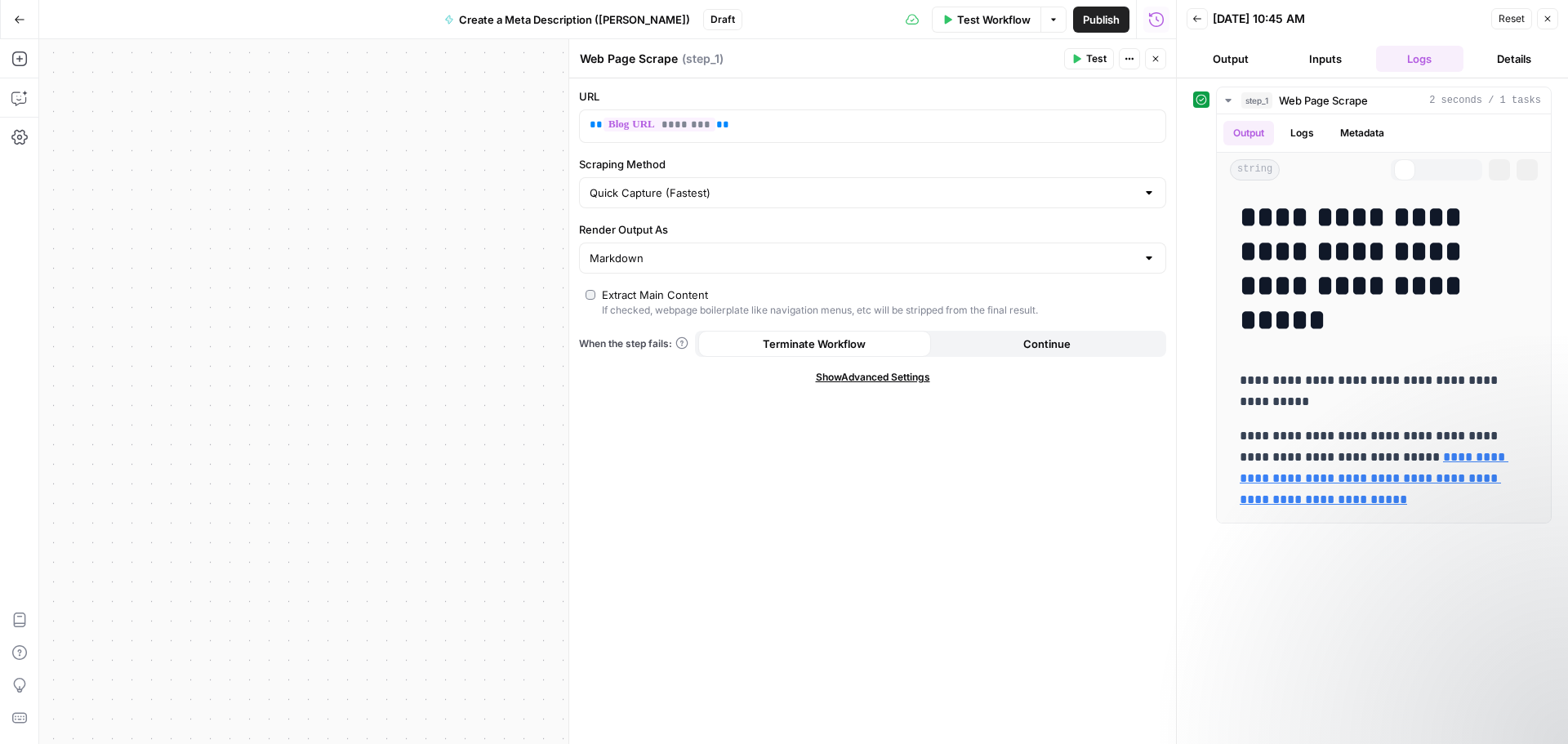
click at [1237, 70] on button "Output" at bounding box center [1231, 59] width 88 height 26
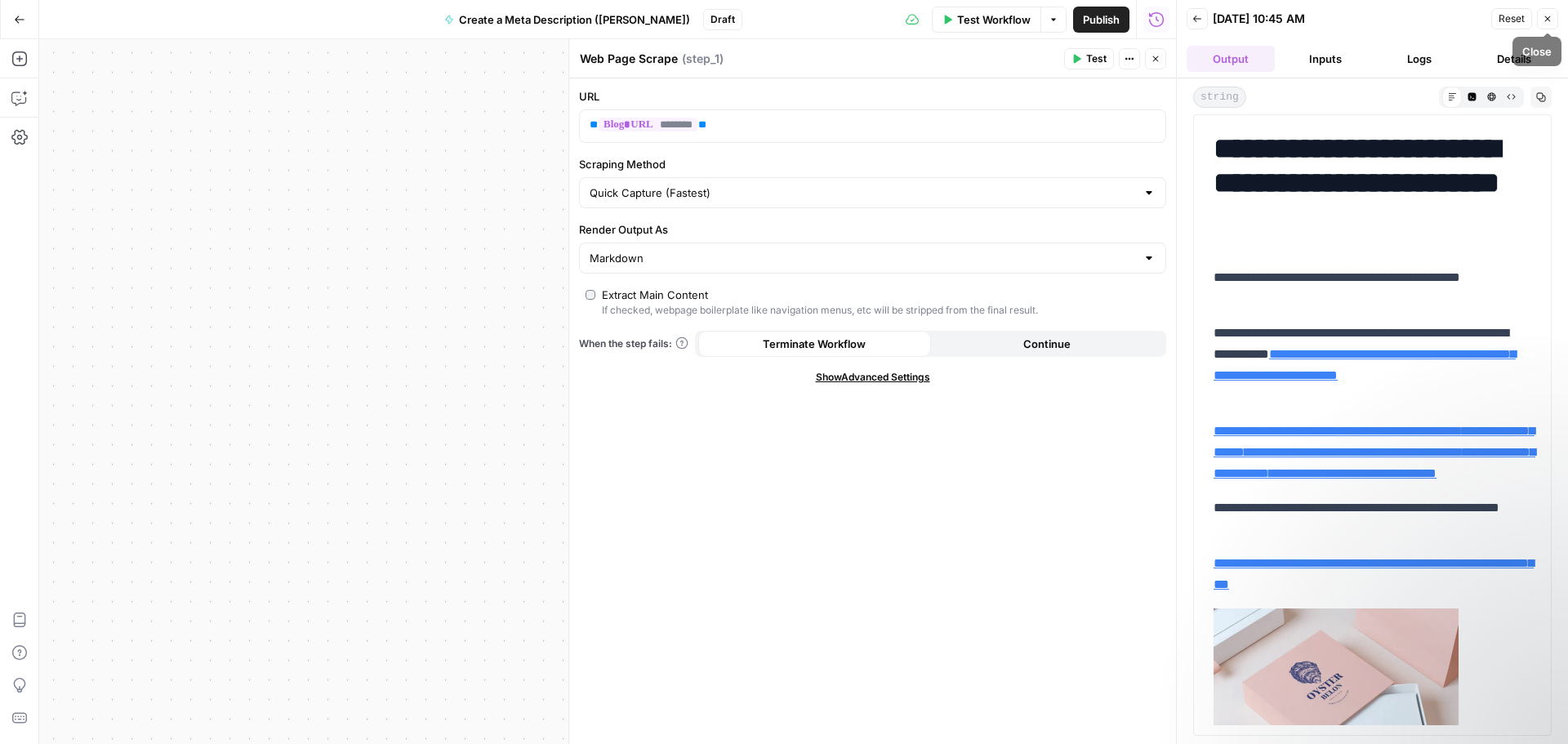
click at [1541, 17] on button "Close" at bounding box center [1547, 18] width 21 height 21
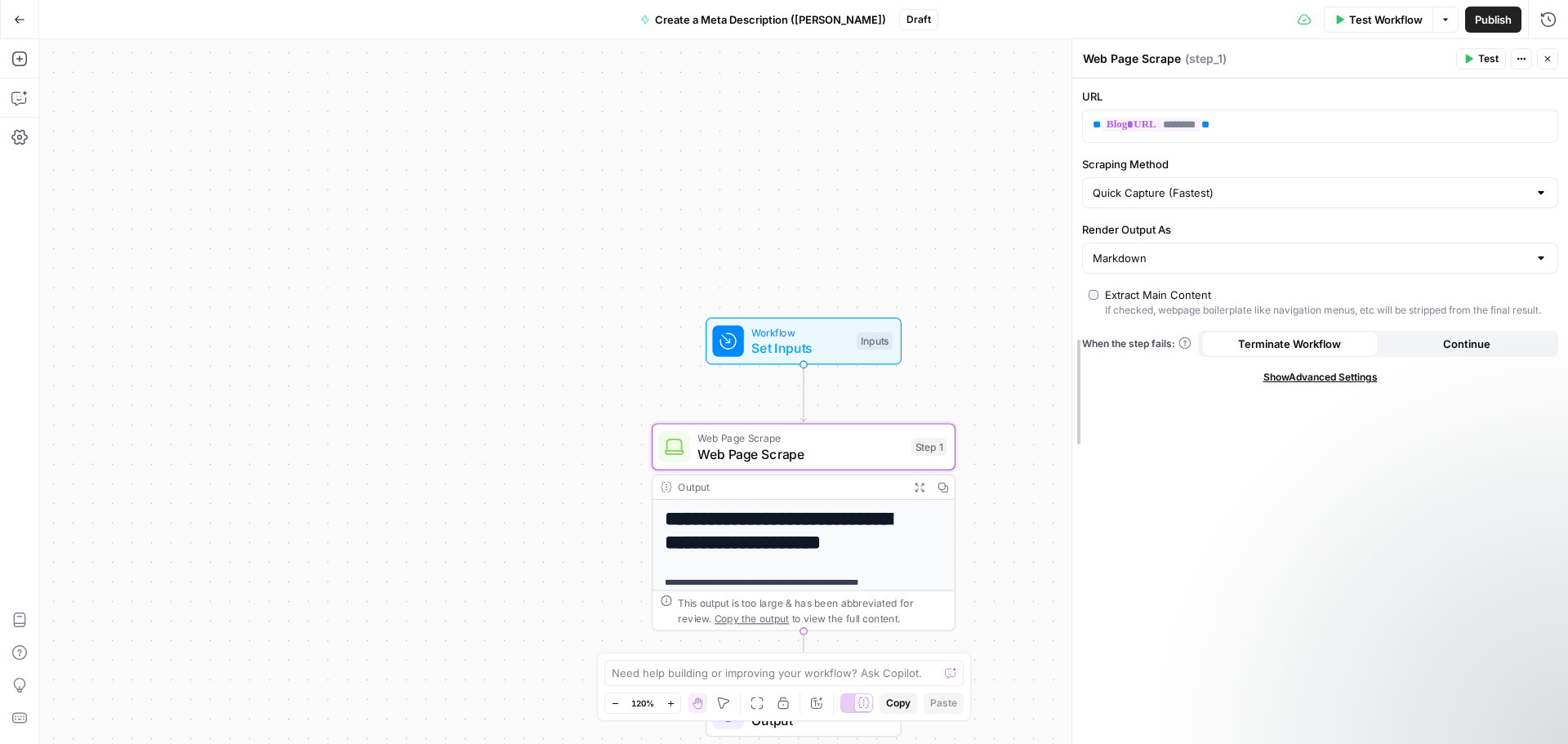
drag, startPoint x: 959, startPoint y: 524, endPoint x: 1070, endPoint y: 522, distance: 111.0
click at [1070, 522] on div at bounding box center [1072, 391] width 16 height 705
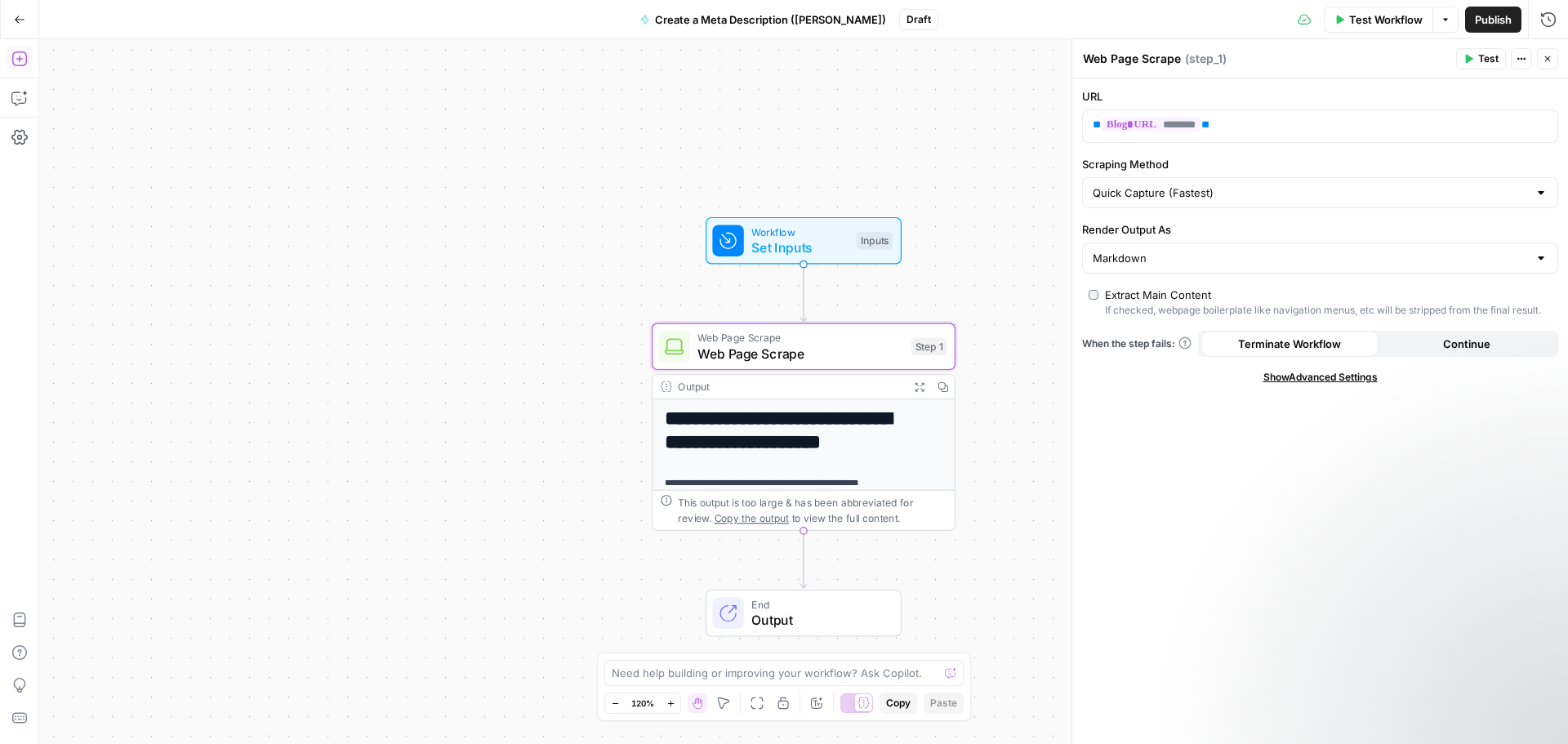
click at [24, 64] on icon "button" at bounding box center [19, 59] width 16 height 16
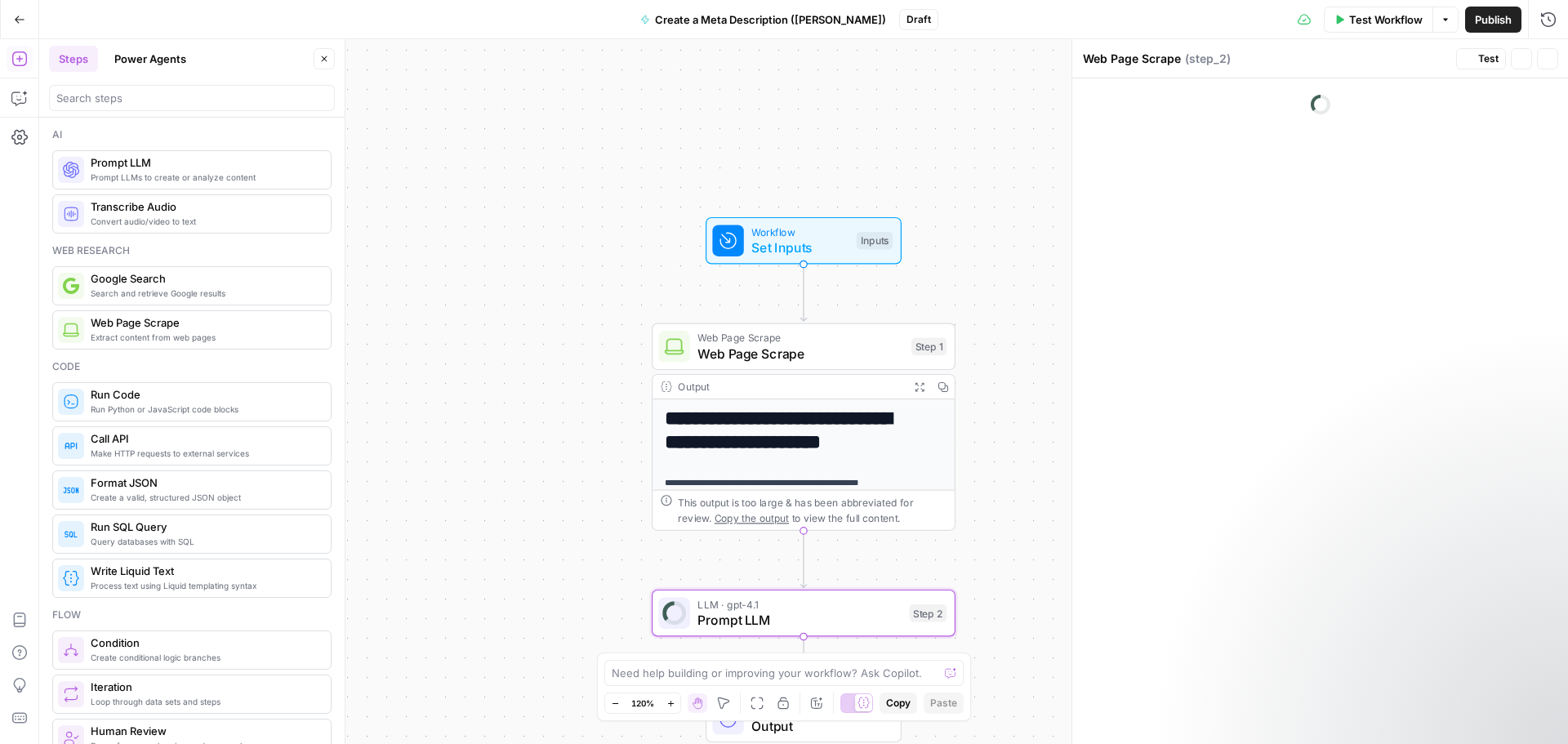
type textarea "Prompt LLM"
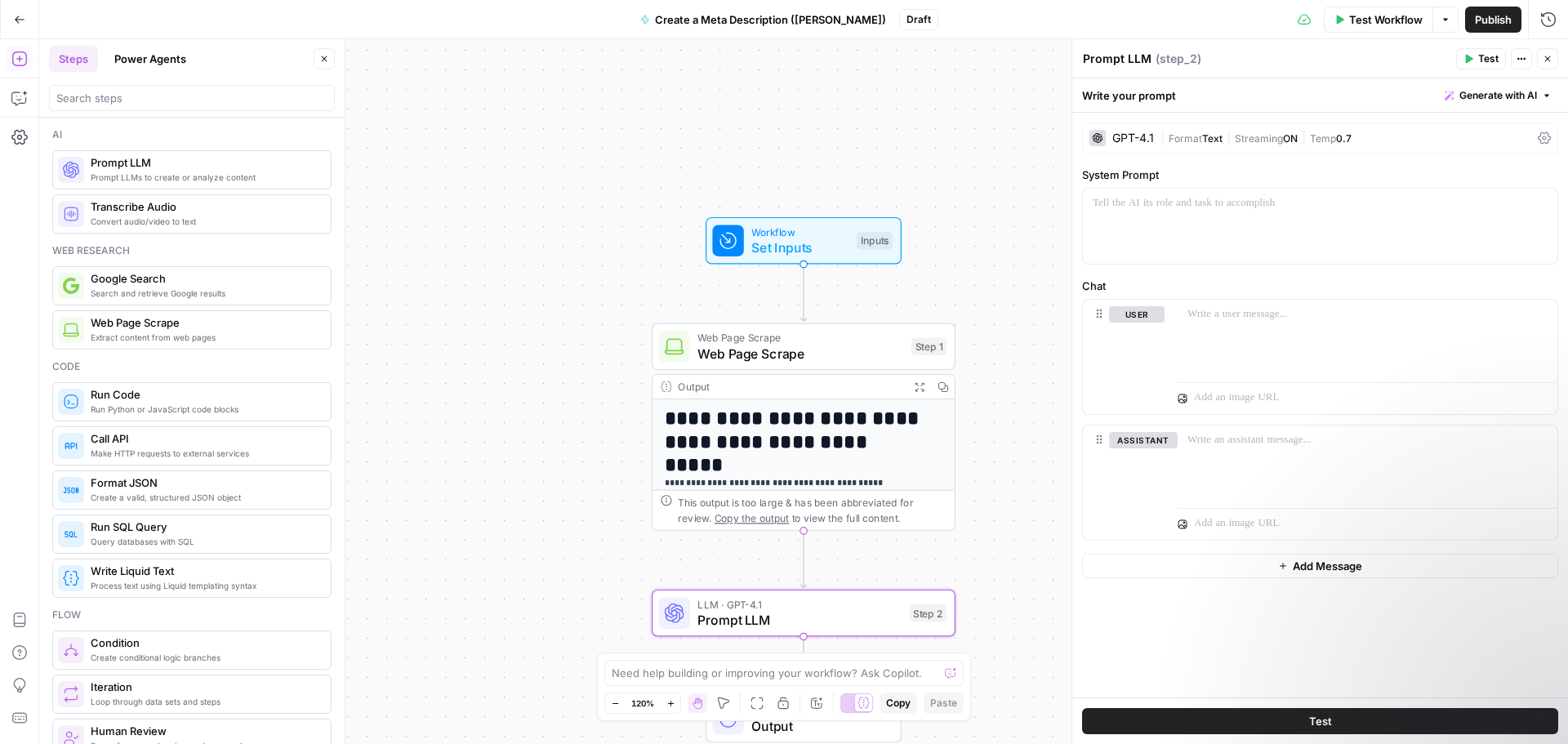
click at [1139, 138] on div "GPT-4.1" at bounding box center [1133, 138] width 42 height 11
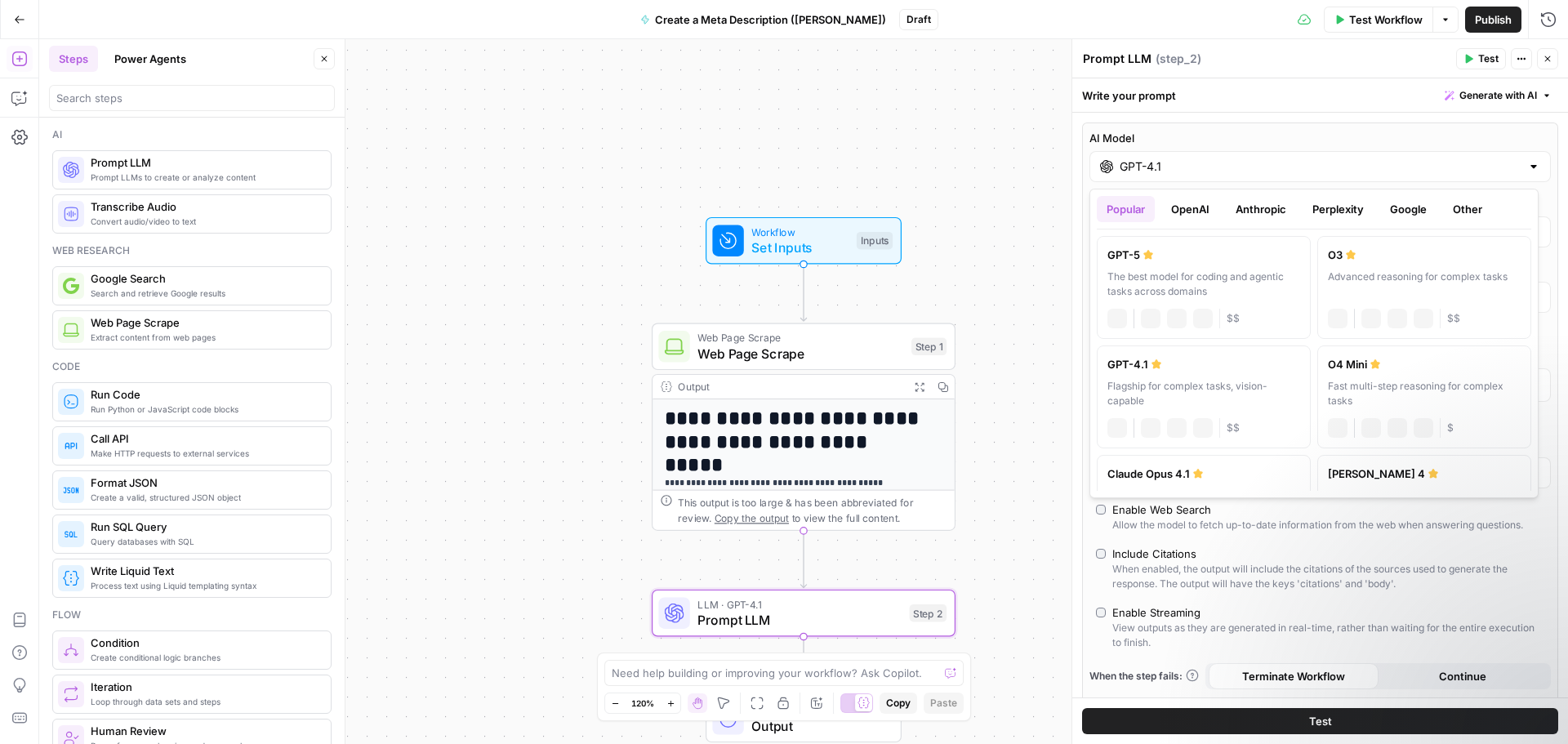
click at [1527, 166] on div at bounding box center [1533, 167] width 13 height 16
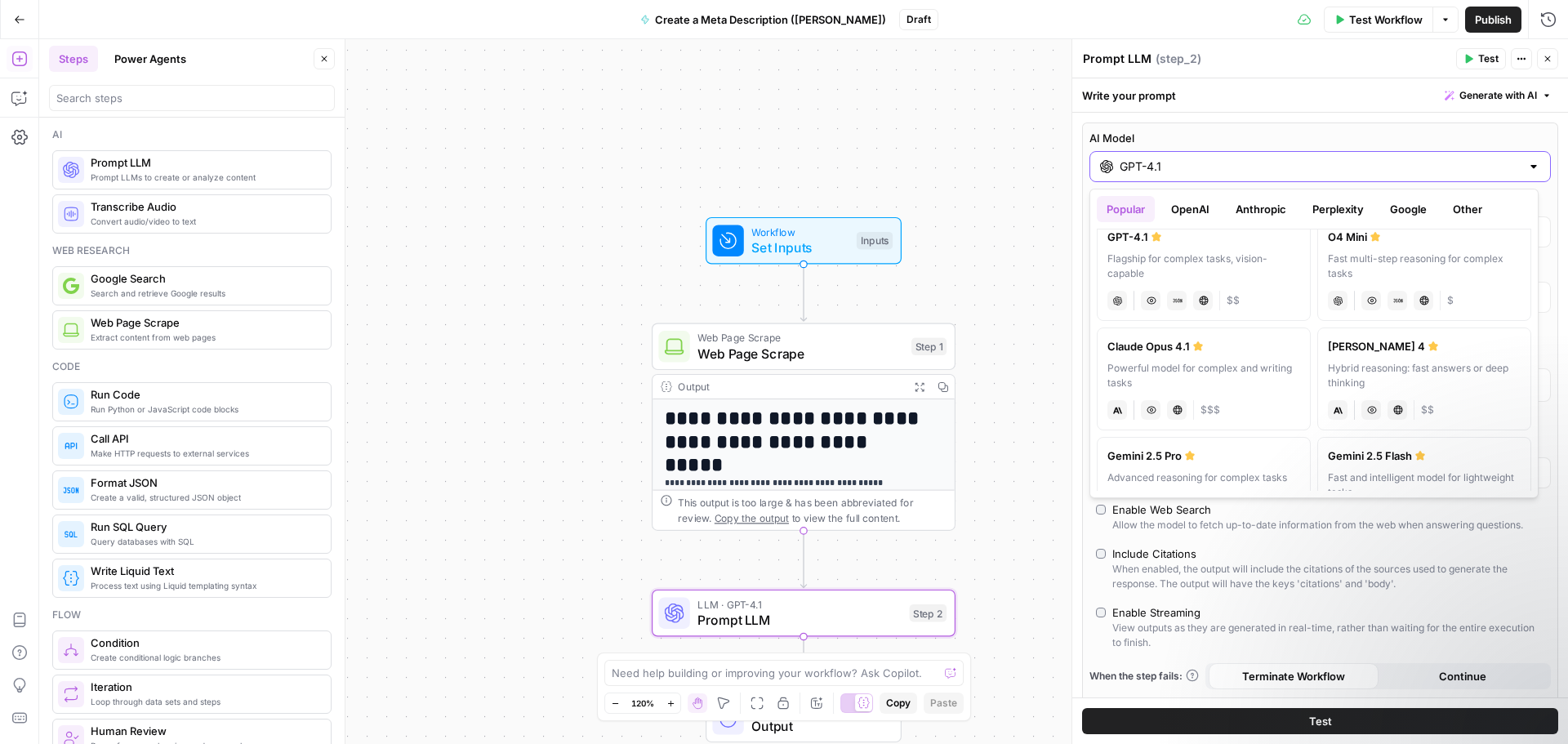
scroll to position [177, 0]
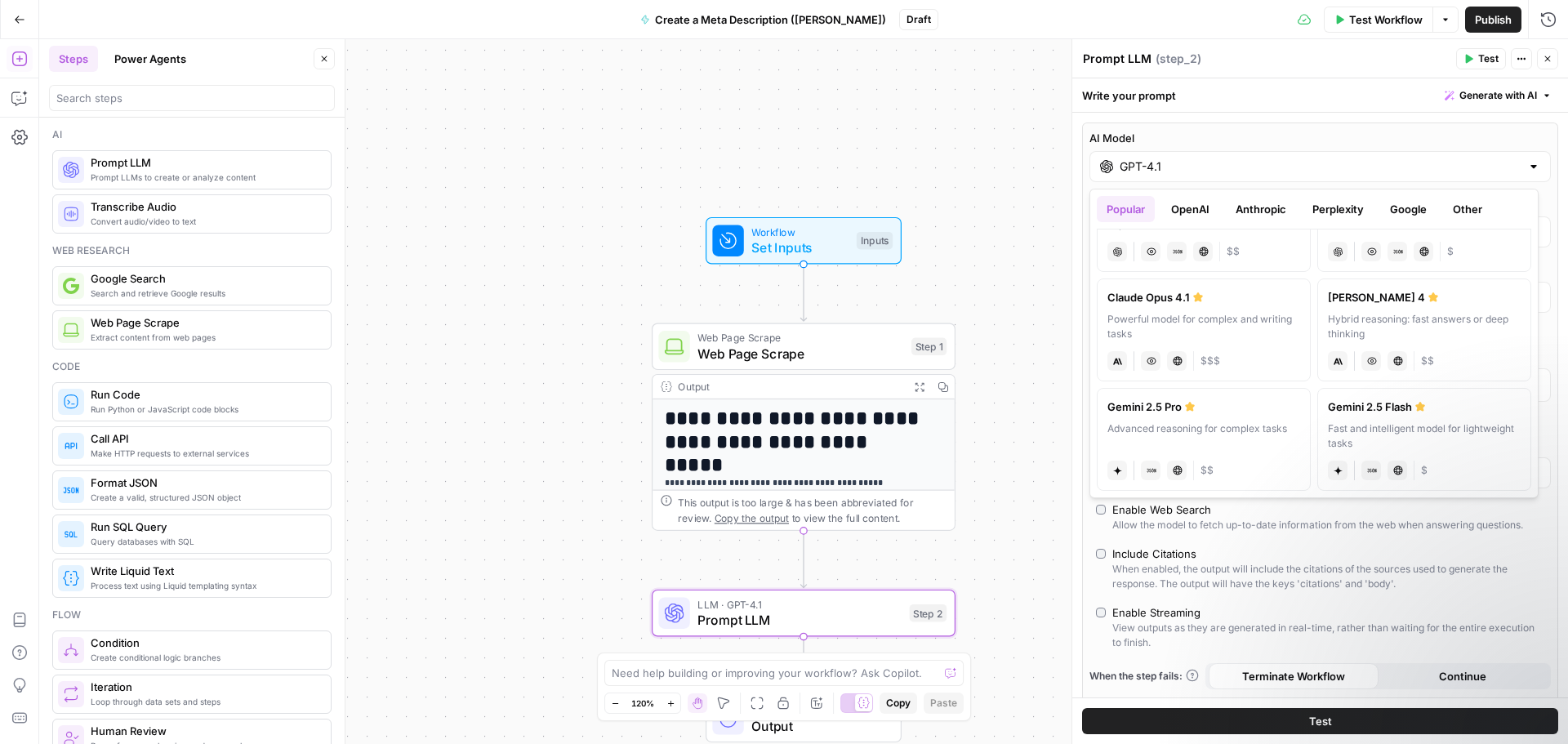
click at [1450, 313] on div "Hybrid reasoning: fast answers or deep thinking" at bounding box center [1423, 326] width 193 height 29
type input "[PERSON_NAME] 4"
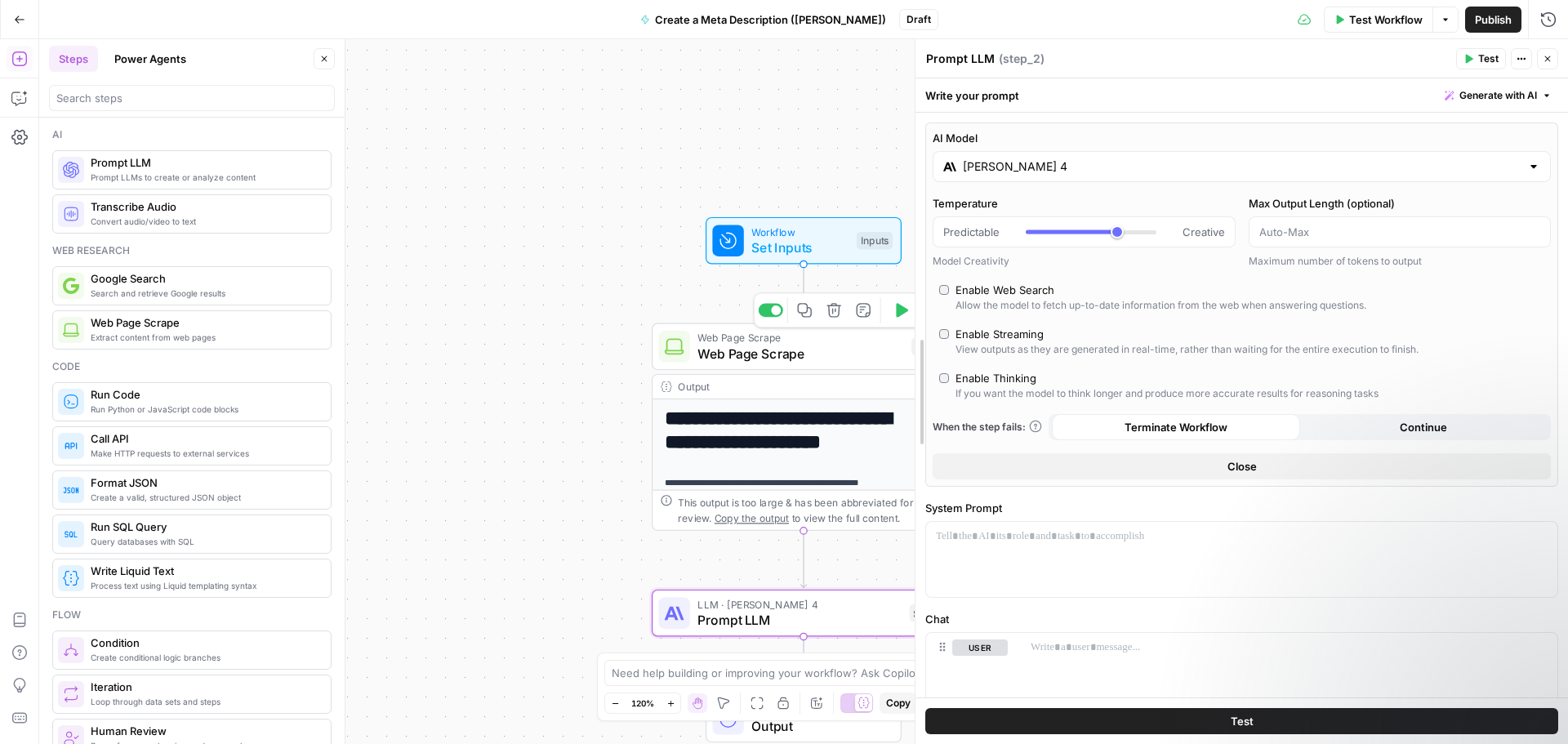
drag, startPoint x: 1075, startPoint y: 344, endPoint x: 811, endPoint y: 367, distance: 265.0
click at [811, 367] on body "**********" at bounding box center [784, 372] width 1568 height 744
type input "***"
click at [1114, 232] on div at bounding box center [1090, 232] width 131 height 4
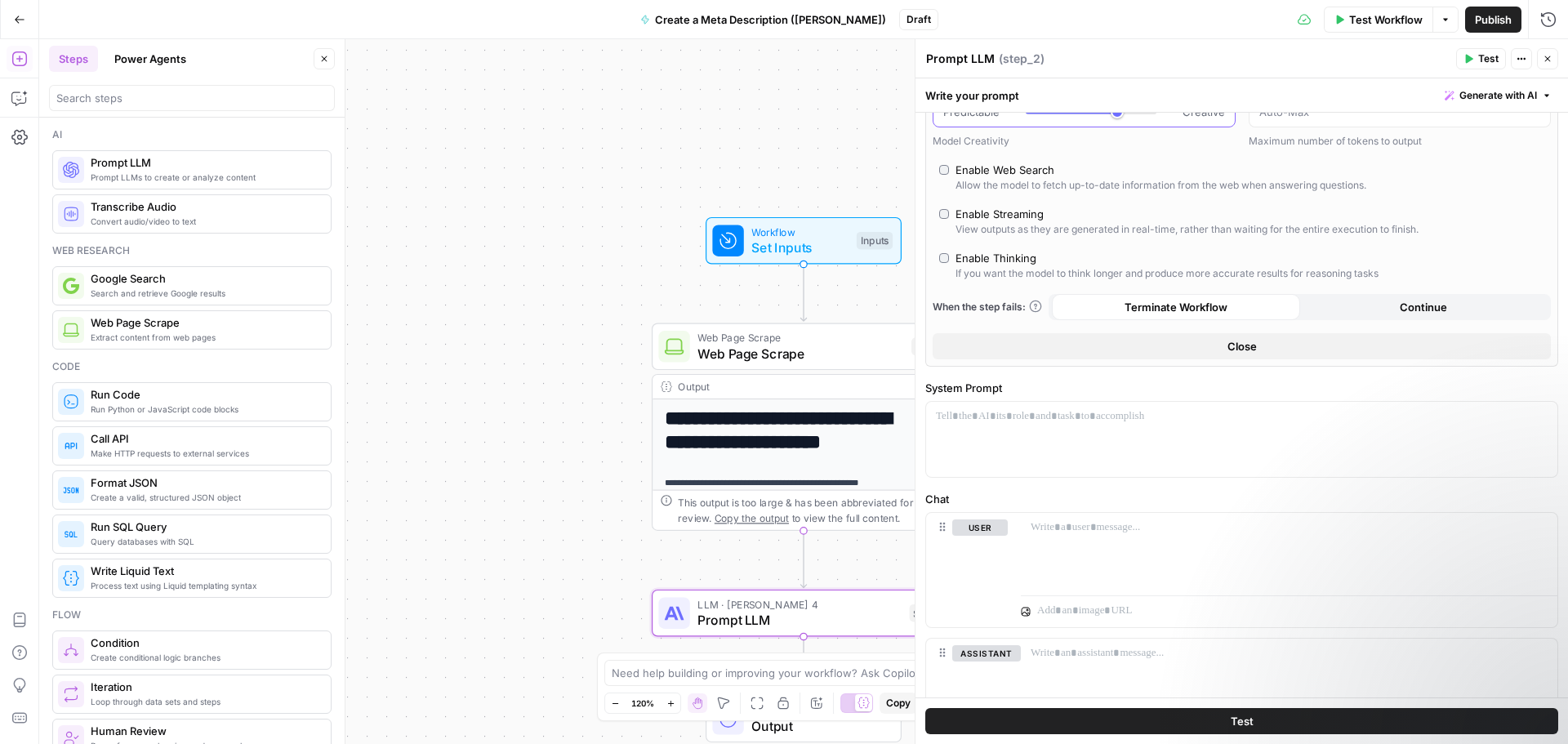
scroll to position [223, 0]
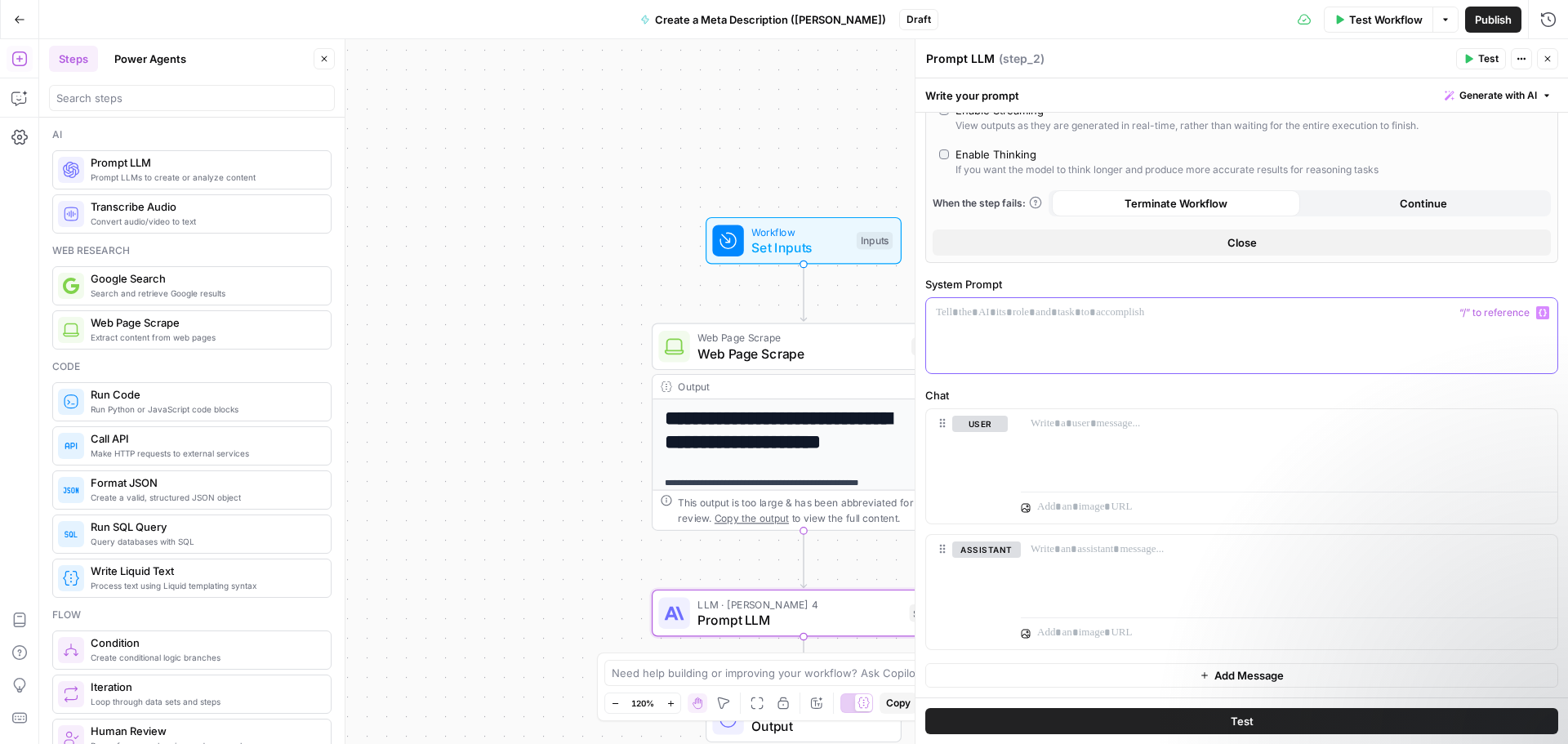
click at [1178, 323] on div at bounding box center [1242, 335] width 631 height 75
click at [982, 321] on div at bounding box center [1242, 335] width 631 height 75
click at [1384, 310] on p "**********" at bounding box center [1235, 312] width 599 height 16
click at [1103, 312] on p "**********" at bounding box center [1235, 312] width 599 height 16
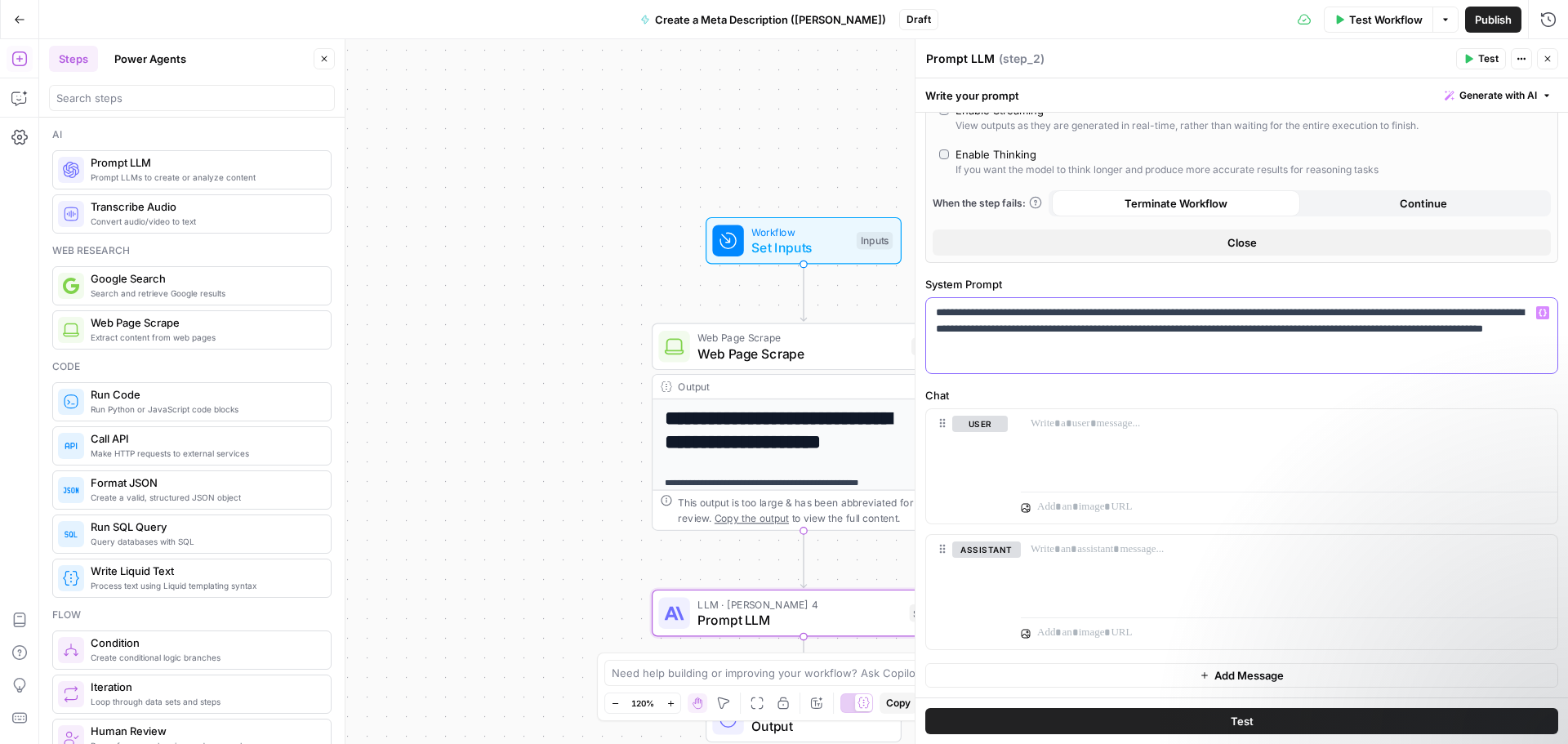
click at [1193, 330] on p "**********" at bounding box center [1235, 328] width 599 height 49
click at [1406, 333] on p "**********" at bounding box center [1235, 328] width 599 height 49
click at [1002, 352] on p "**********" at bounding box center [1235, 328] width 599 height 49
click at [1093, 446] on div at bounding box center [1289, 446] width 537 height 75
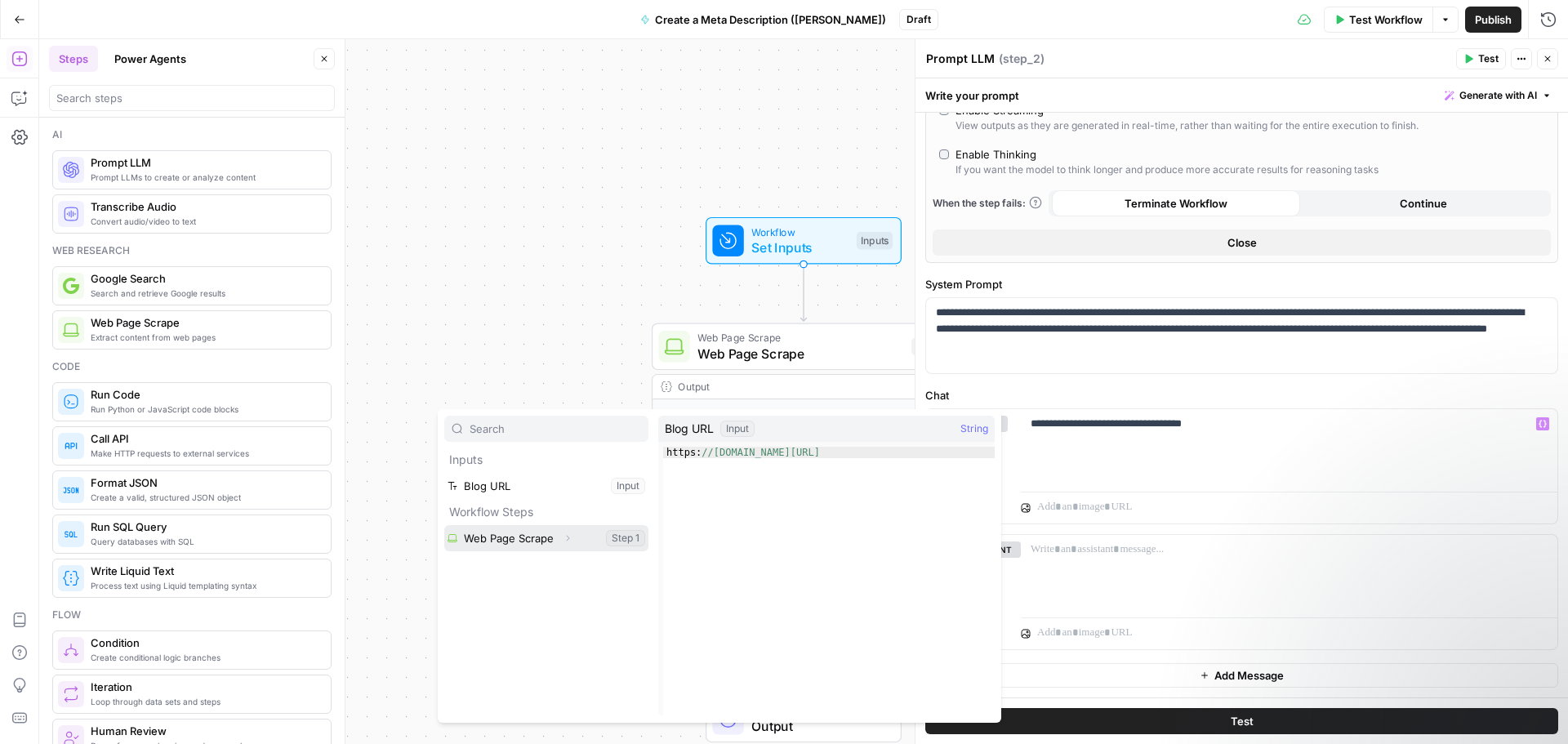
click at [514, 534] on button "Select variable Web Page Scrape" at bounding box center [546, 538] width 204 height 26
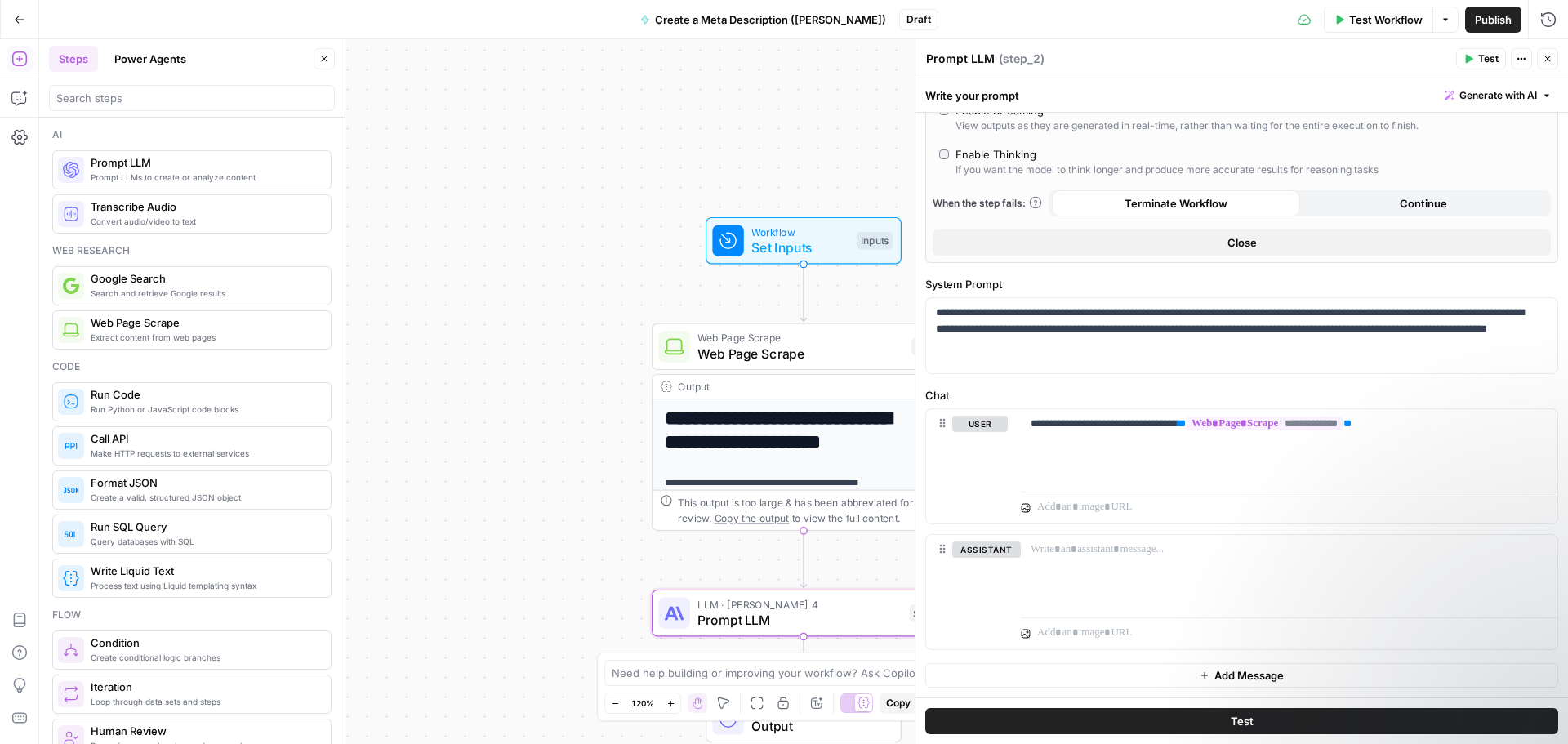
click at [1467, 54] on icon "button" at bounding box center [1468, 59] width 10 height 10
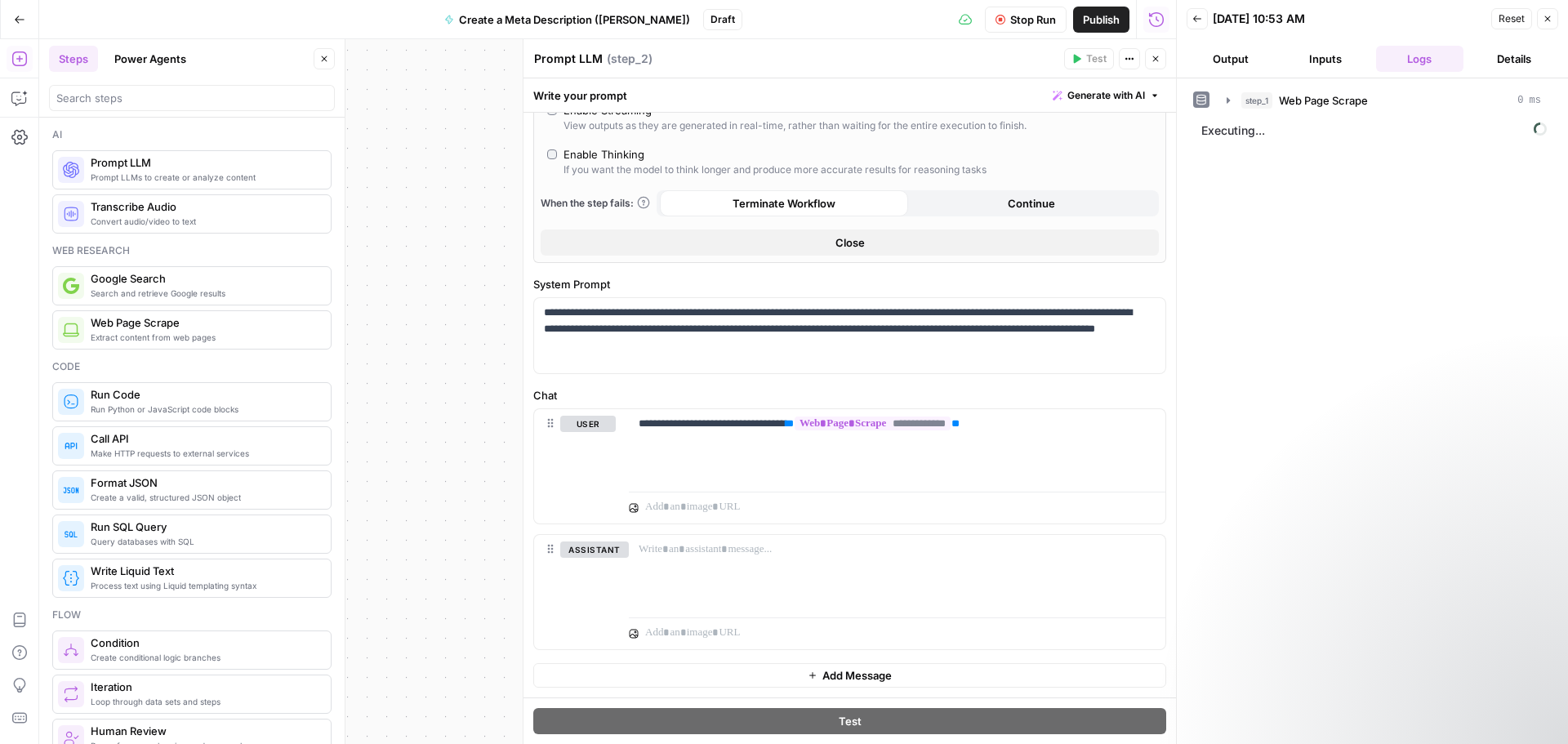
click at [1219, 51] on button "Output" at bounding box center [1231, 59] width 88 height 26
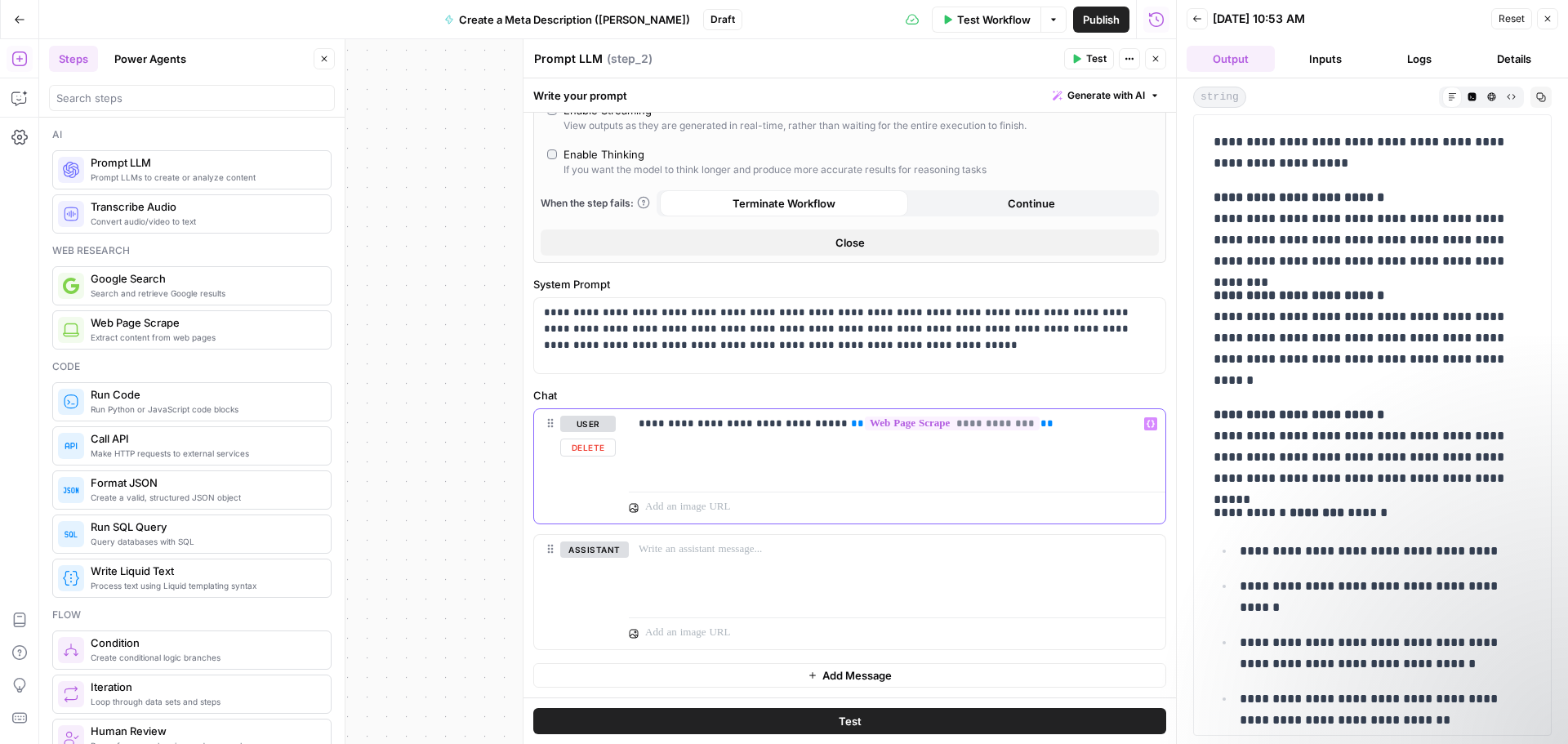
click at [809, 425] on p "**********" at bounding box center [891, 424] width 505 height 16
click at [1549, 14] on icon "button" at bounding box center [1548, 19] width 10 height 10
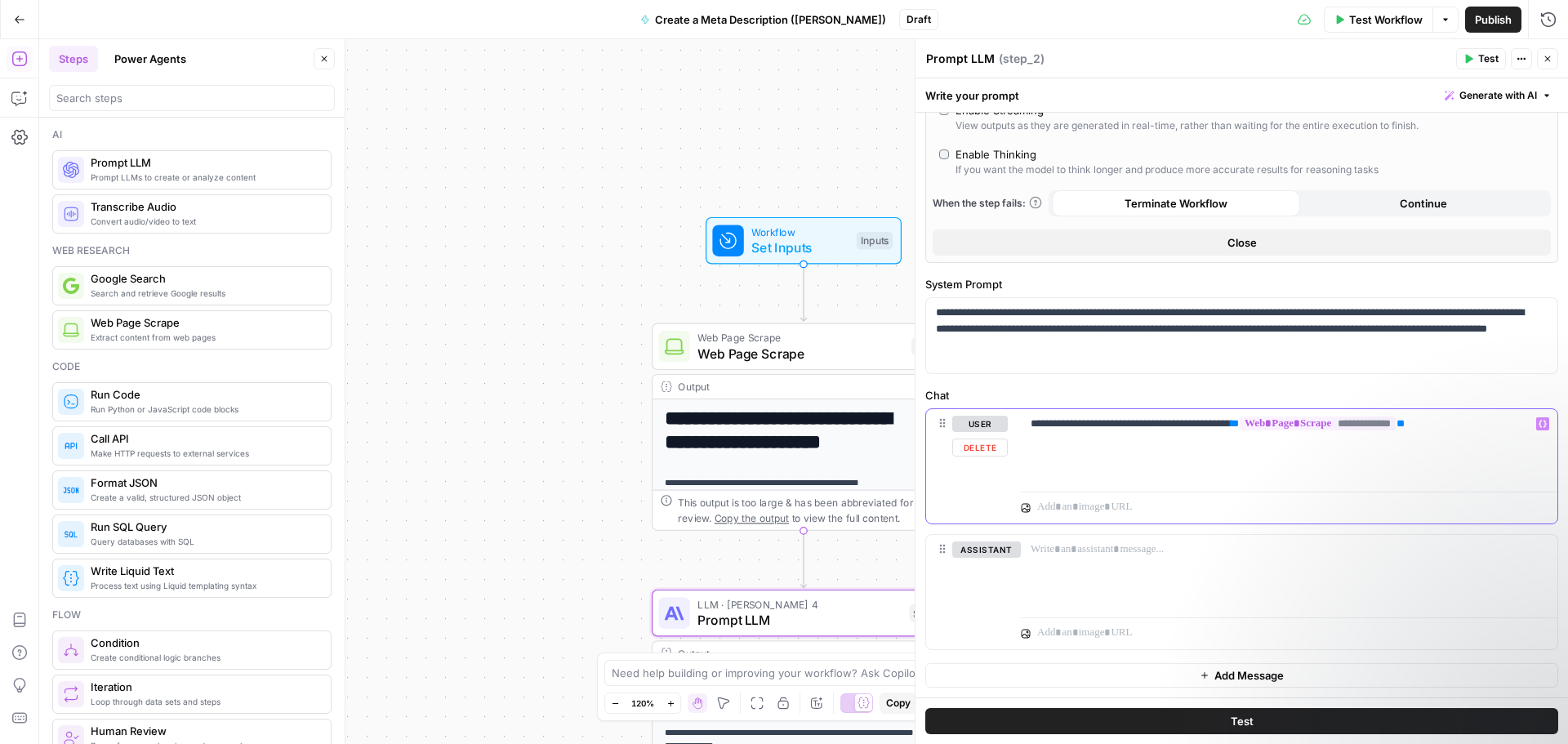
click at [1228, 434] on div "**********" at bounding box center [1289, 446] width 537 height 75
click at [1481, 59] on span "Test" at bounding box center [1488, 59] width 20 height 15
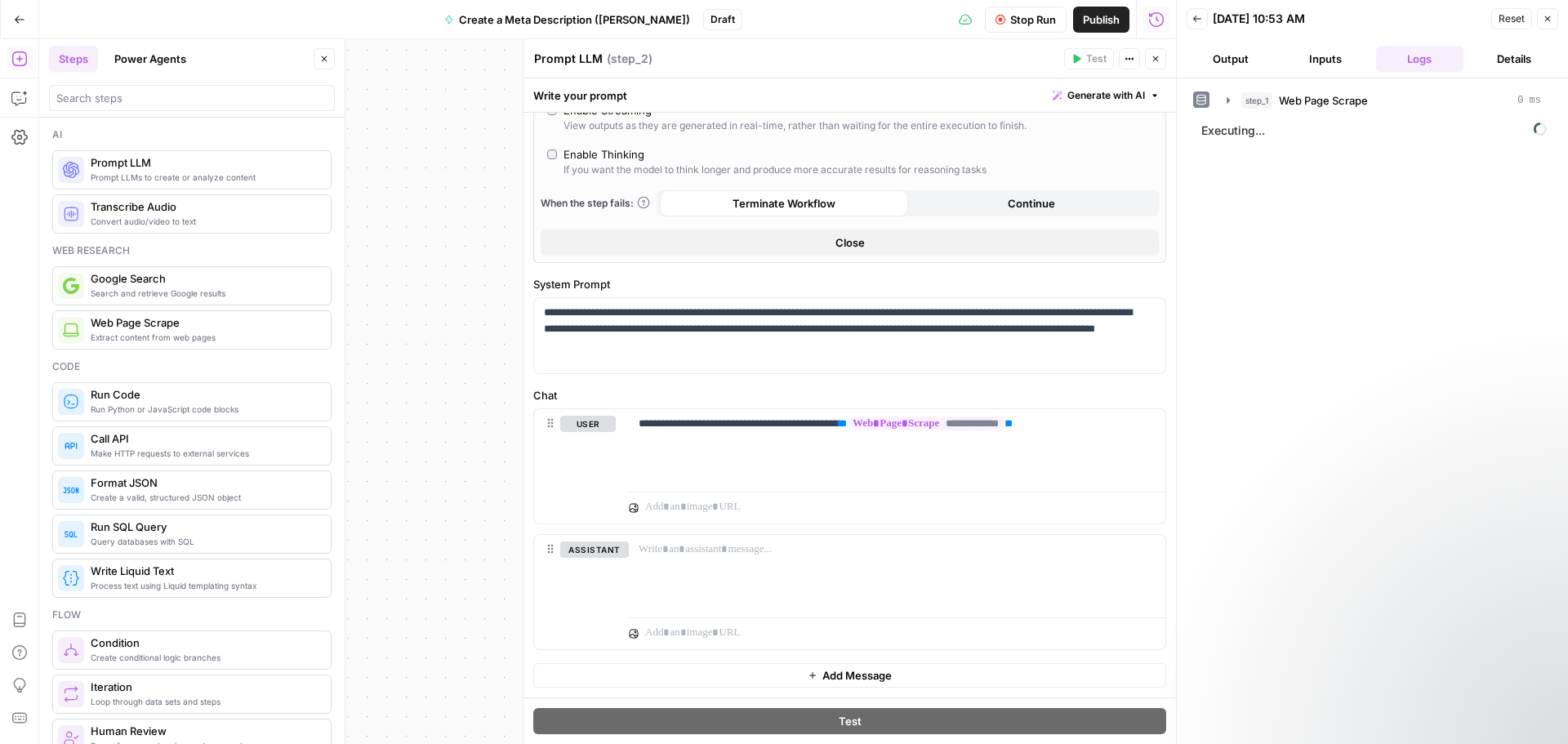
click at [1260, 62] on button "Output" at bounding box center [1231, 59] width 88 height 26
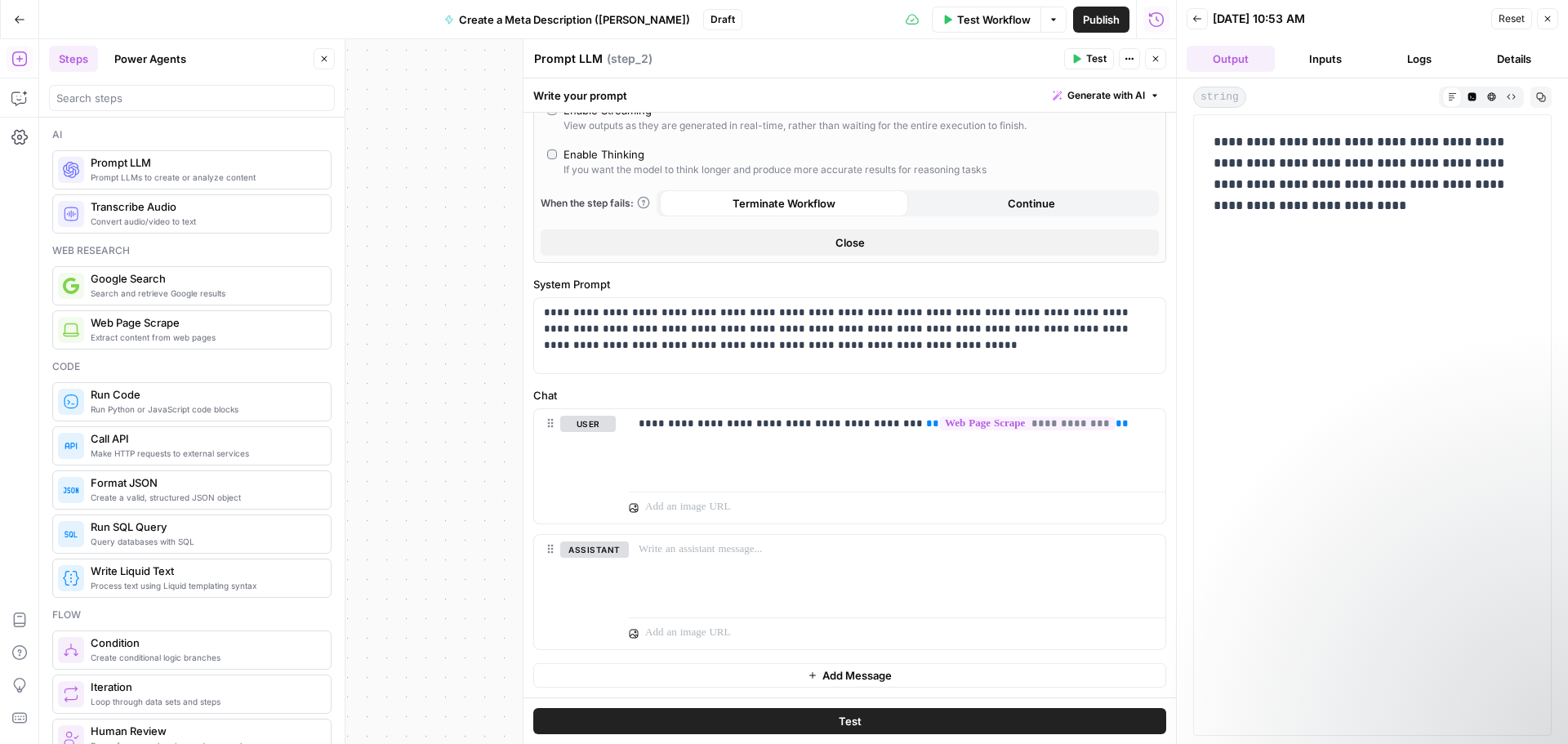
drag, startPoint x: 1549, startPoint y: 23, endPoint x: 1504, endPoint y: 51, distance: 53.0
click at [1549, 23] on icon "button" at bounding box center [1548, 19] width 10 height 10
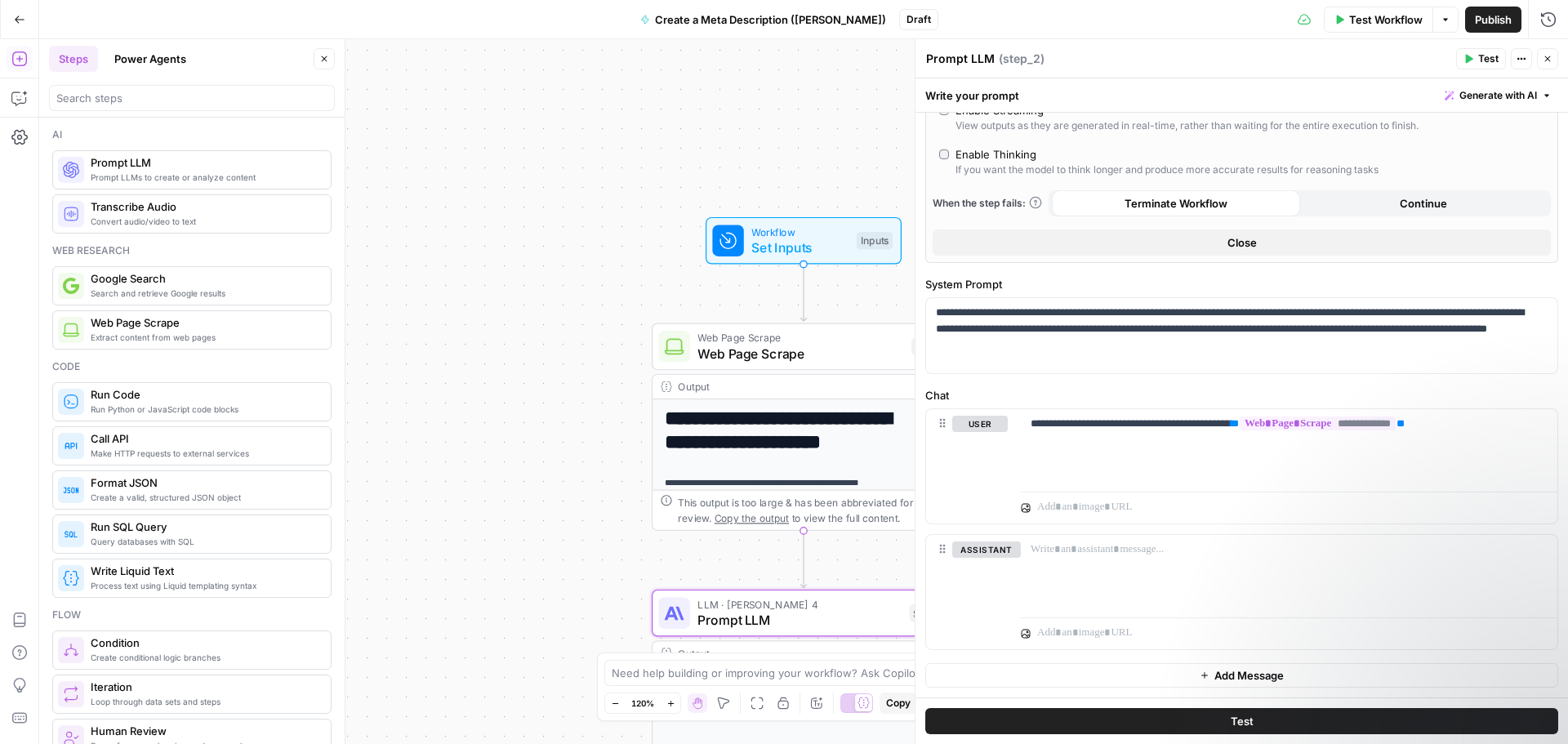
click at [1552, 56] on icon "button" at bounding box center [1548, 59] width 10 height 10
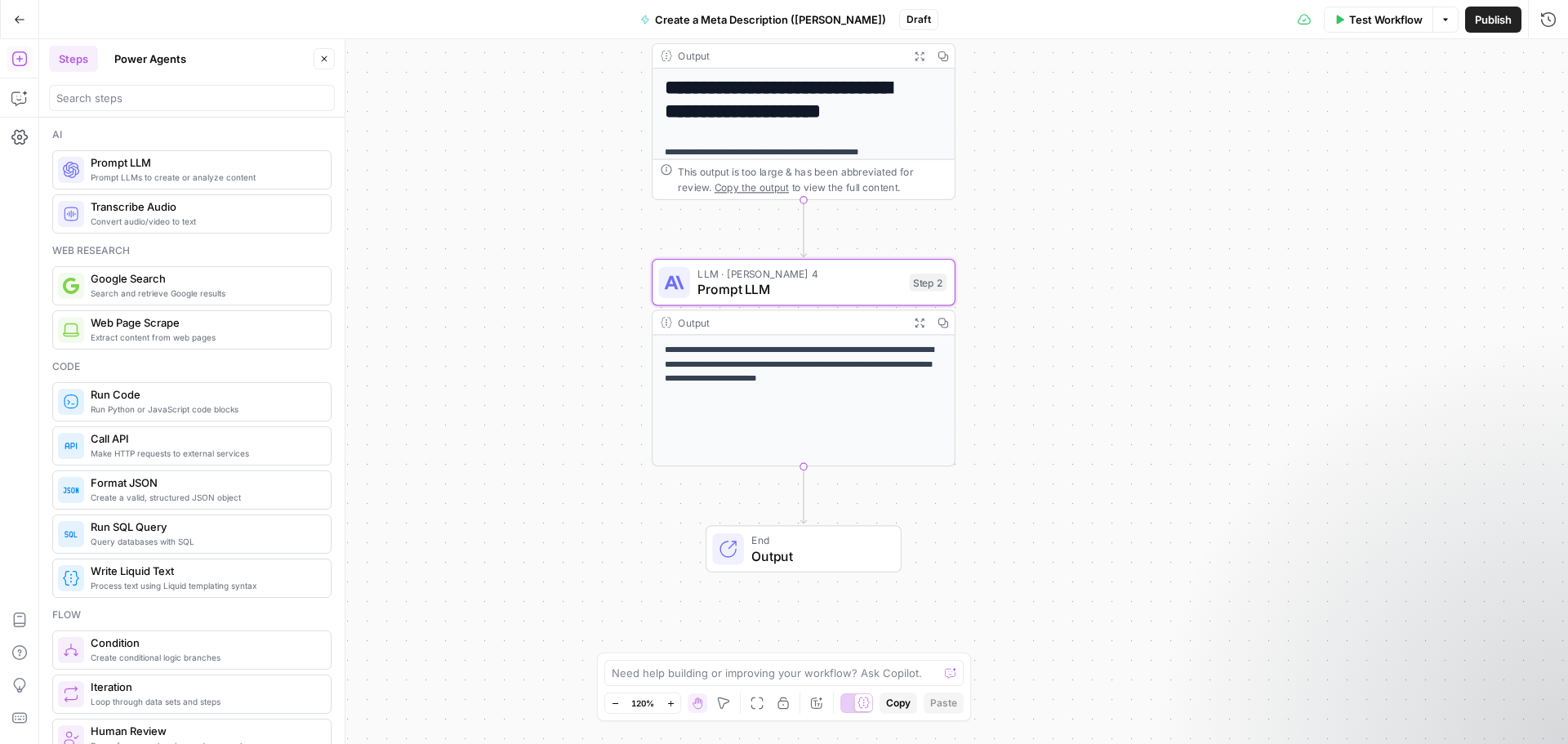
click at [1383, 17] on span "Test Workflow" at bounding box center [1386, 19] width 74 height 16
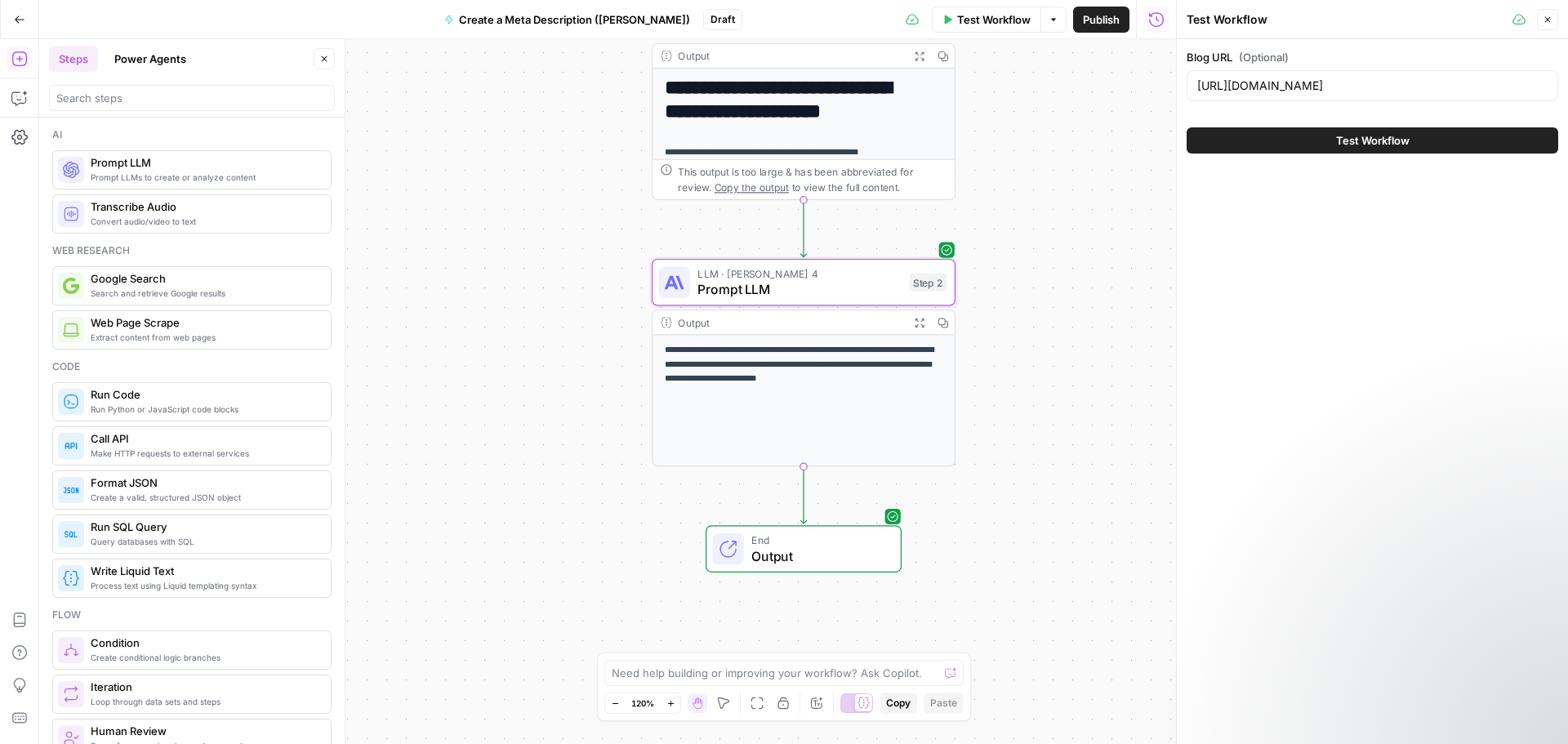
click at [1364, 141] on span "Test Workflow" at bounding box center [1373, 141] width 74 height 16
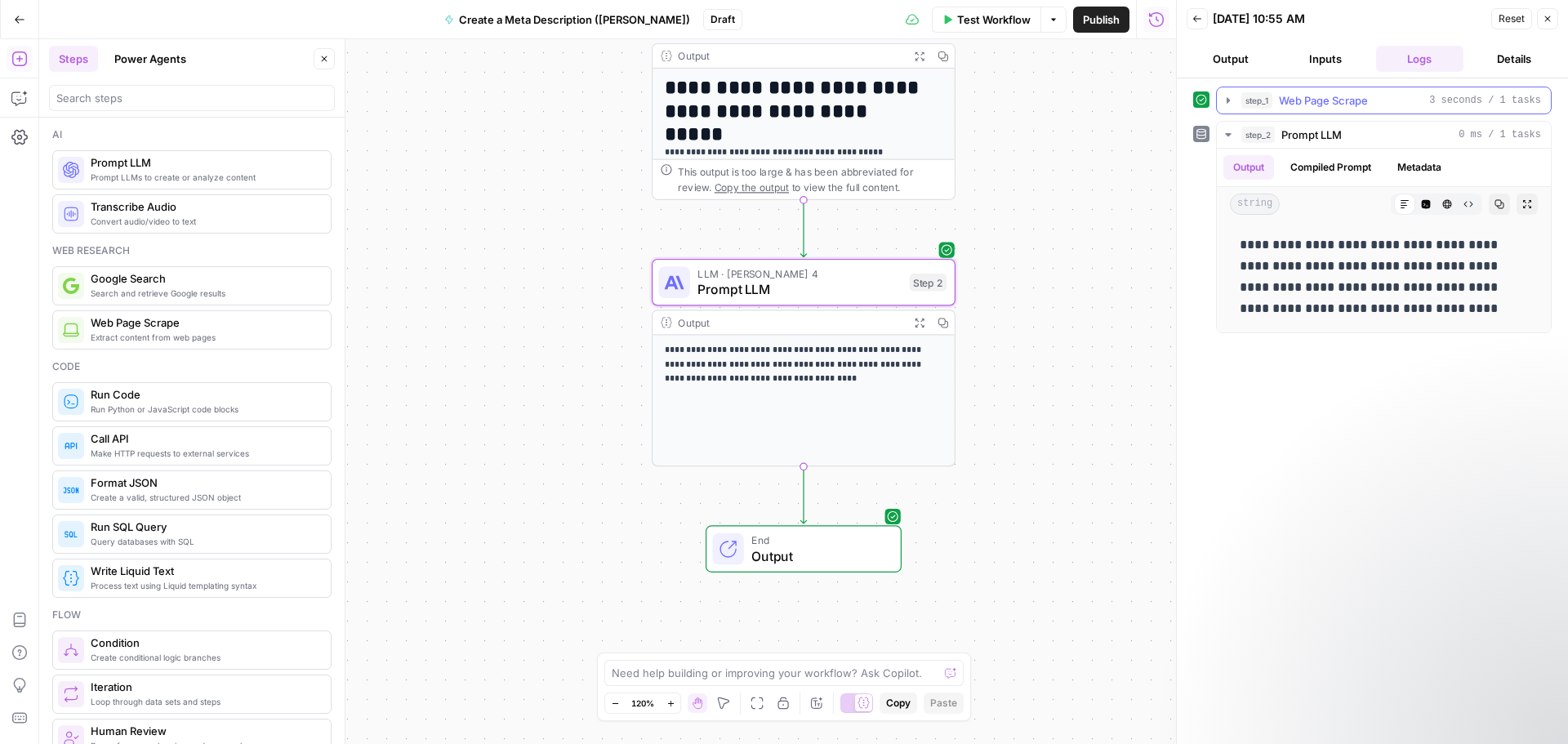
click at [1229, 102] on icon "button" at bounding box center [1228, 100] width 13 height 13
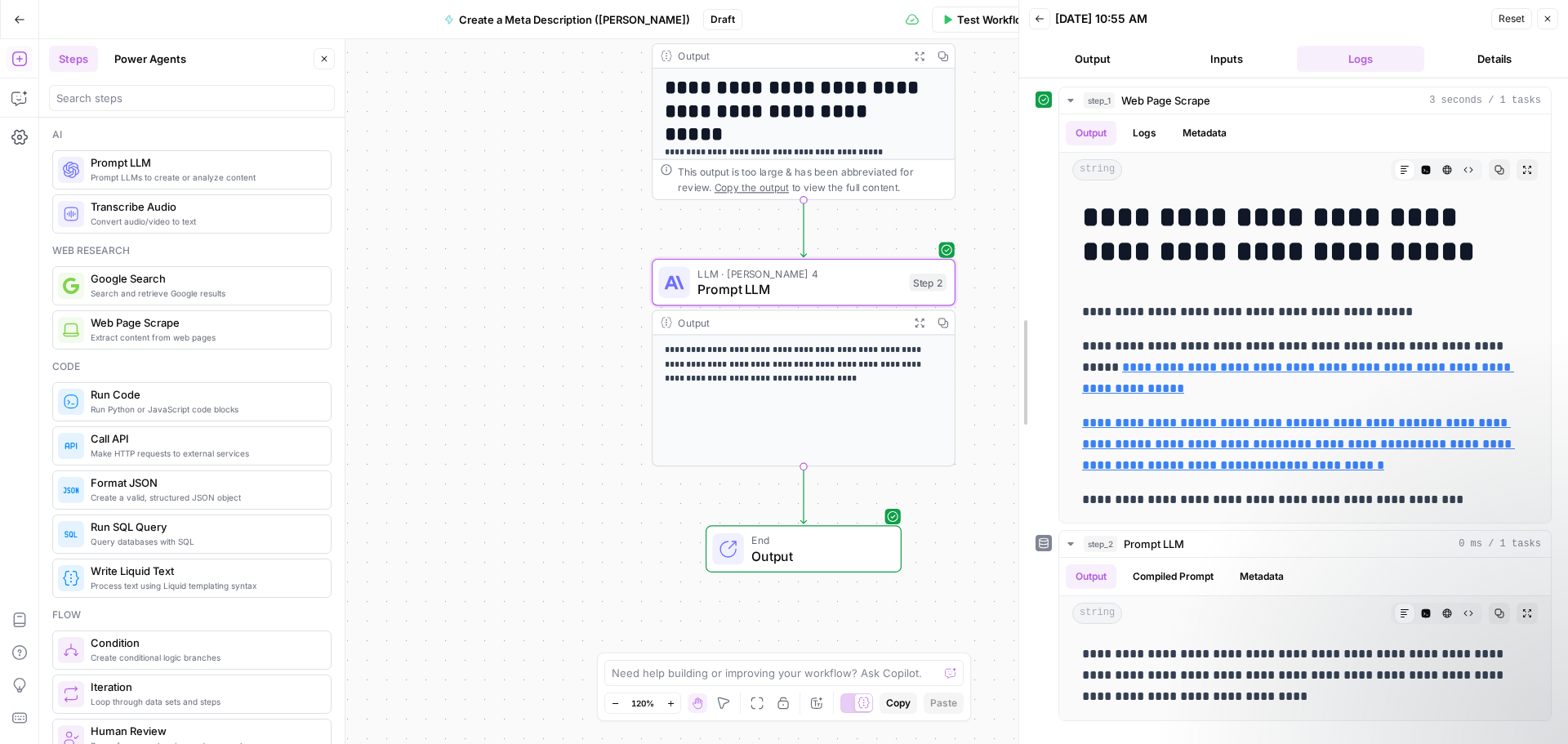
drag, startPoint x: 1183, startPoint y: 422, endPoint x: 1025, endPoint y: 436, distance: 158.6
click at [1548, 26] on button "Close" at bounding box center [1547, 18] width 21 height 21
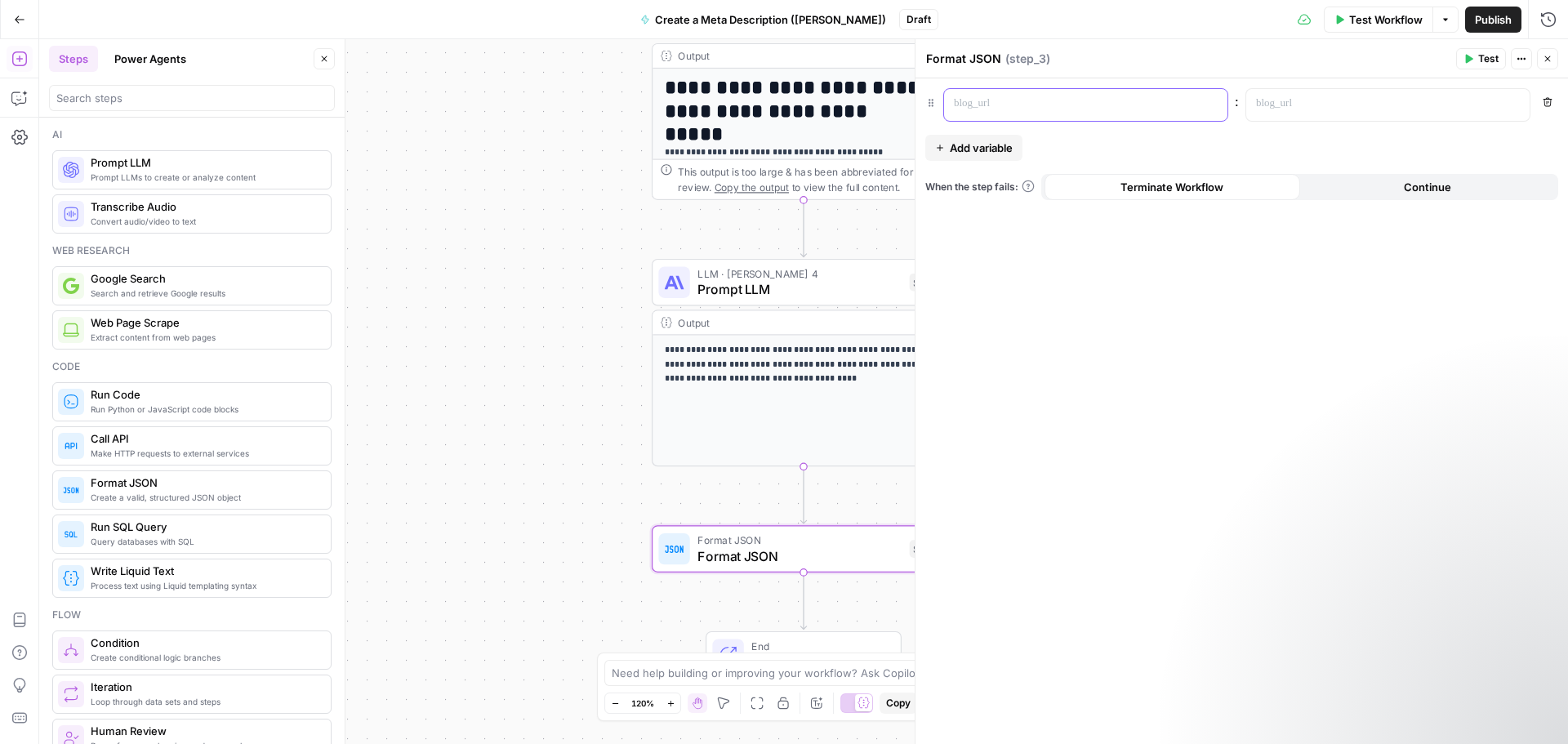
click at [1043, 97] on p at bounding box center [1072, 104] width 237 height 16
click at [1301, 111] on p at bounding box center [1374, 104] width 237 height 16
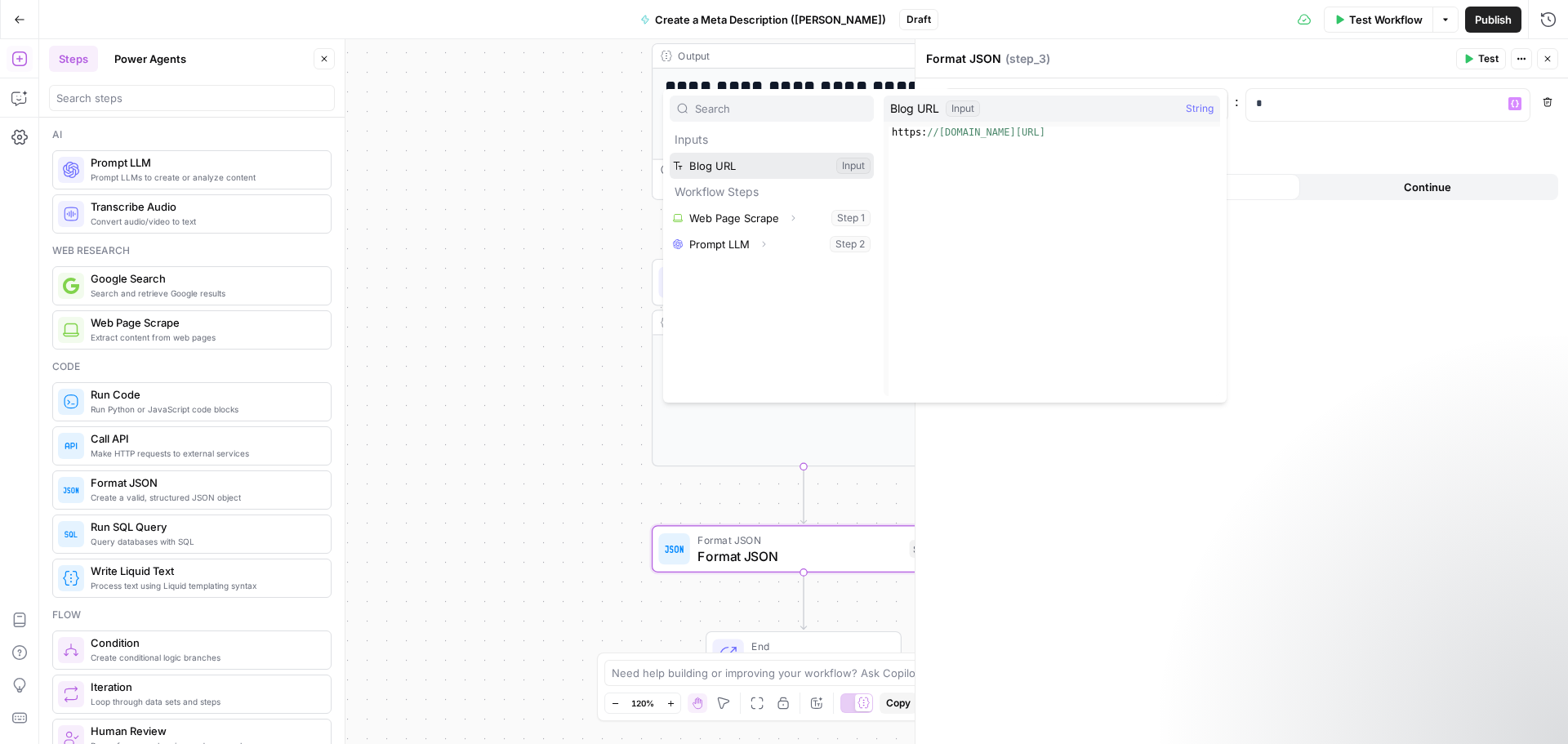
click at [768, 168] on button "Select variable Blog URL" at bounding box center [771, 166] width 204 height 26
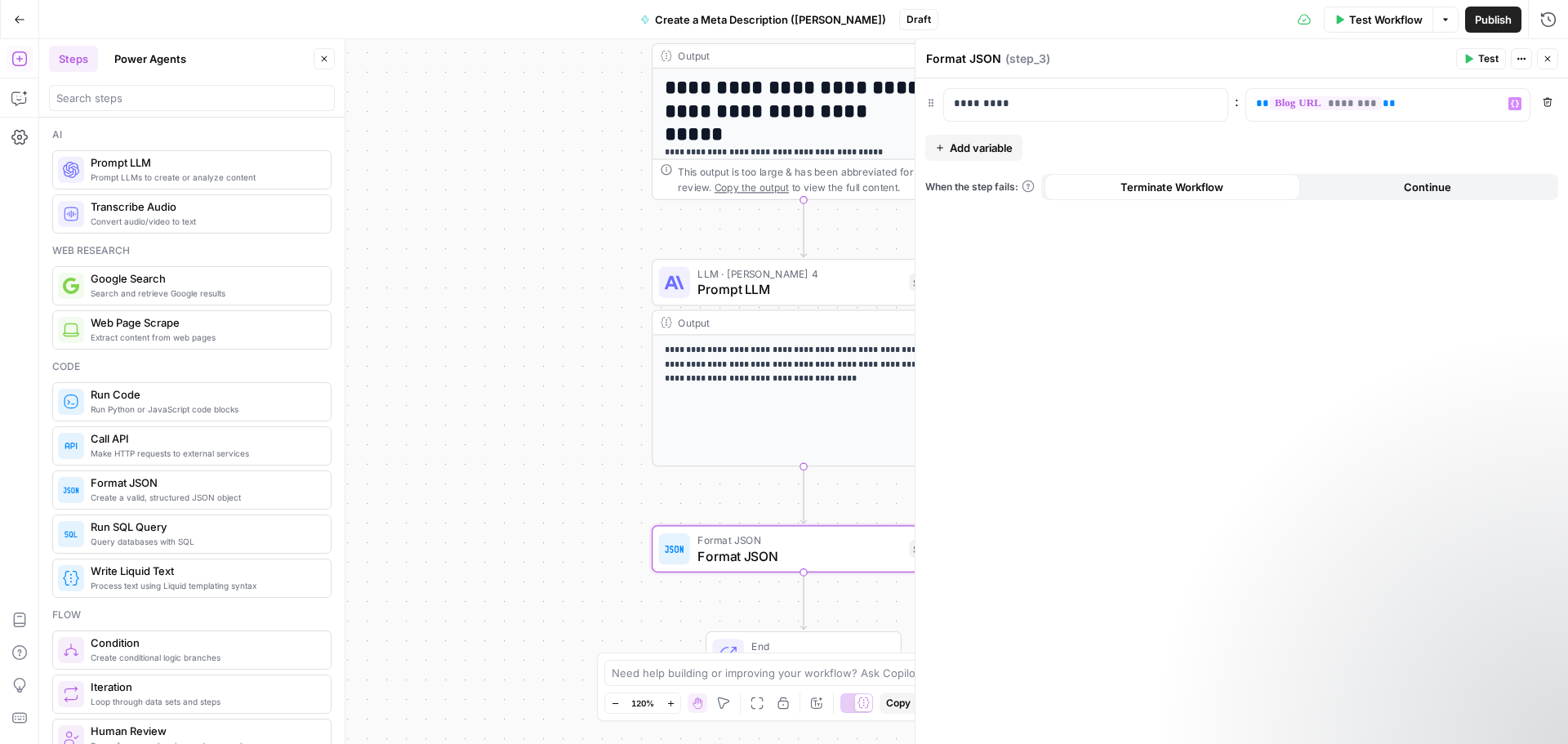
click at [994, 140] on span "Add variable" at bounding box center [980, 148] width 63 height 16
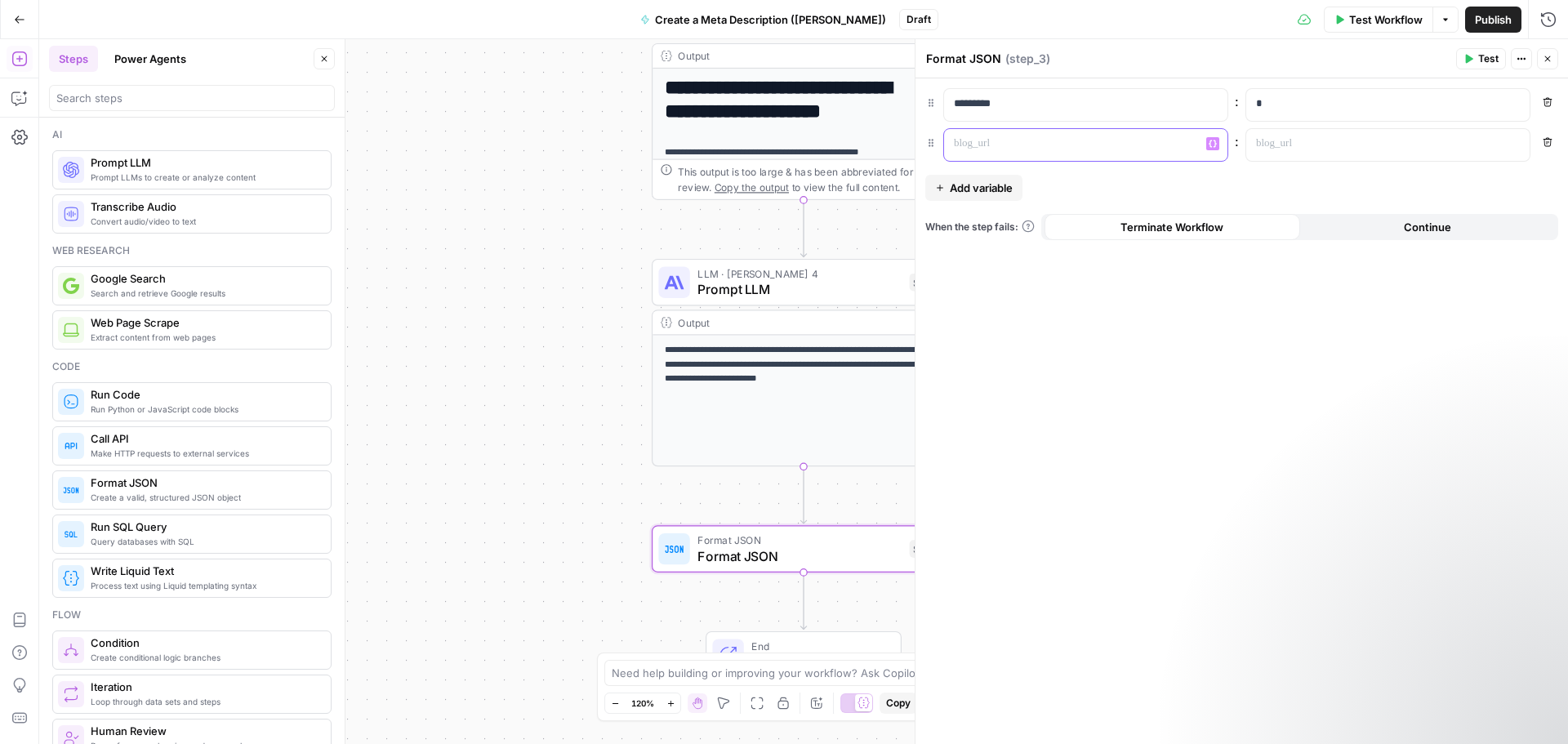
click at [1006, 139] on p at bounding box center [1072, 144] width 237 height 16
click at [1268, 142] on p at bounding box center [1374, 144] width 237 height 16
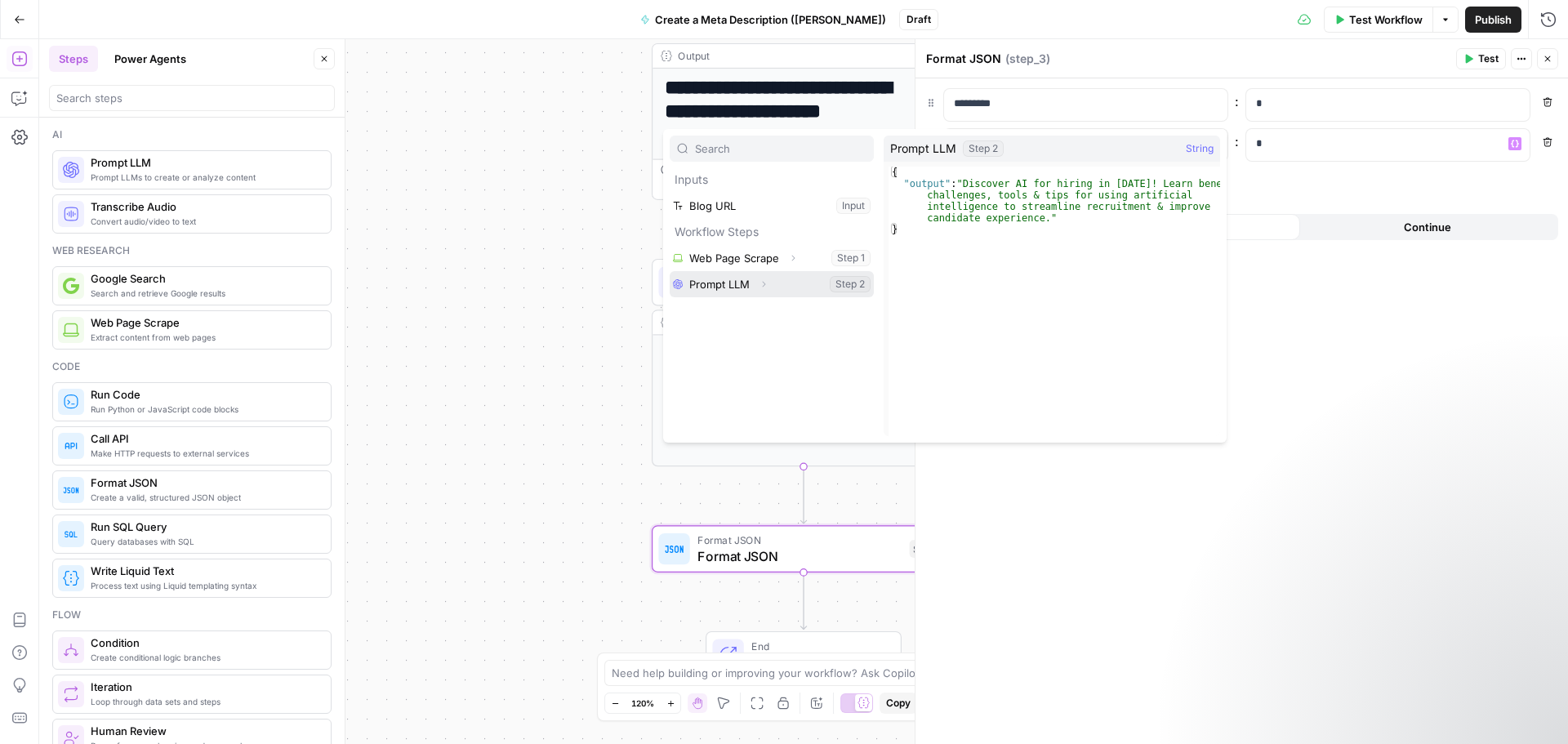
click at [705, 279] on button "Select variable Prompt LLM" at bounding box center [771, 284] width 204 height 26
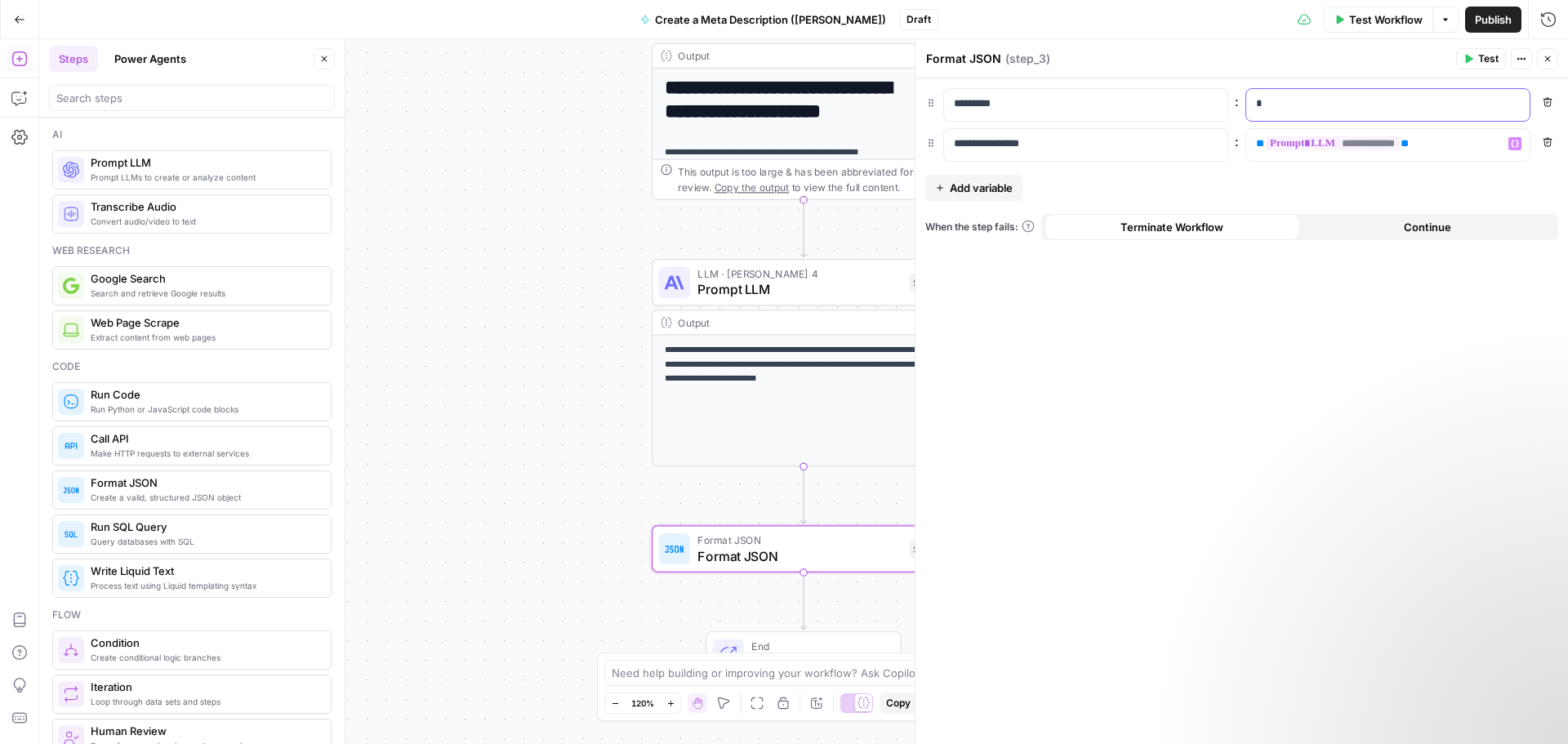
click at [1284, 107] on p "*" at bounding box center [1387, 104] width 263 height 16
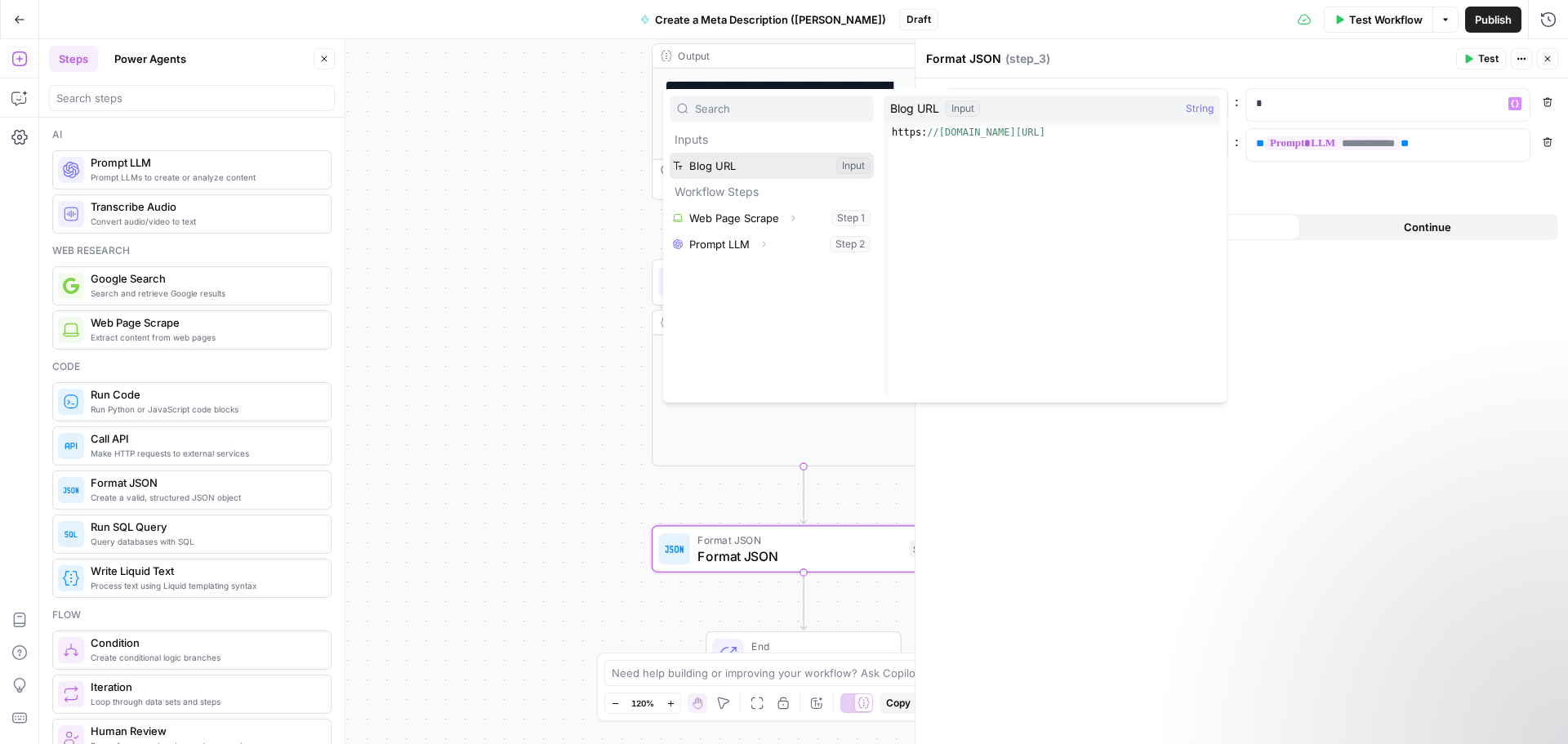
click at [737, 165] on button "Select variable Blog URL" at bounding box center [771, 166] width 204 height 26
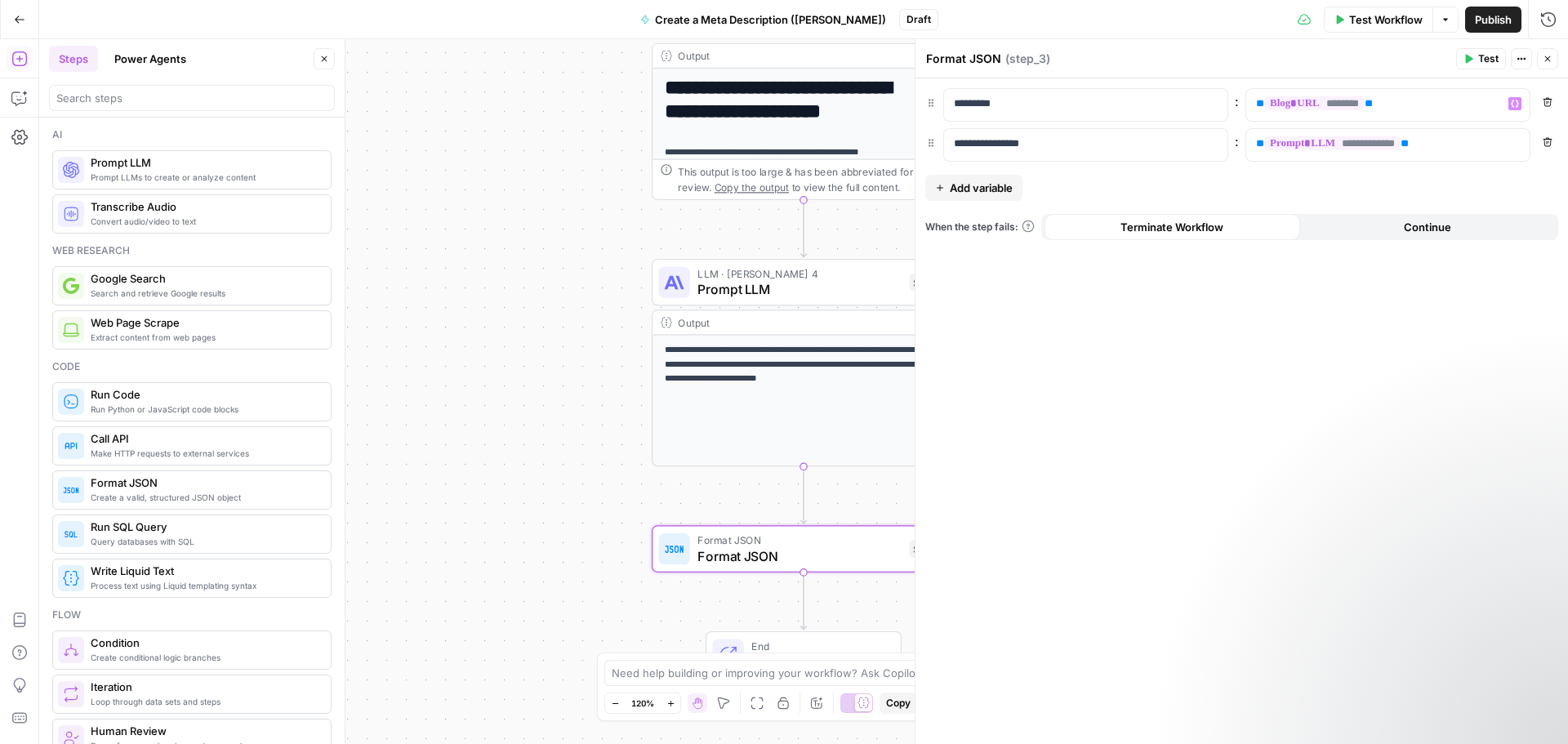
click at [1287, 191] on div "**********" at bounding box center [1242, 411] width 652 height 665
drag, startPoint x: 1477, startPoint y: 59, endPoint x: 1448, endPoint y: 92, distance: 43.9
click at [1477, 59] on button "Test" at bounding box center [1481, 58] width 50 height 21
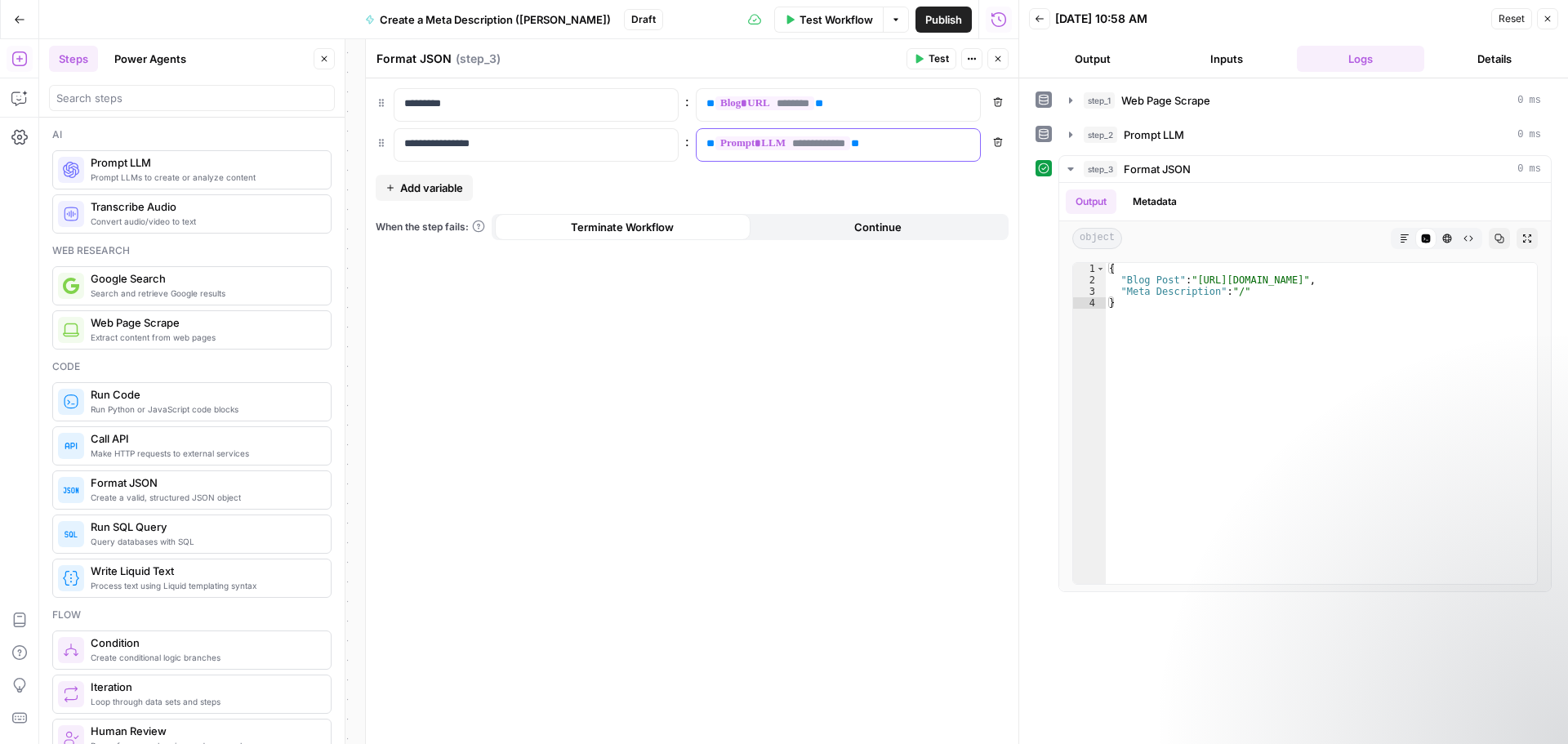
click at [922, 151] on p "**********" at bounding box center [825, 144] width 237 height 16
drag, startPoint x: 1549, startPoint y: 14, endPoint x: 1147, endPoint y: 60, distance: 404.6
click at [1549, 14] on icon "button" at bounding box center [1548, 19] width 10 height 10
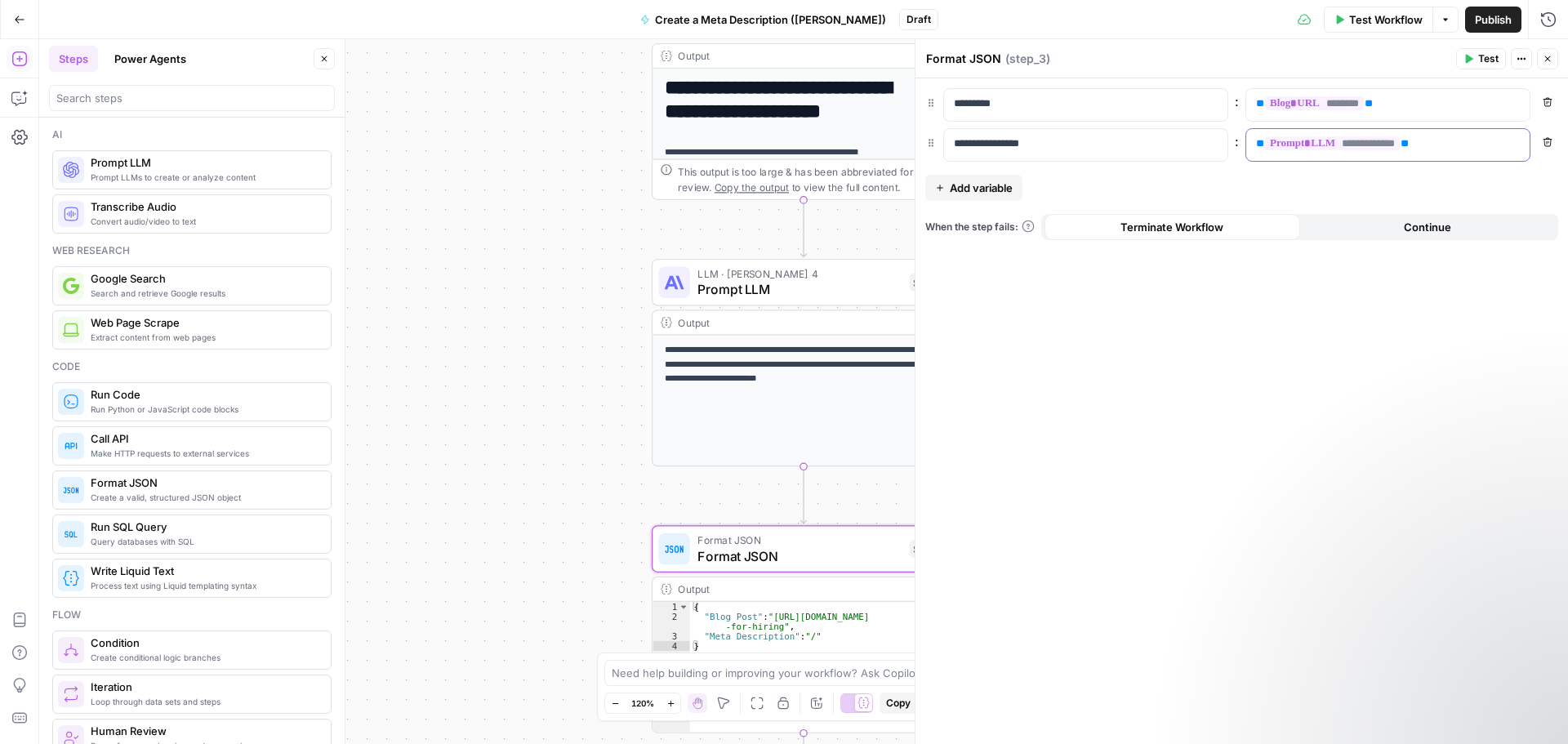
click at [1449, 140] on p "**********" at bounding box center [1387, 144] width 263 height 16
click at [1480, 145] on p "**********" at bounding box center [1374, 144] width 237 height 16
click at [1526, 146] on div "“/” to reference Variables Menu" at bounding box center [1387, 145] width 283 height 32
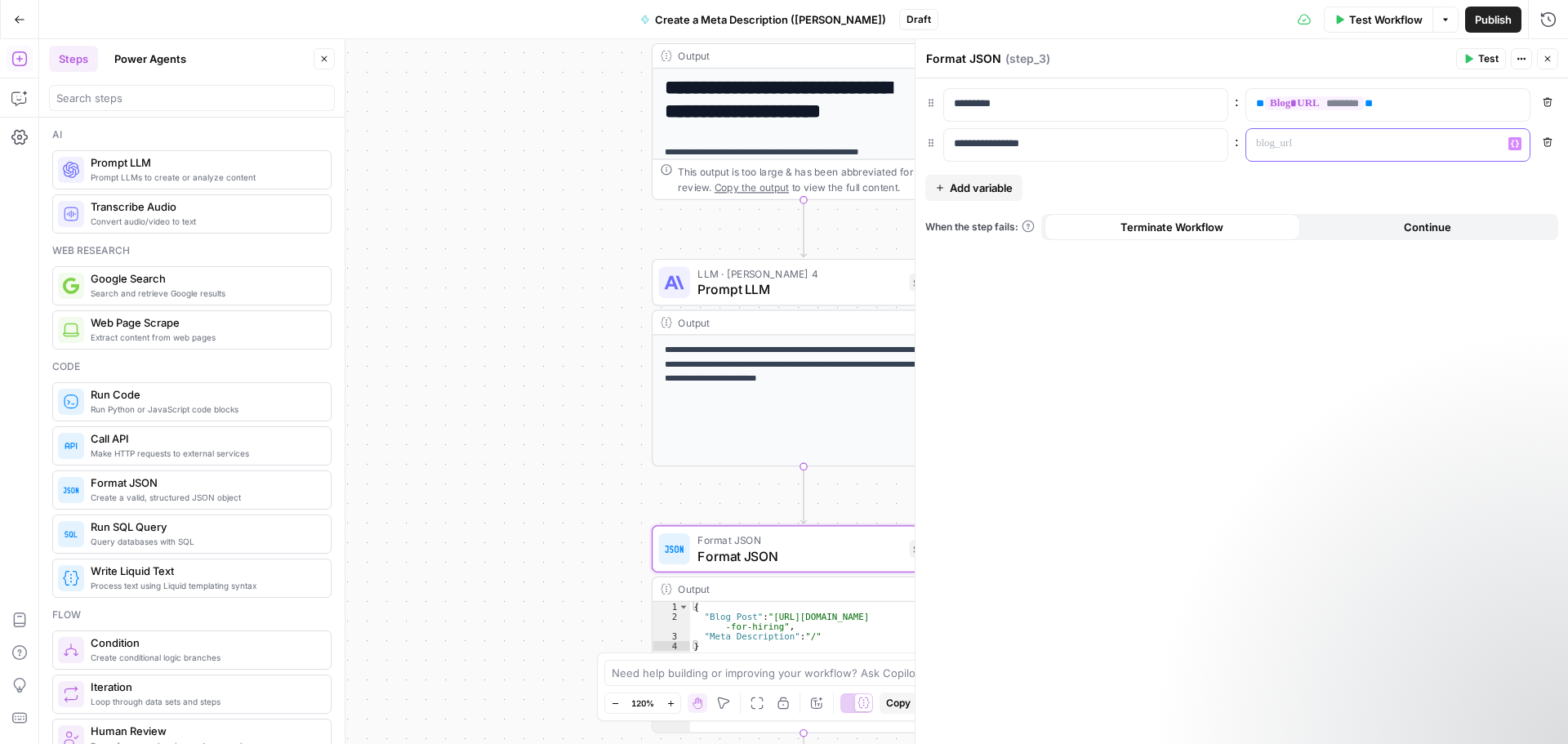
click at [1518, 146] on icon "button" at bounding box center [1515, 144] width 8 height 8
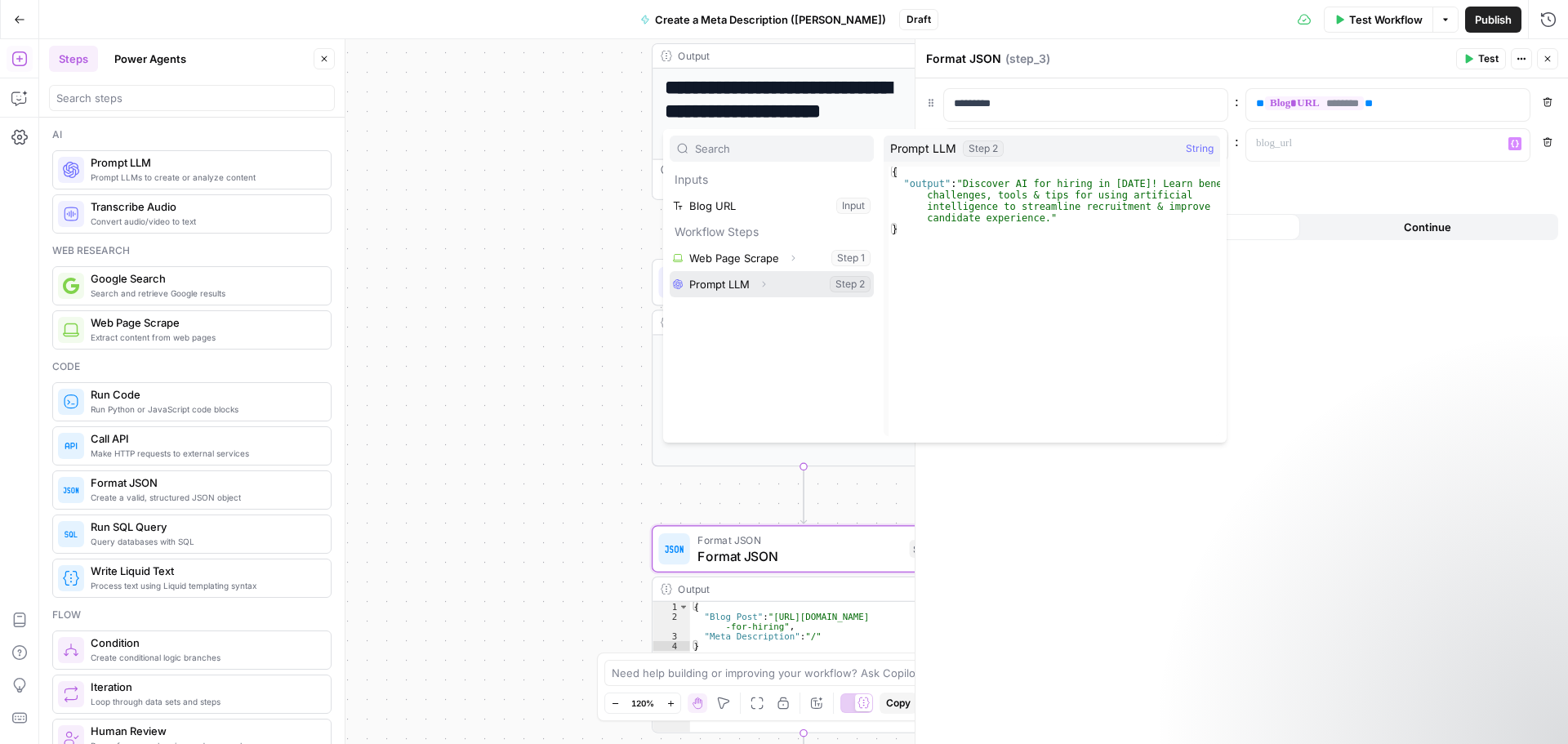
click at [711, 286] on button "Select variable Prompt LLM" at bounding box center [771, 284] width 204 height 26
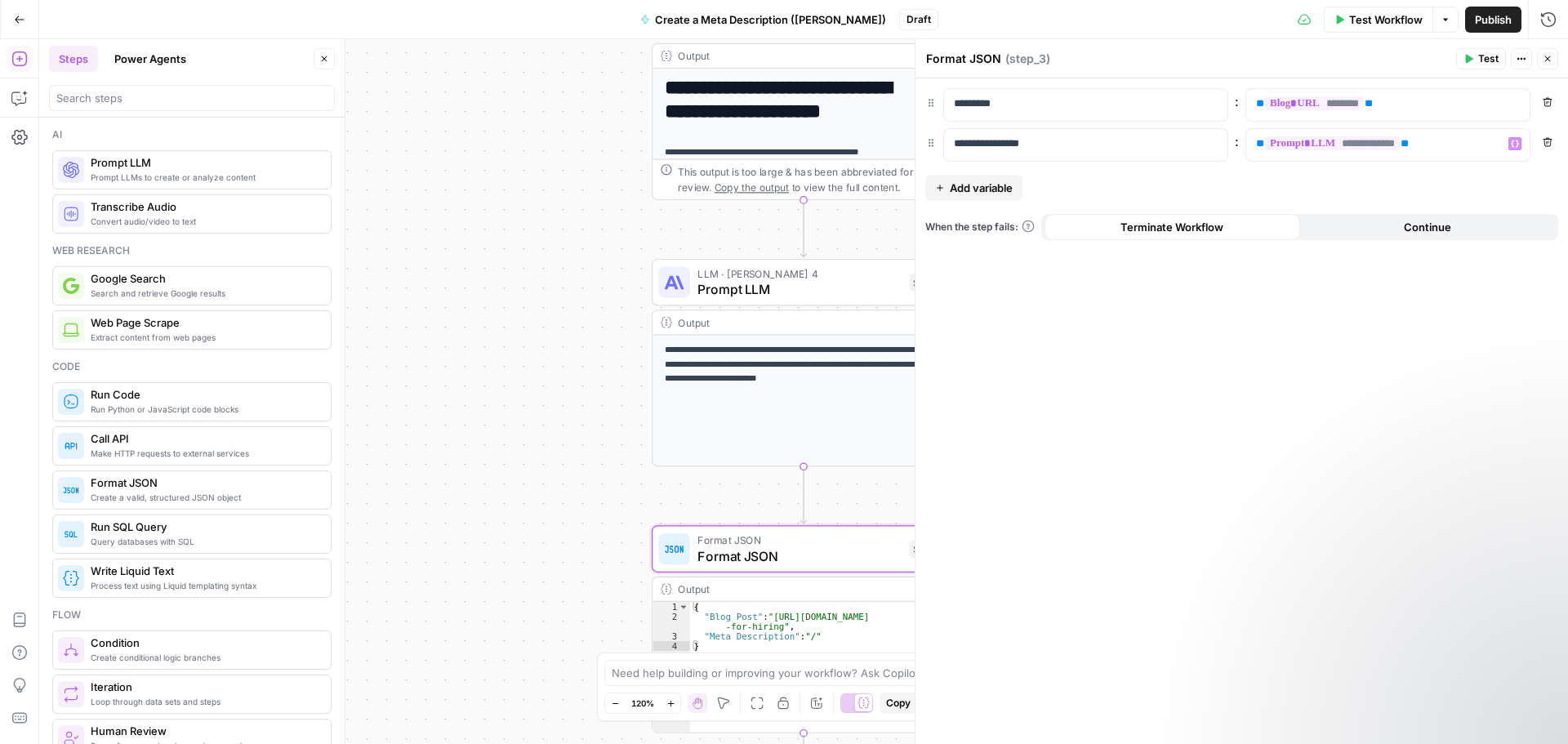
click at [1482, 57] on span "Test" at bounding box center [1488, 59] width 20 height 15
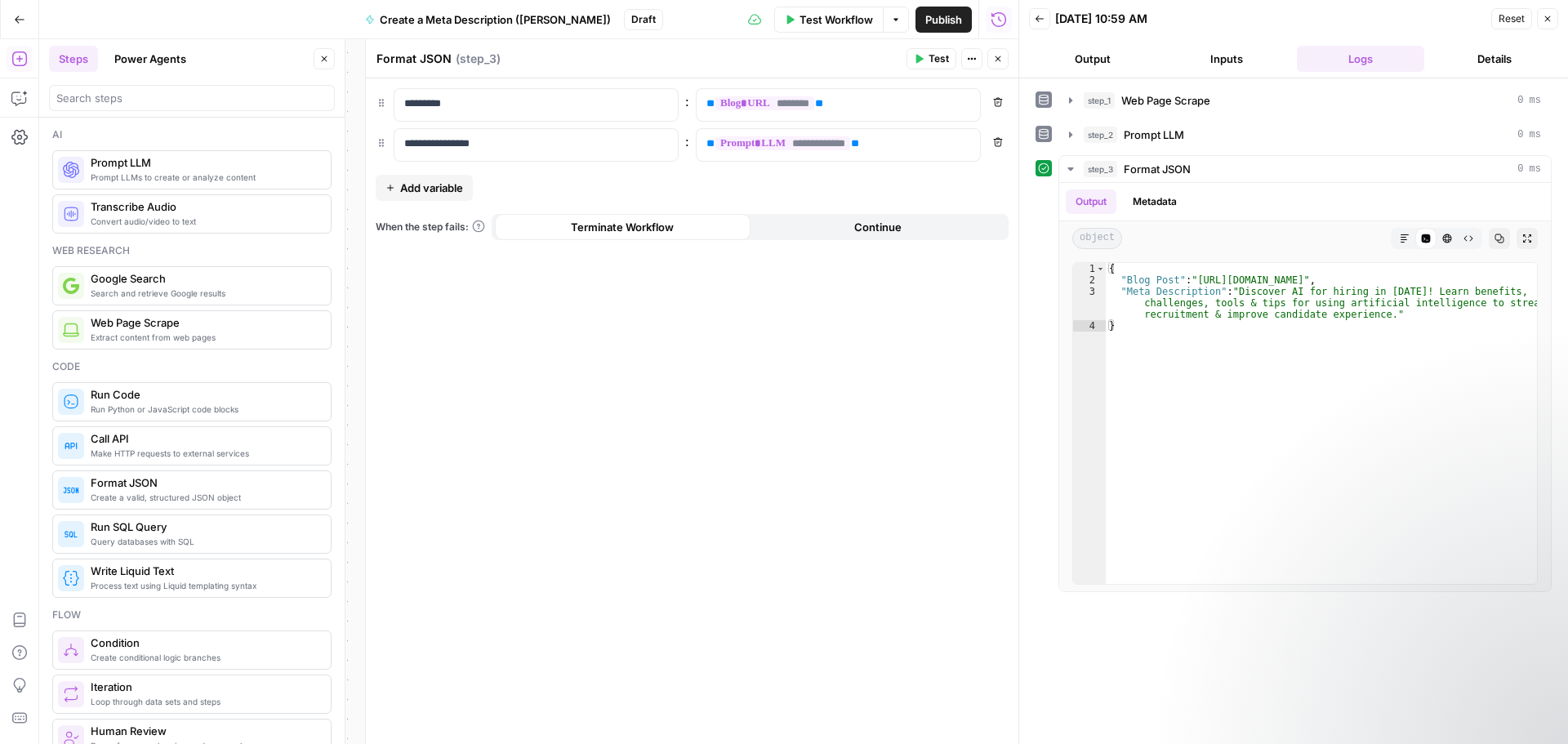
click at [1539, 21] on button "Close" at bounding box center [1547, 18] width 21 height 21
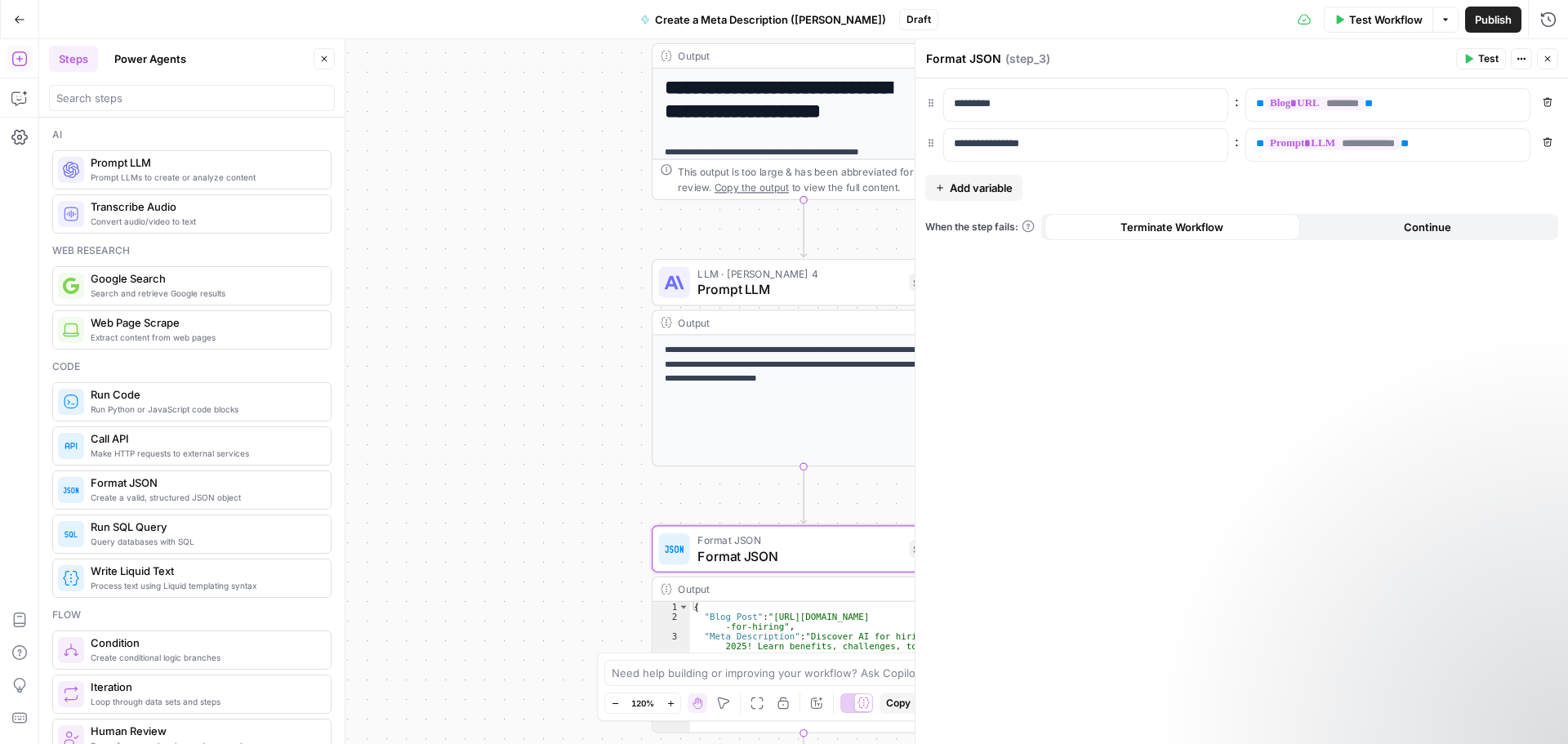
click at [1495, 24] on span "Publish" at bounding box center [1493, 19] width 37 height 16
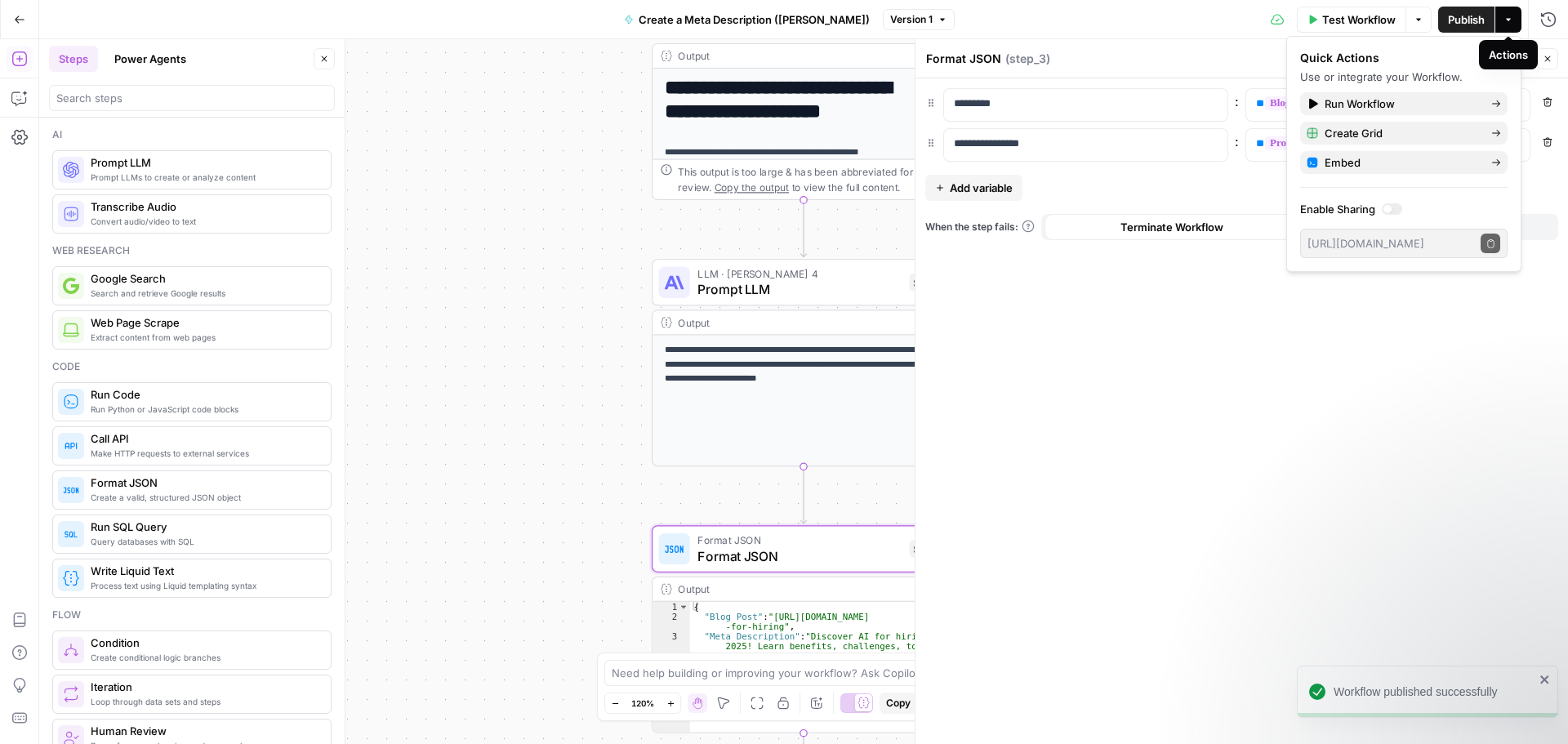
click at [1507, 17] on icon "button" at bounding box center [1508, 20] width 10 height 10
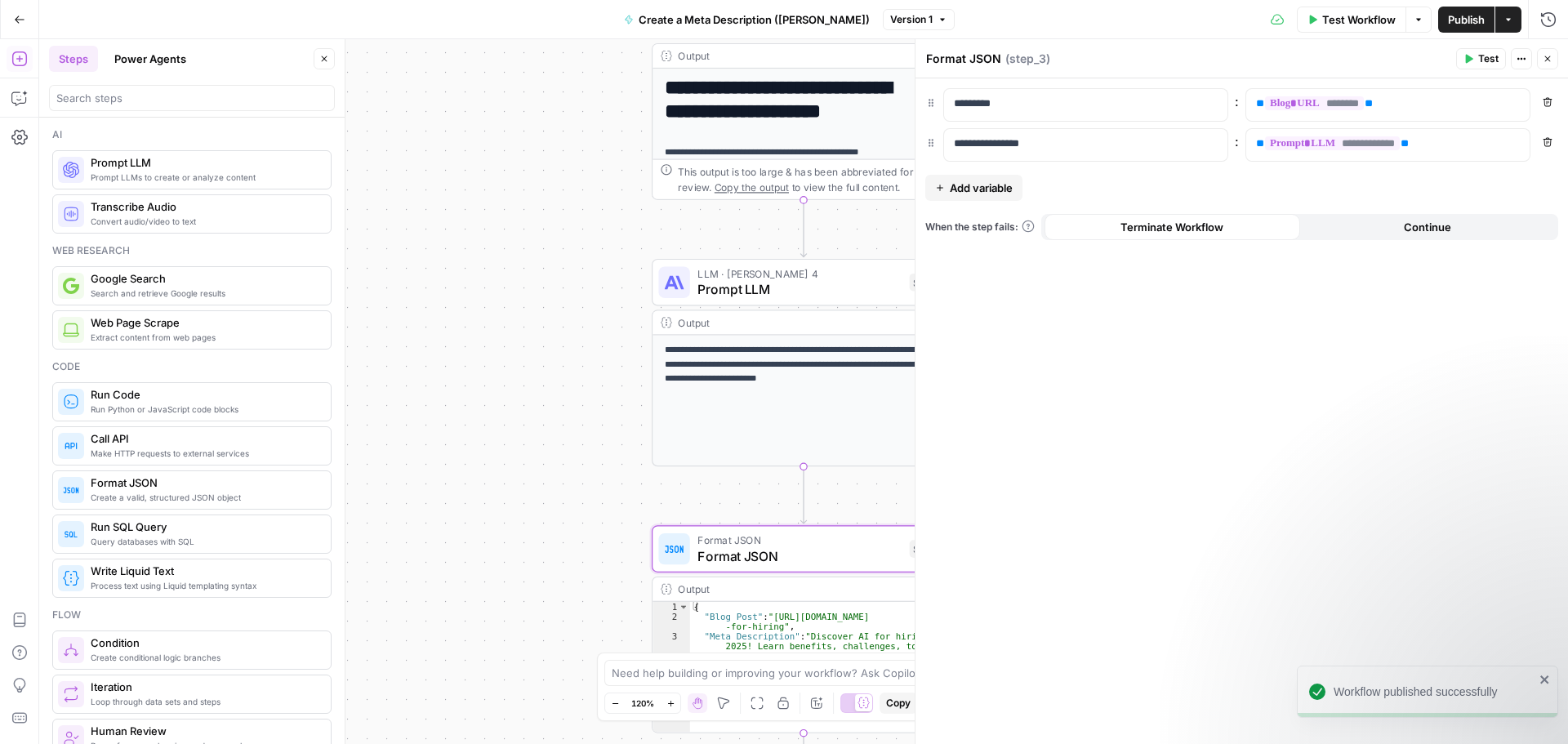
click at [1504, 25] on button "Actions" at bounding box center [1508, 20] width 26 height 26
click at [1453, 22] on span "Publish" at bounding box center [1466, 19] width 37 height 16
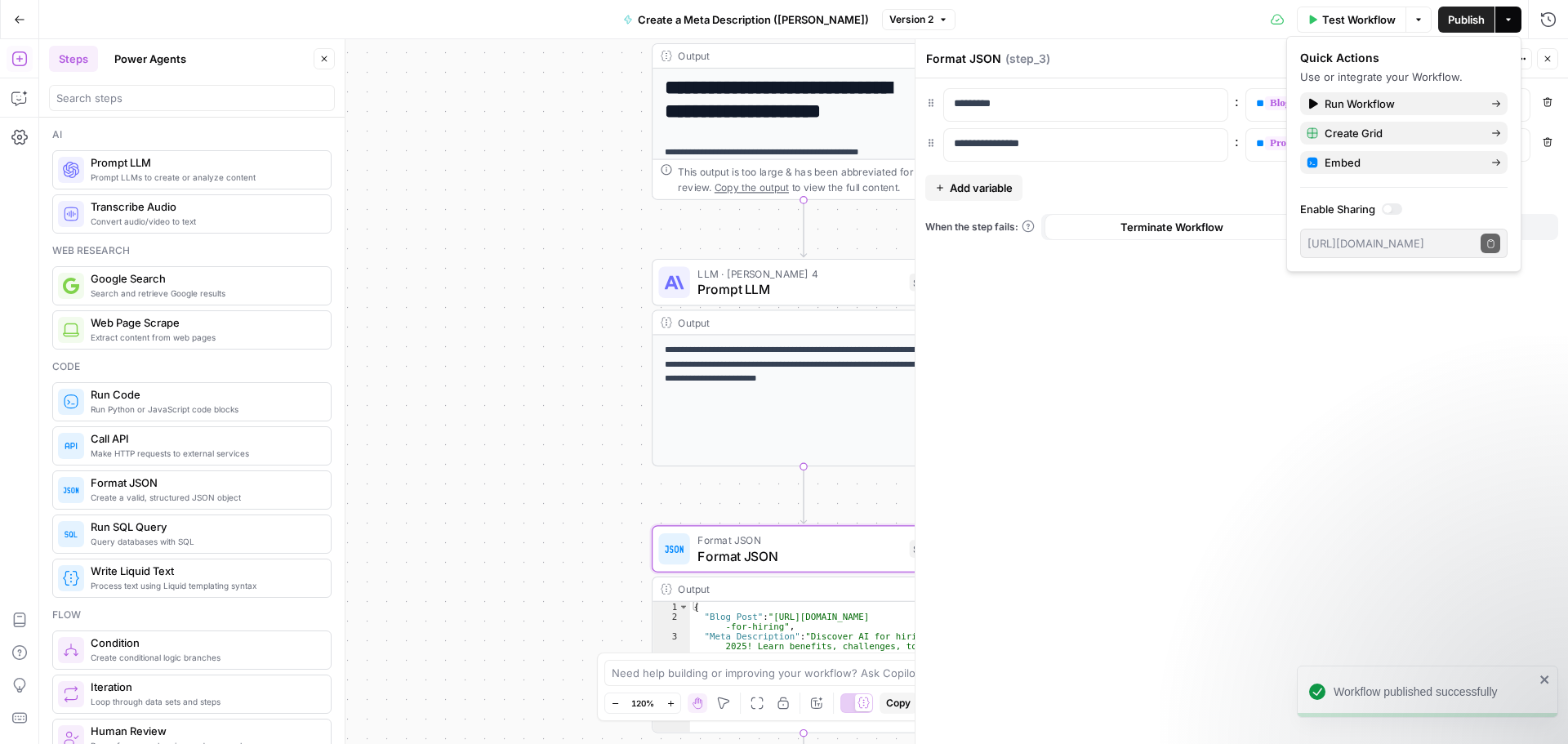
click at [1542, 672] on div "Workflow published successfully" at bounding box center [1427, 691] width 261 height 52
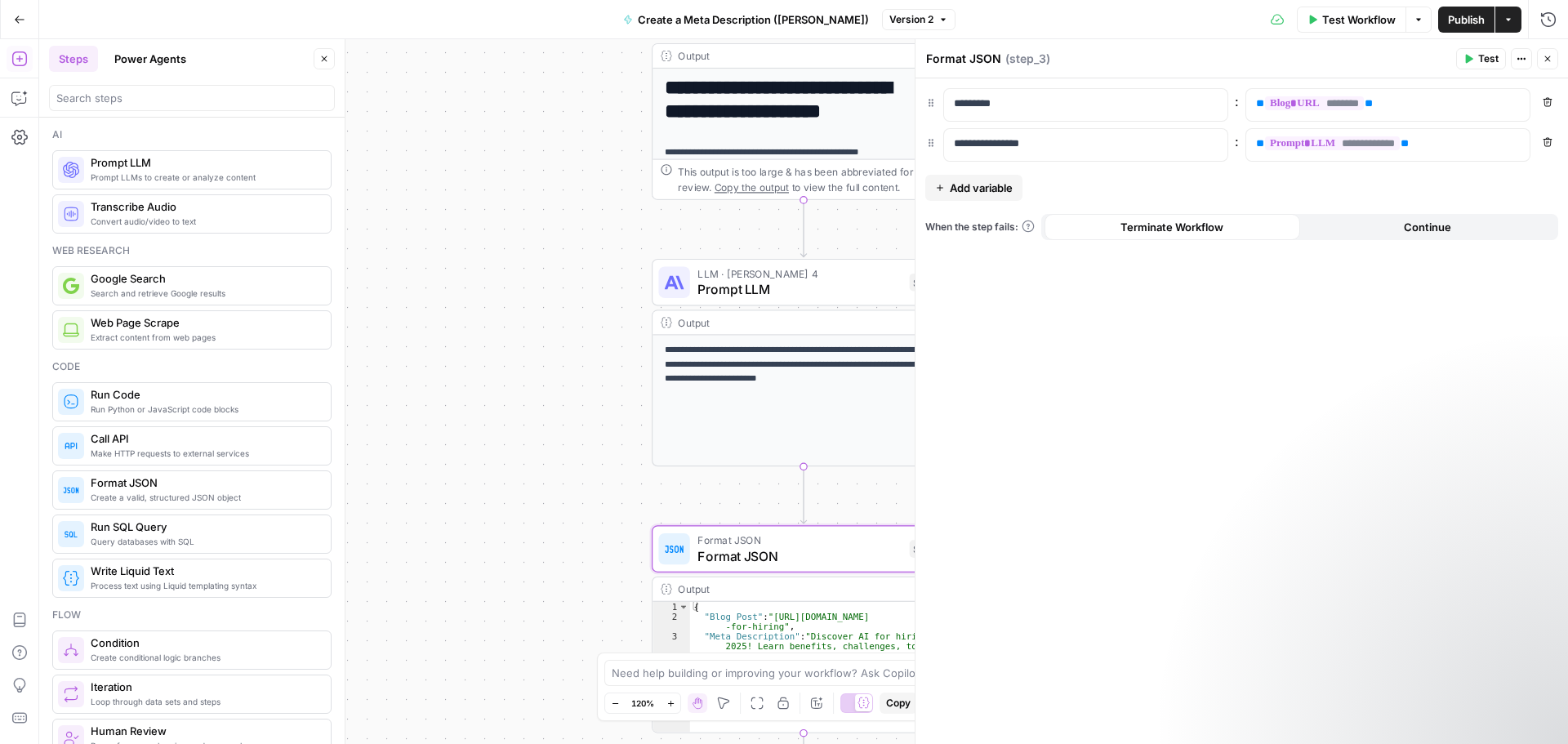
click at [1544, 57] on icon "button" at bounding box center [1548, 59] width 10 height 10
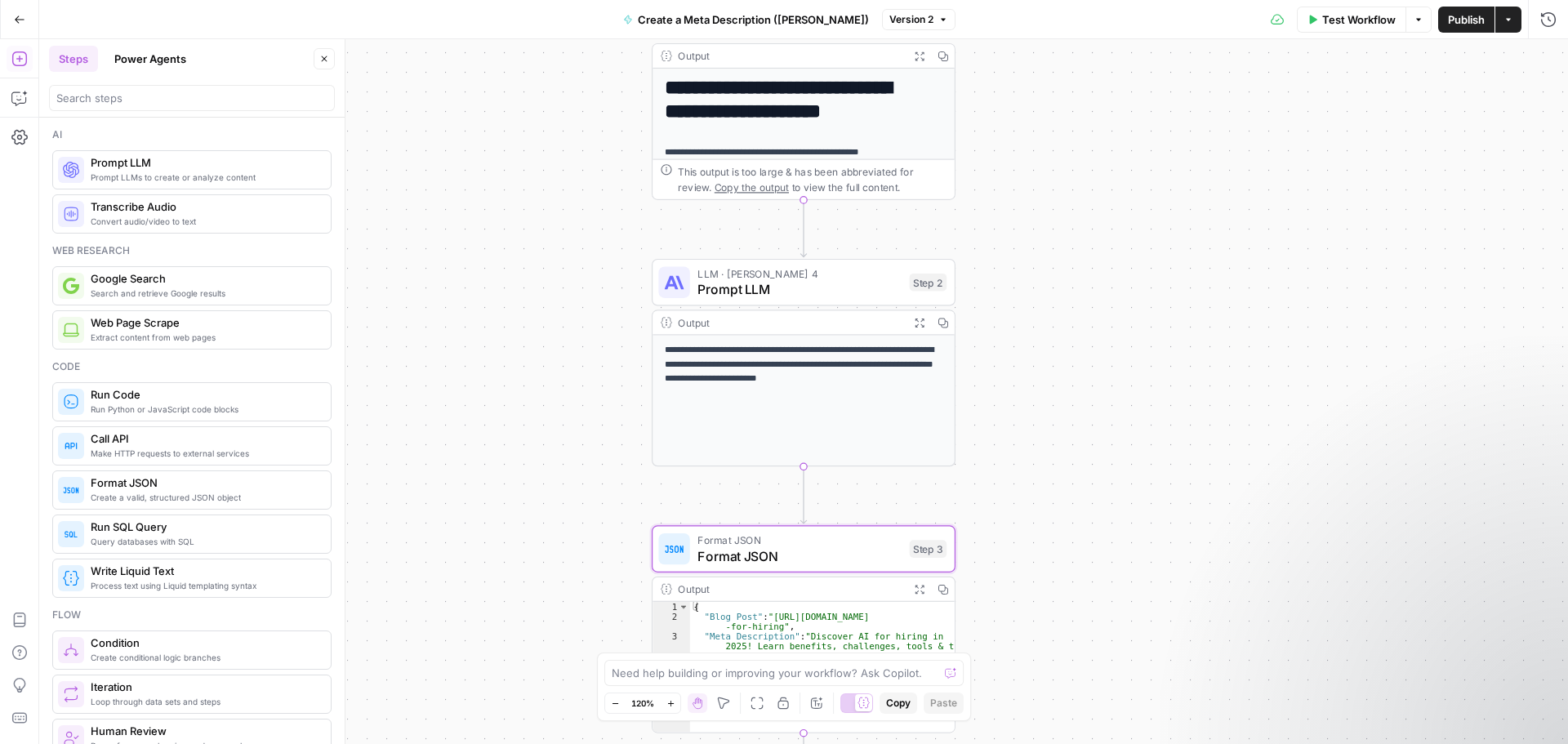
click at [909, 26] on button "Version 2" at bounding box center [919, 19] width 74 height 21
drag, startPoint x: 930, startPoint y: 101, endPoint x: 1328, endPoint y: 93, distance: 398.1
click at [1328, 93] on div "**********" at bounding box center [803, 391] width 1529 height 705
